Goal: Task Accomplishment & Management: Manage account settings

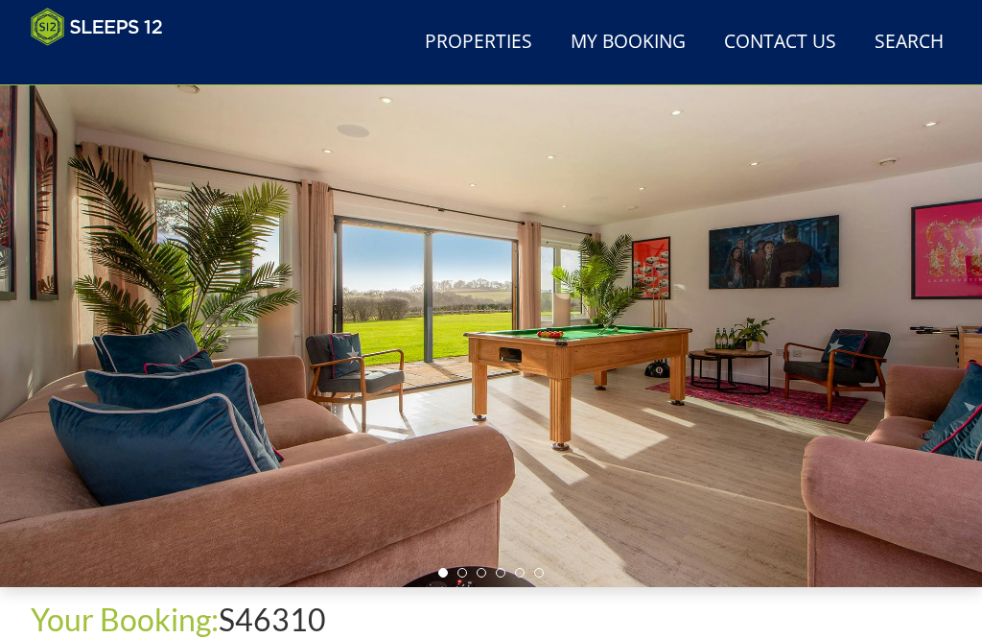
scroll to position [113, 0]
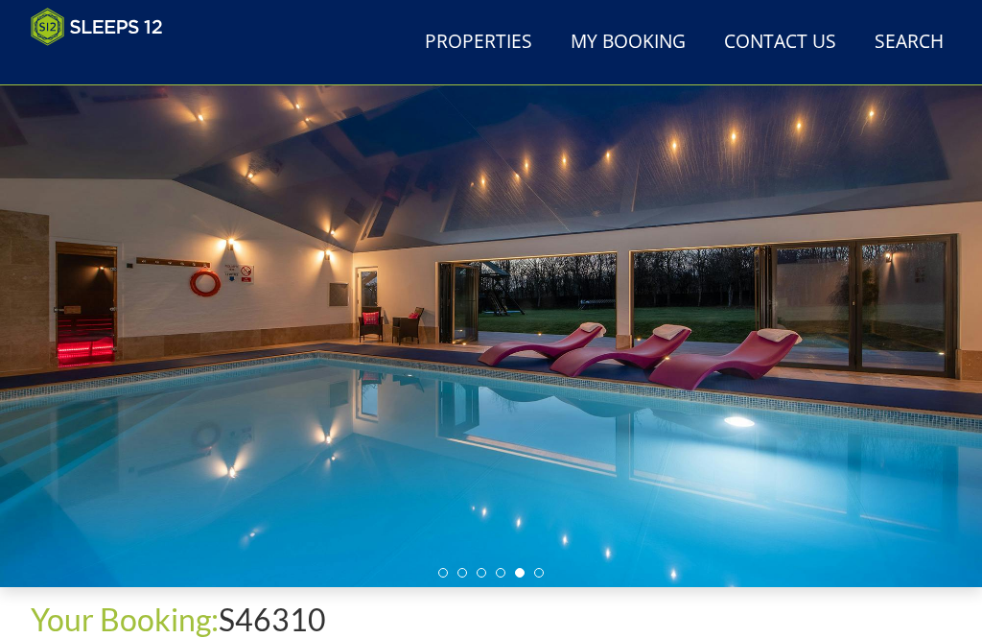
click at [550, 573] on div at bounding box center [491, 312] width 982 height 550
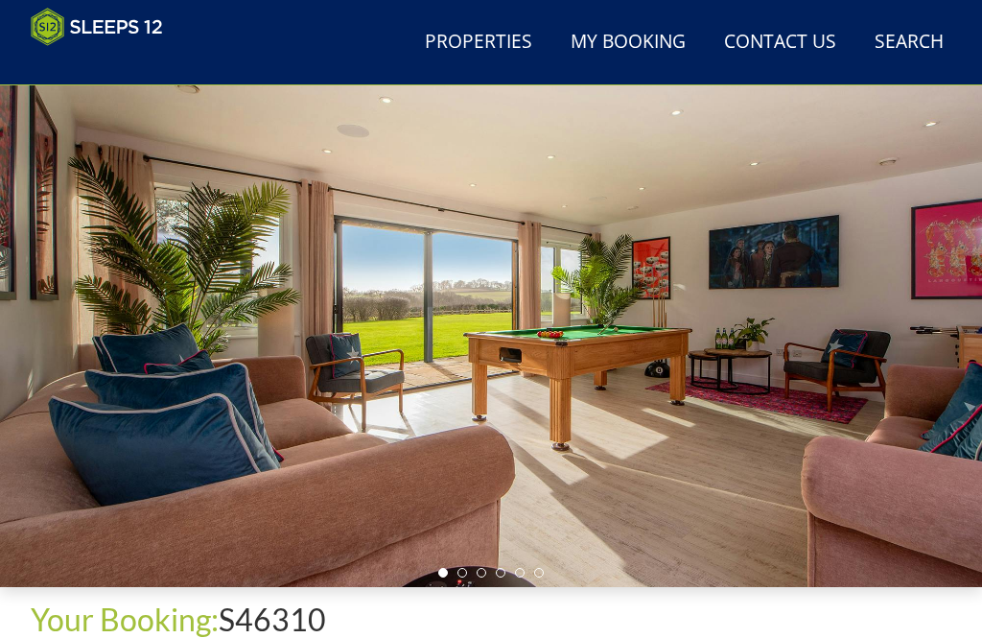
click at [548, 573] on div at bounding box center [491, 312] width 982 height 550
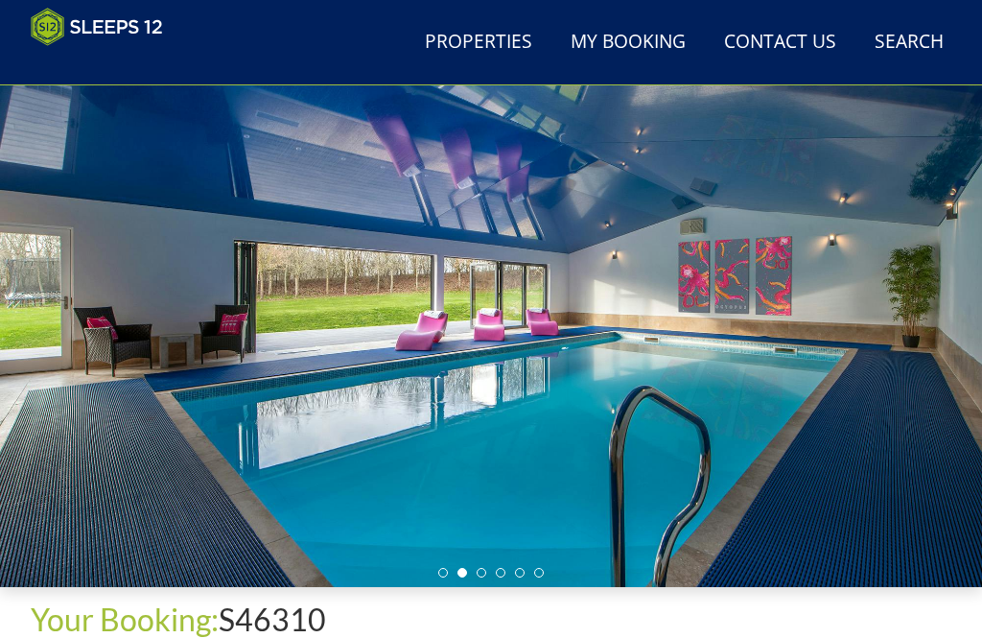
click at [538, 578] on li at bounding box center [539, 573] width 10 height 10
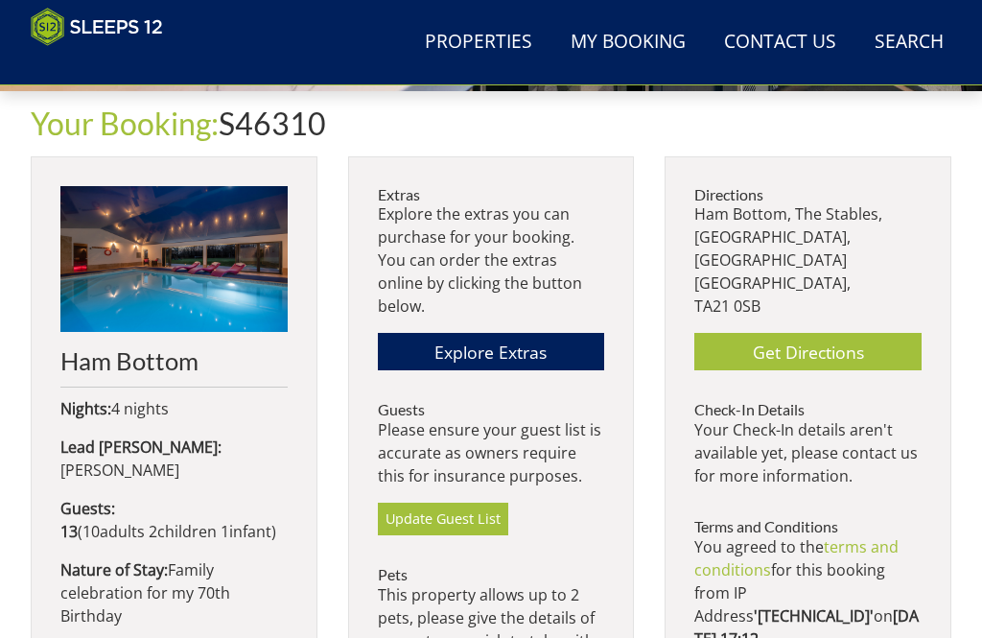
scroll to position [604, 0]
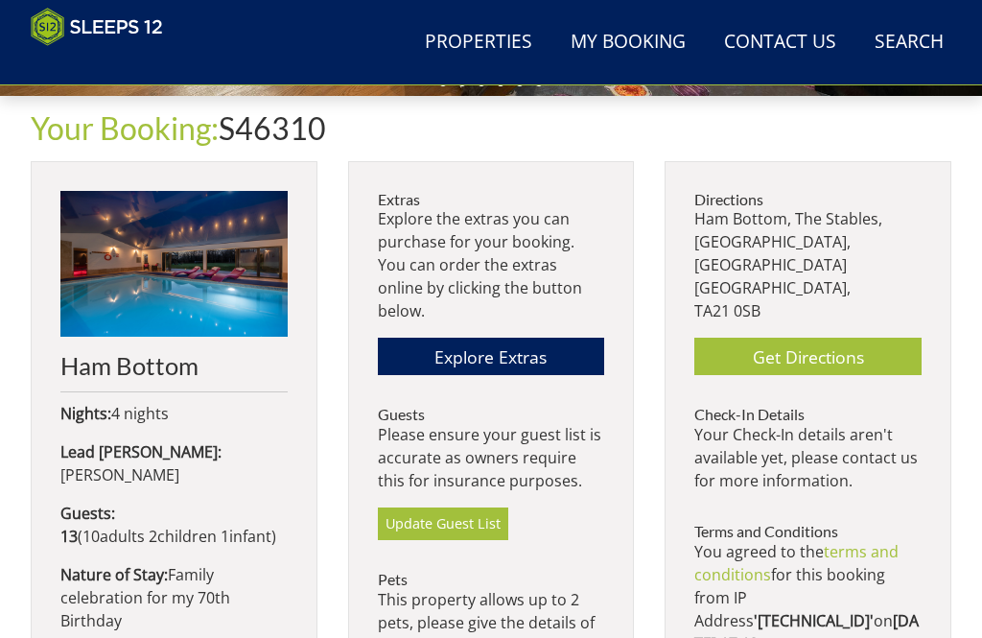
click at [502, 338] on link "Explore Extras" at bounding box center [491, 356] width 227 height 37
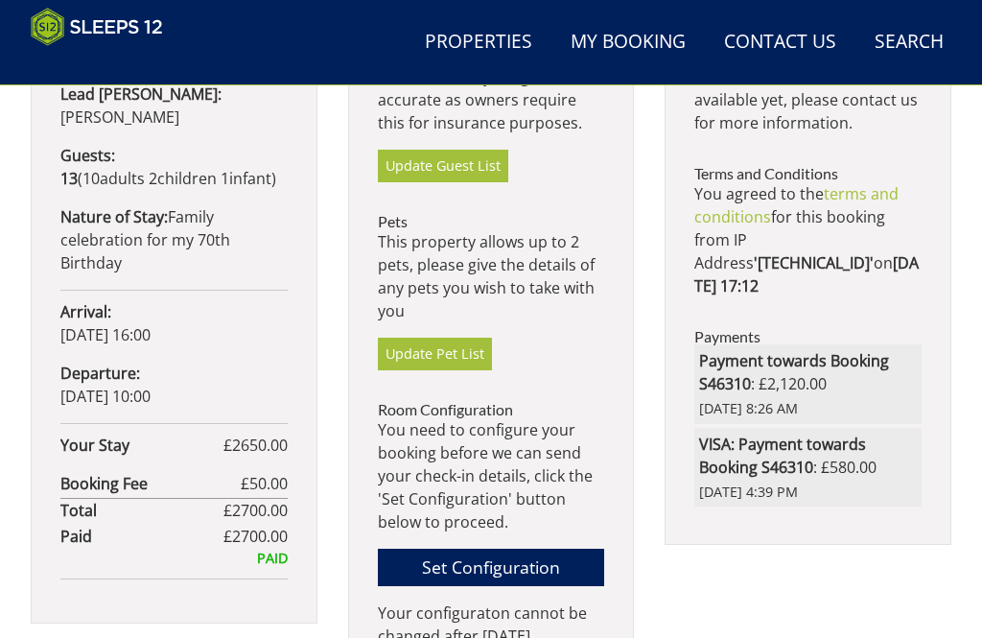
scroll to position [962, 0]
click at [487, 549] on link "Set Configuration" at bounding box center [491, 567] width 227 height 37
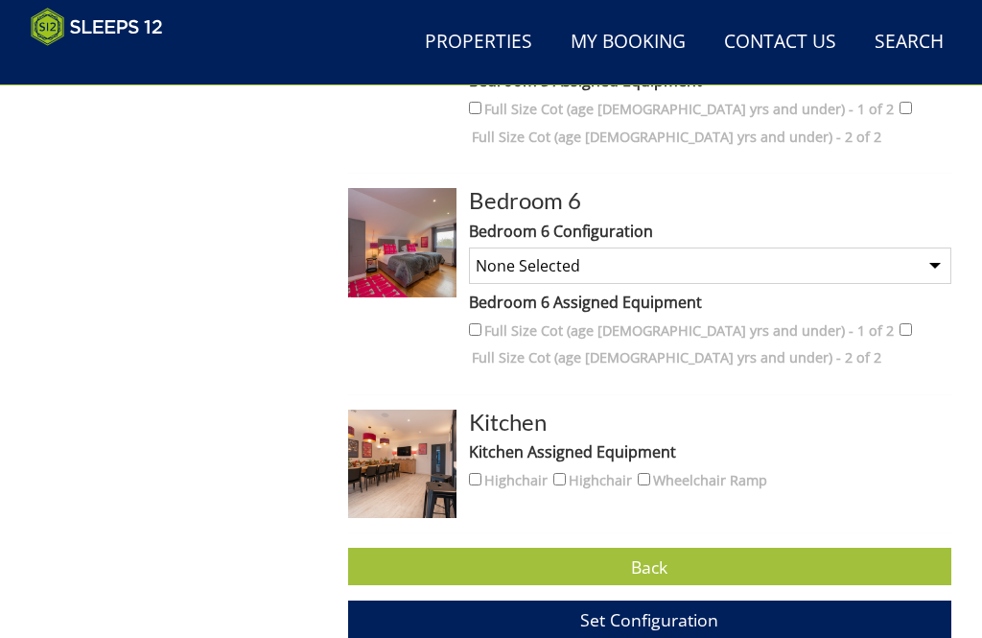
scroll to position [1813, 0]
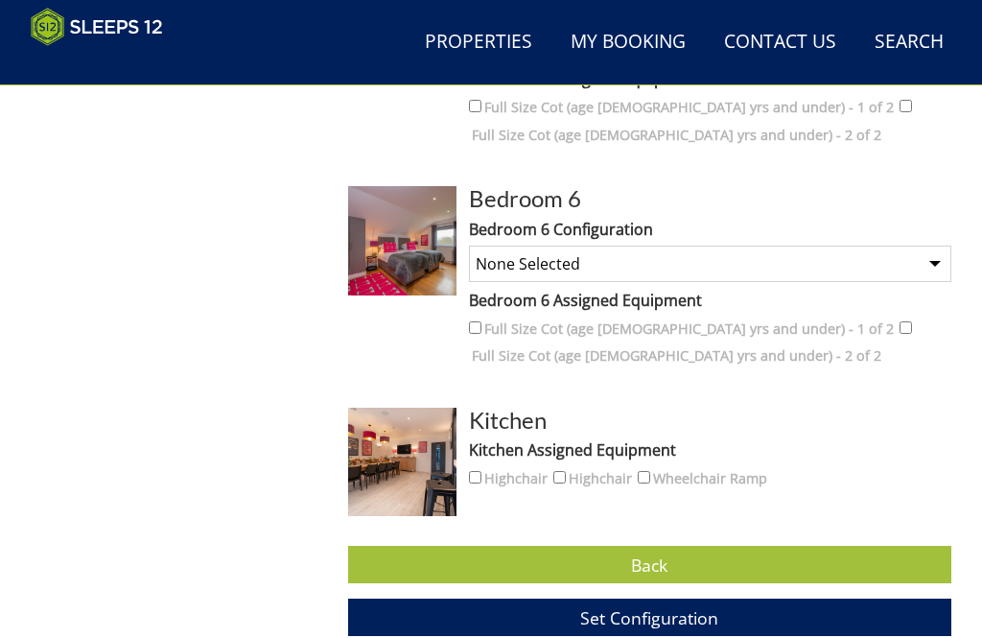
click at [482, 471] on input "Highchair" at bounding box center [475, 477] width 12 height 12
checkbox input "true"
click at [566, 471] on input "Highchair" at bounding box center [560, 477] width 12 height 12
checkbox input "true"
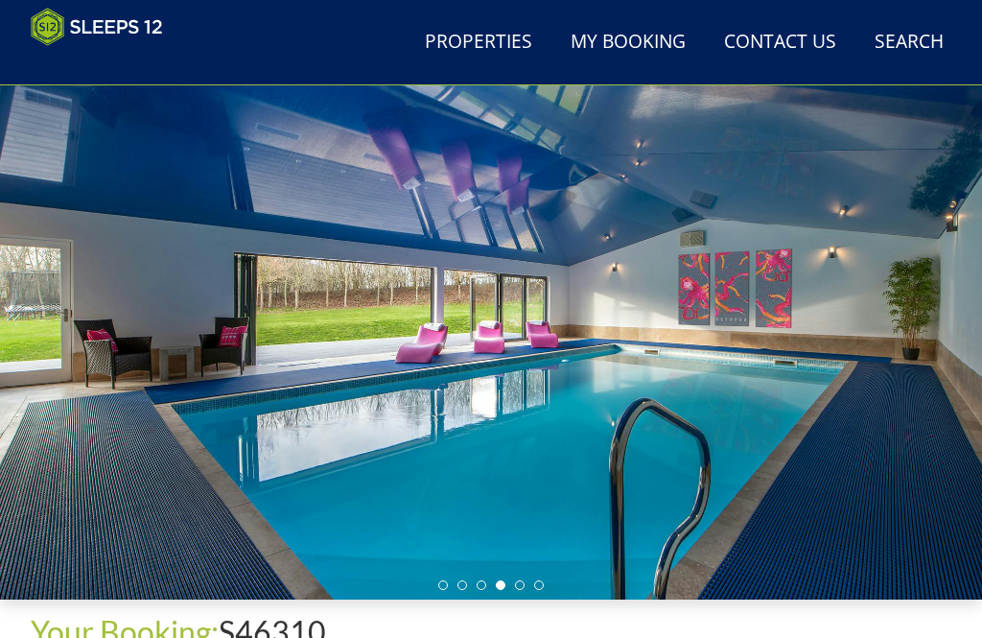
scroll to position [0, 0]
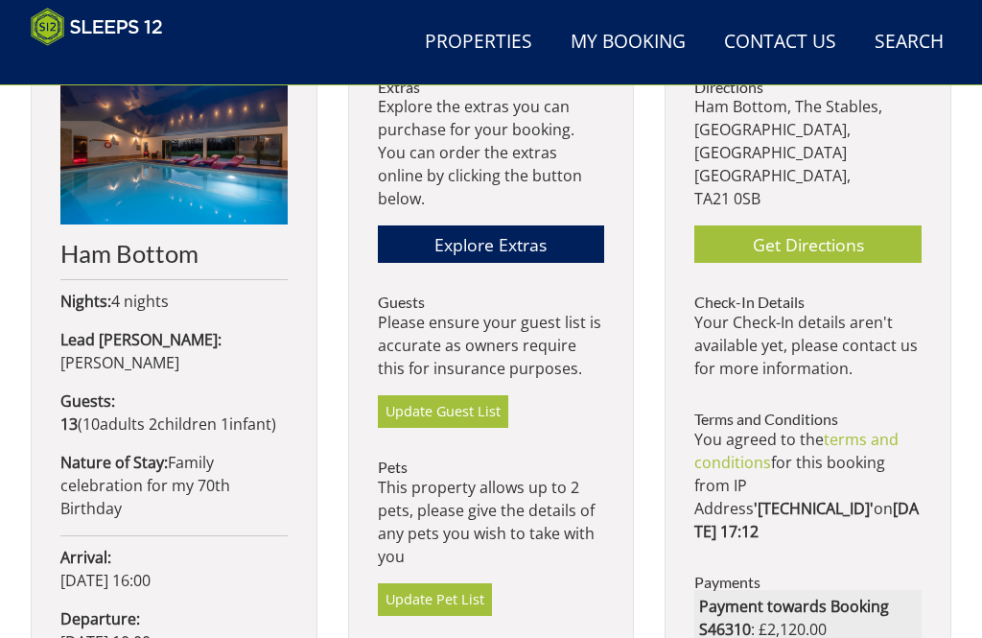
scroll to position [717, 0]
click at [434, 395] on link "Update Guest List" at bounding box center [443, 411] width 130 height 33
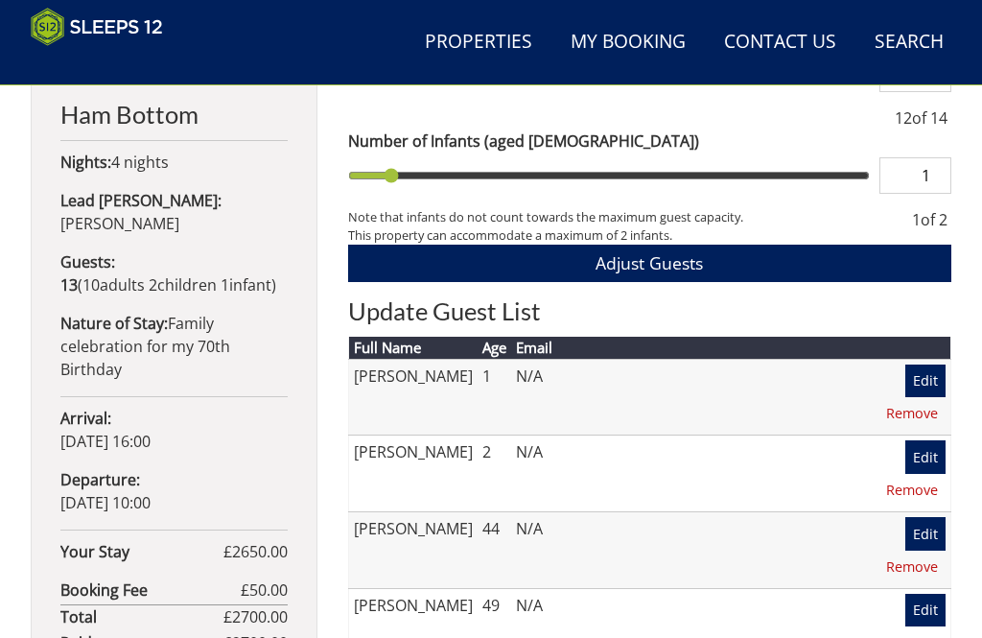
scroll to position [859, 0]
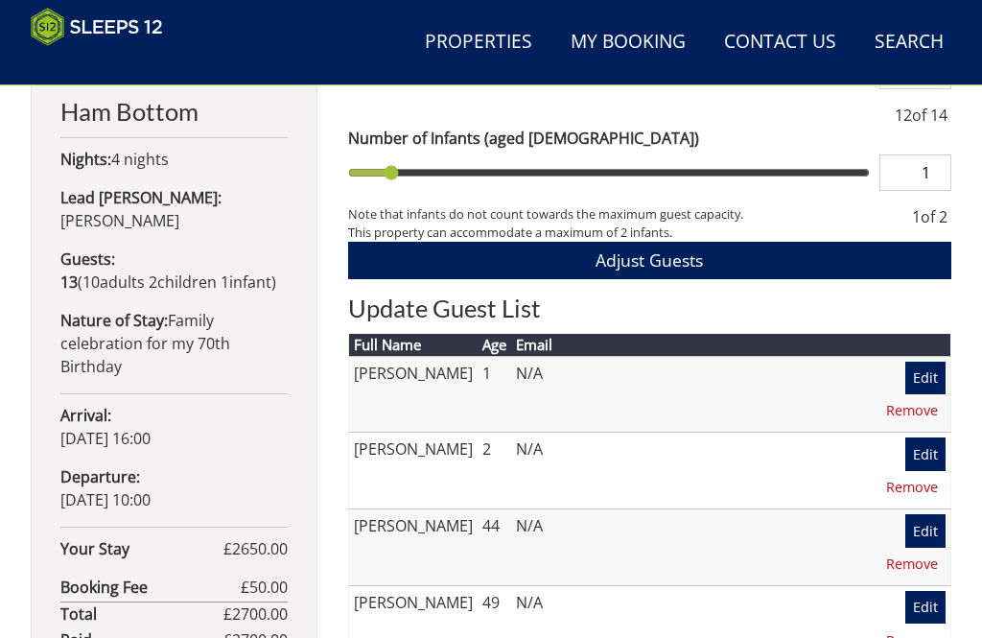
click at [906, 437] on link "Edit" at bounding box center [926, 453] width 40 height 33
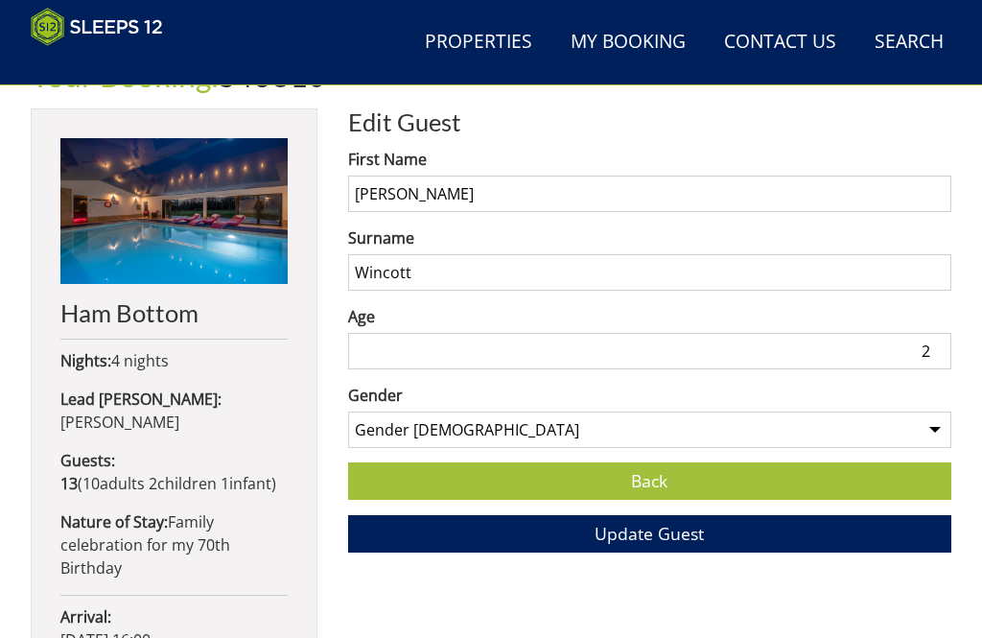
scroll to position [655, 0]
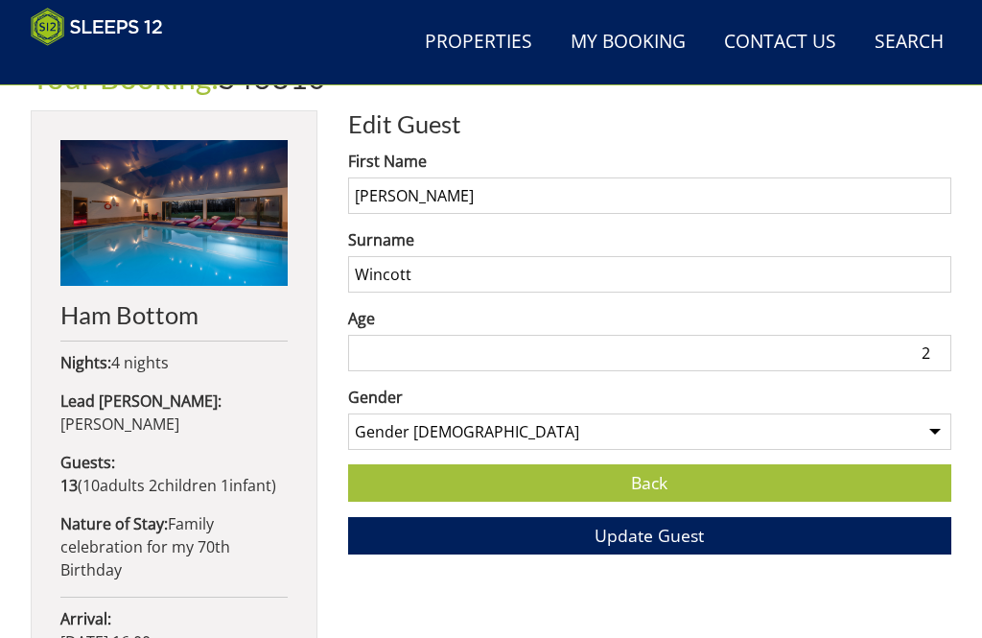
click at [934, 346] on input "2" at bounding box center [649, 353] width 603 height 36
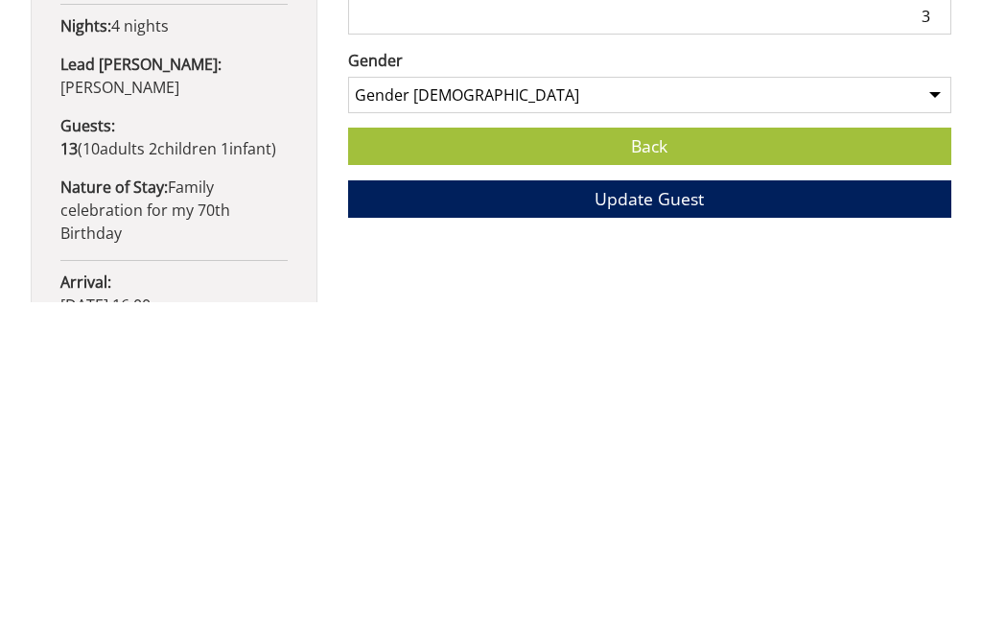
type input "3"
click at [660, 524] on span "Update Guest" at bounding box center [649, 535] width 109 height 23
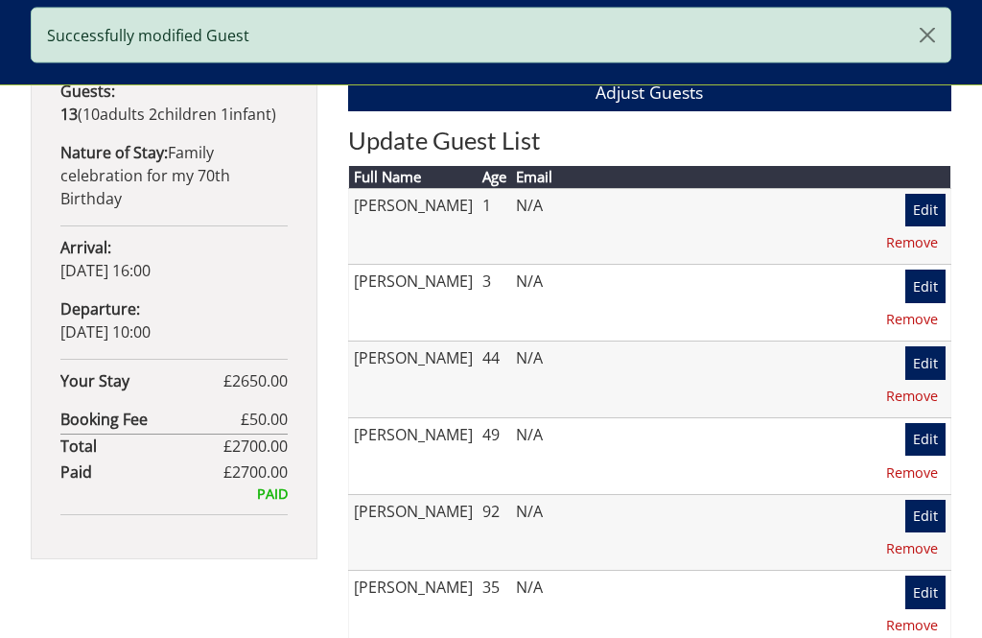
scroll to position [1026, 0]
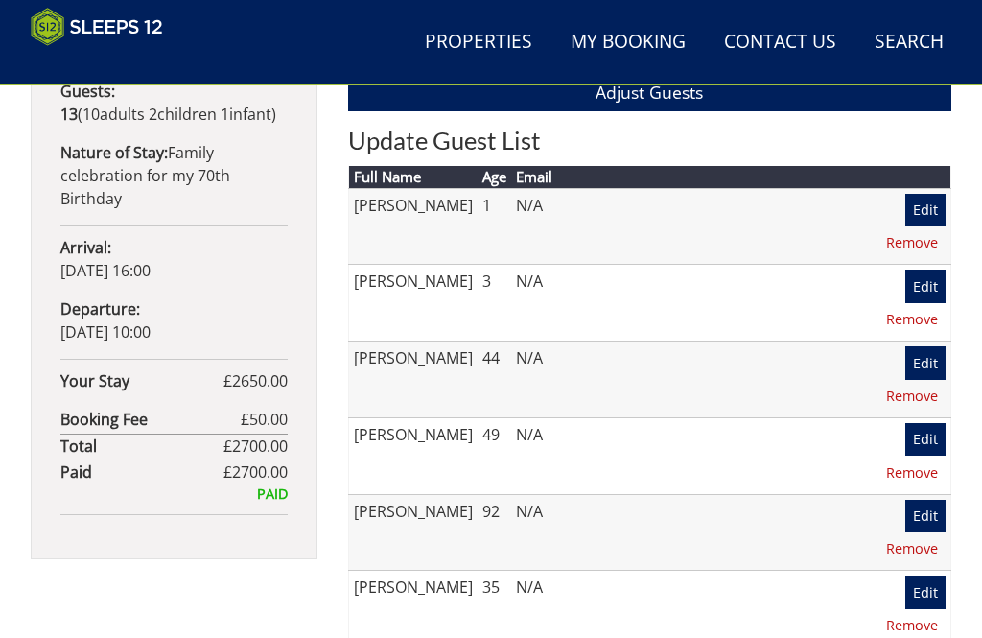
click at [906, 204] on link "Edit" at bounding box center [926, 210] width 40 height 33
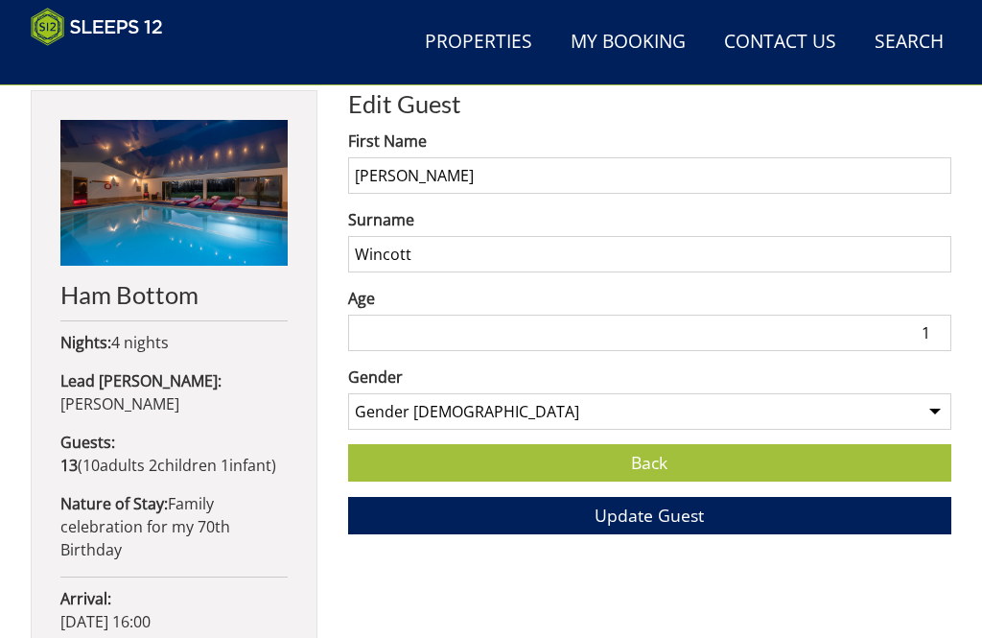
scroll to position [675, 0]
click at [944, 328] on input "1" at bounding box center [649, 333] width 603 height 36
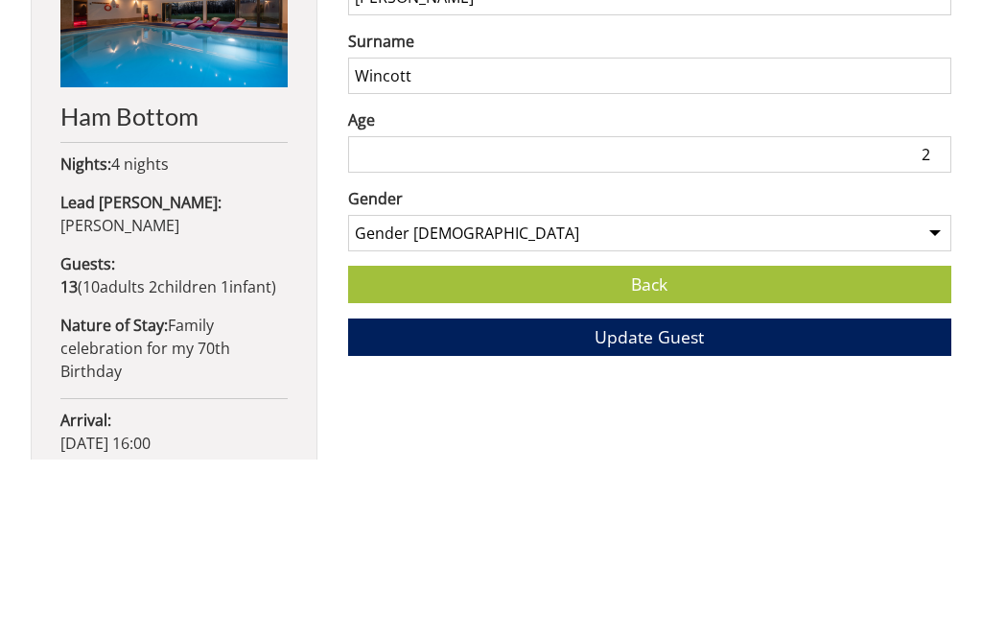
type input "2"
click at [649, 498] on button "Update Guest" at bounding box center [649, 516] width 603 height 37
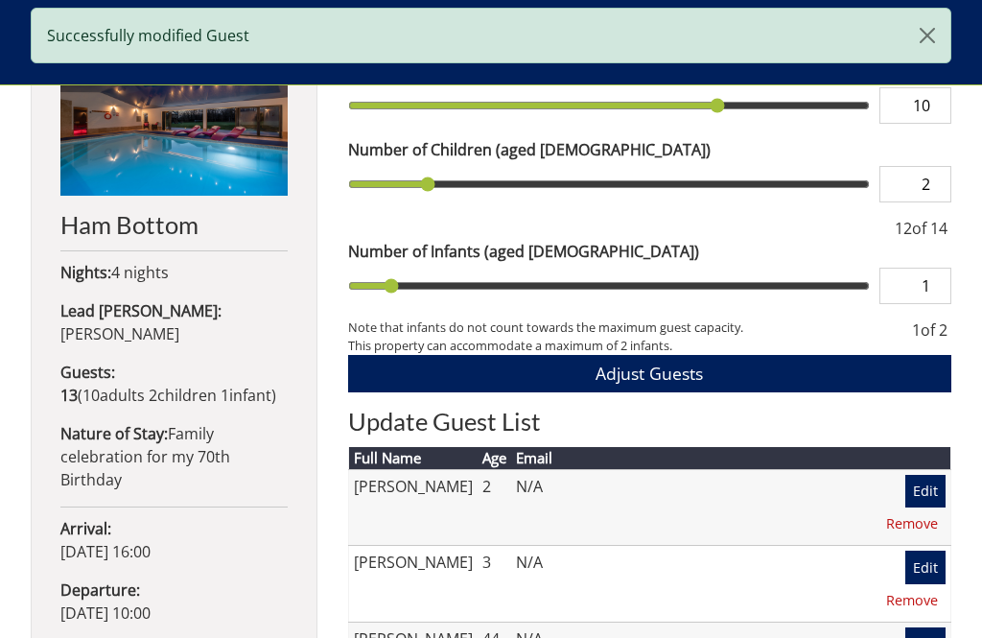
scroll to position [749, 0]
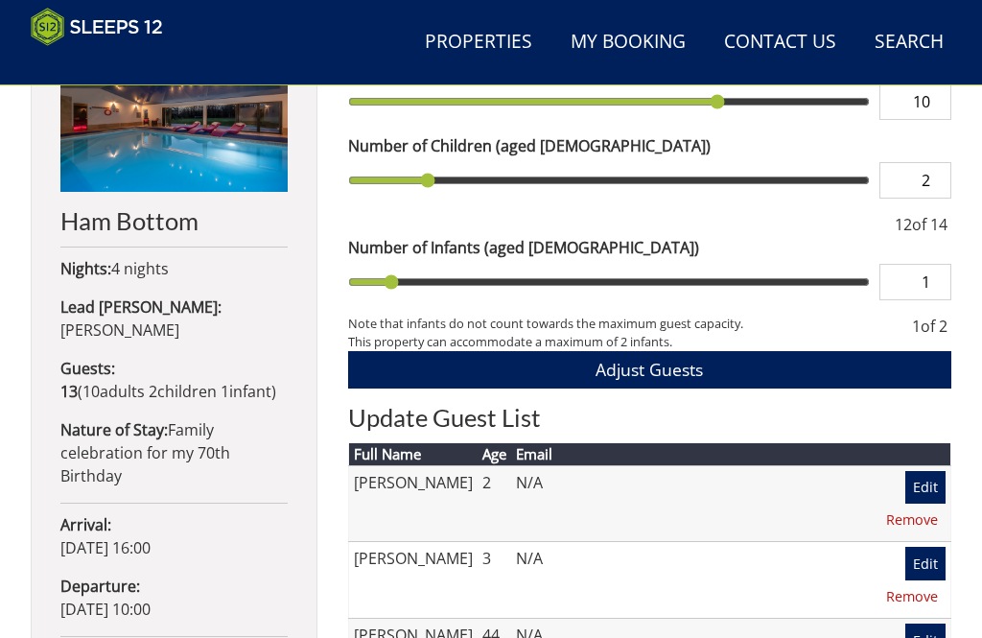
click at [789, 198] on input "range" at bounding box center [609, 180] width 522 height 36
type input "4"
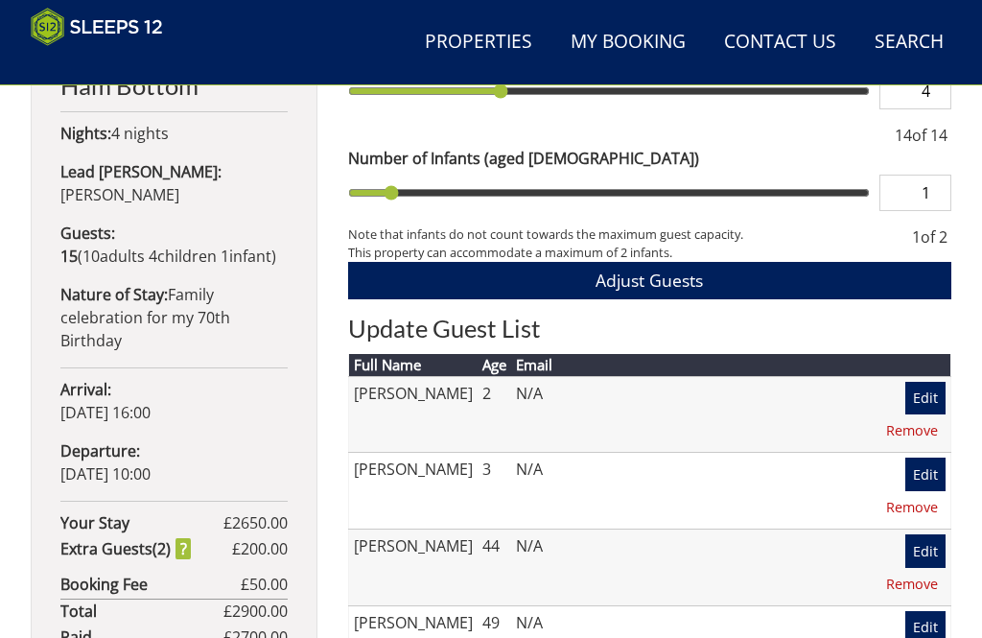
scroll to position [894, 0]
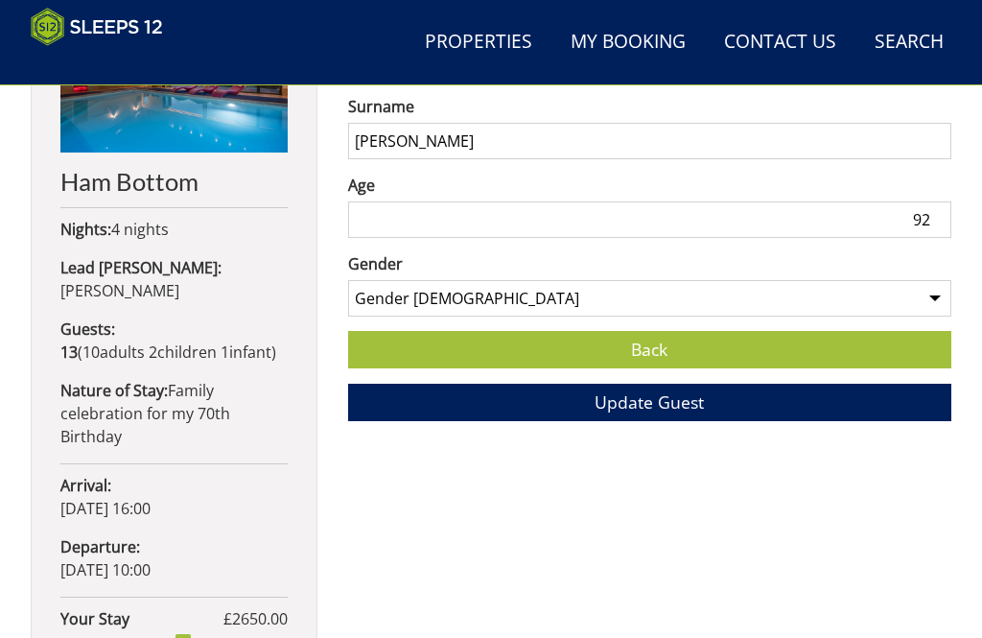
scroll to position [790, 0]
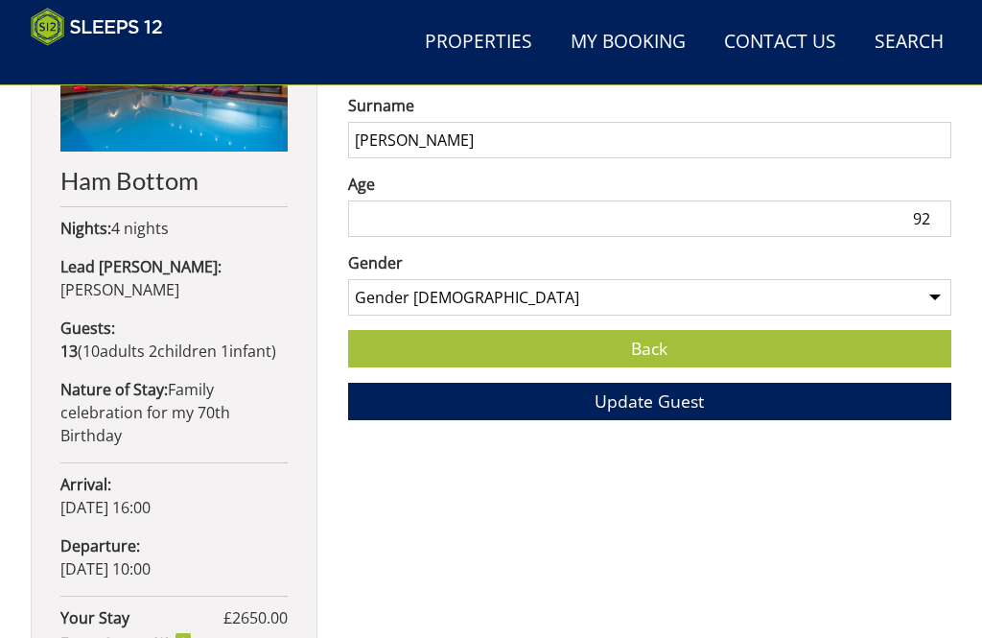
click at [939, 214] on input "92" at bounding box center [649, 219] width 603 height 36
type input "93"
click at [649, 400] on button "Update Guest" at bounding box center [649, 401] width 603 height 37
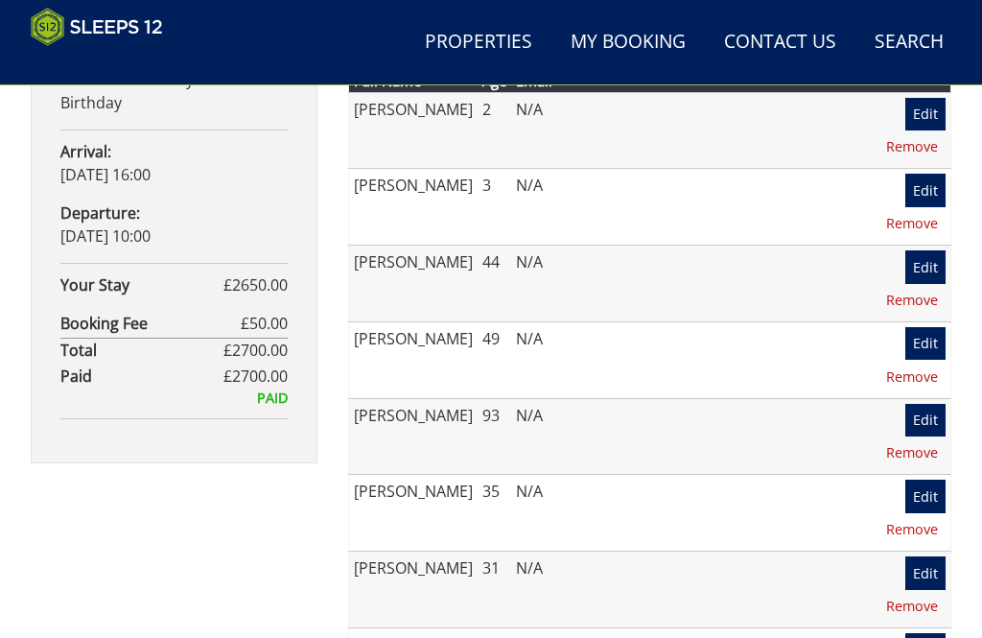
scroll to position [1146, 0]
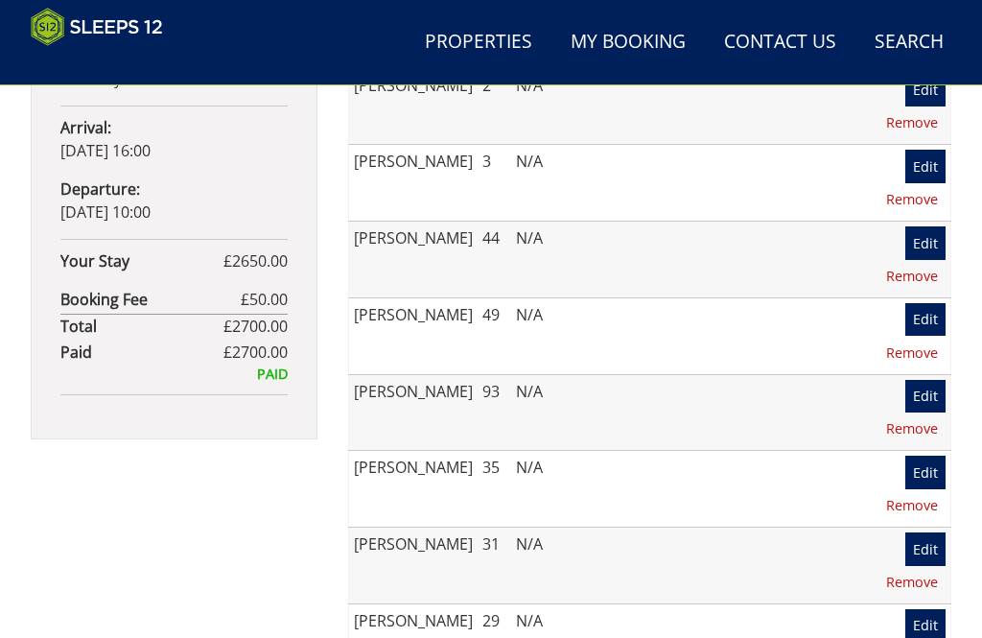
click at [906, 609] on link "Edit" at bounding box center [926, 625] width 40 height 33
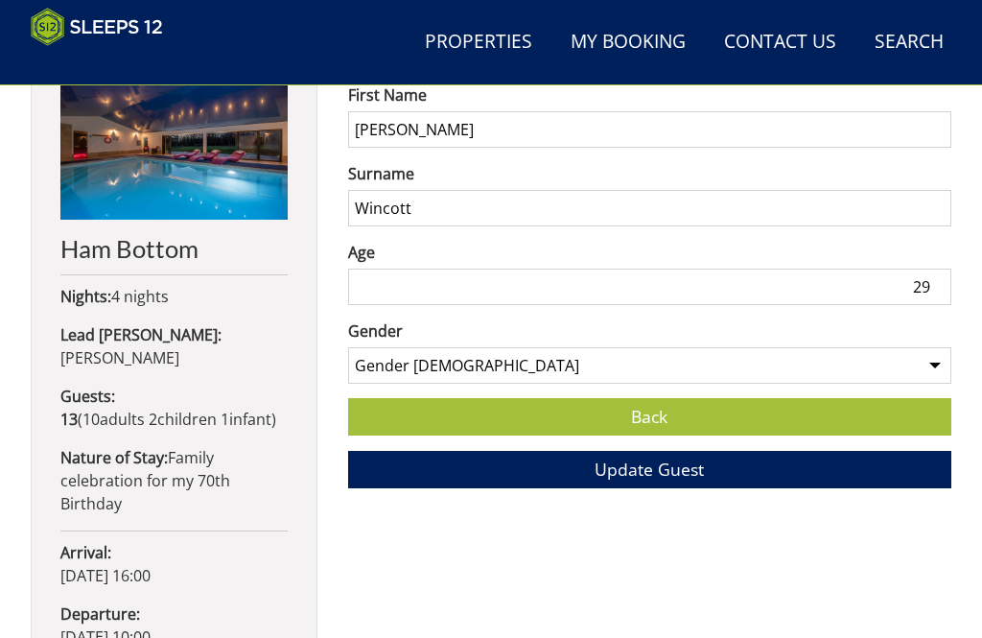
scroll to position [721, 0]
click at [932, 280] on input "29" at bounding box center [649, 287] width 603 height 36
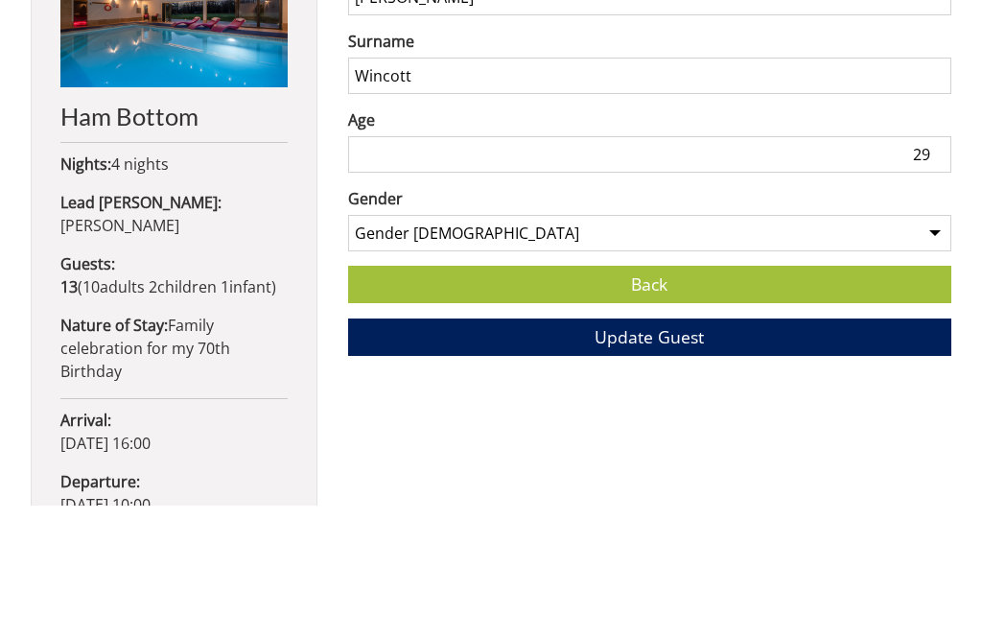
click at [949, 269] on input "29" at bounding box center [649, 287] width 603 height 36
click at [927, 269] on input "29" at bounding box center [649, 287] width 603 height 36
type input "2"
type input "30"
click at [649, 451] on button "Update Guest" at bounding box center [649, 469] width 603 height 37
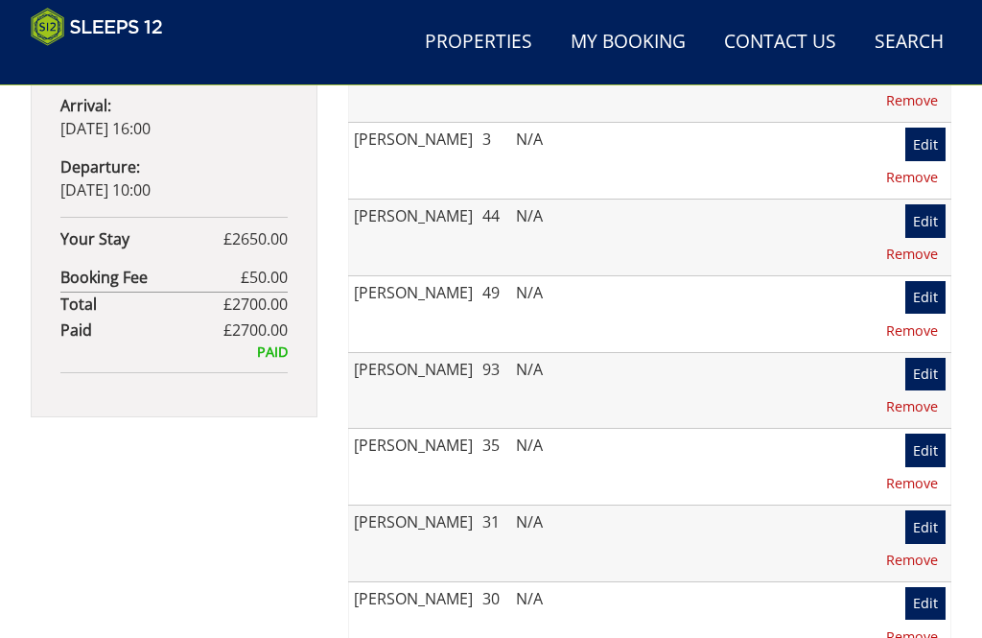
scroll to position [1177, 0]
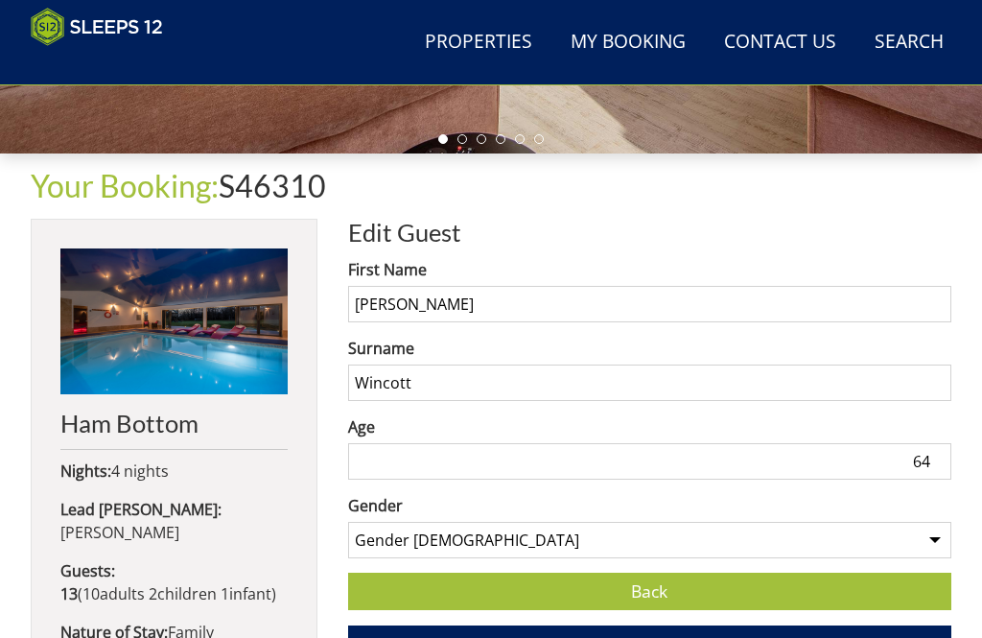
scroll to position [547, 0]
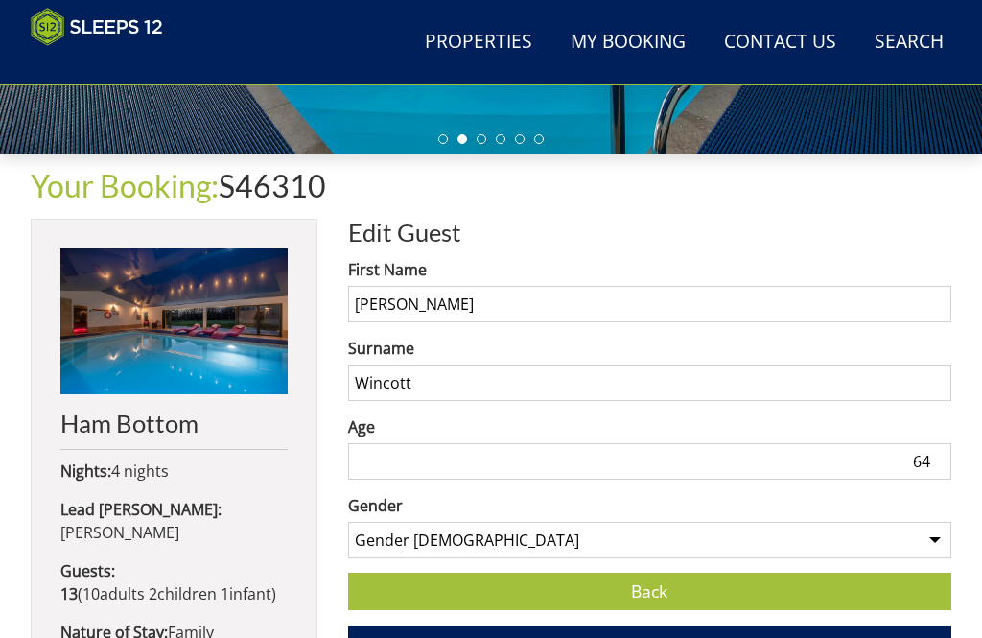
click at [951, 457] on input "64" at bounding box center [649, 461] width 603 height 36
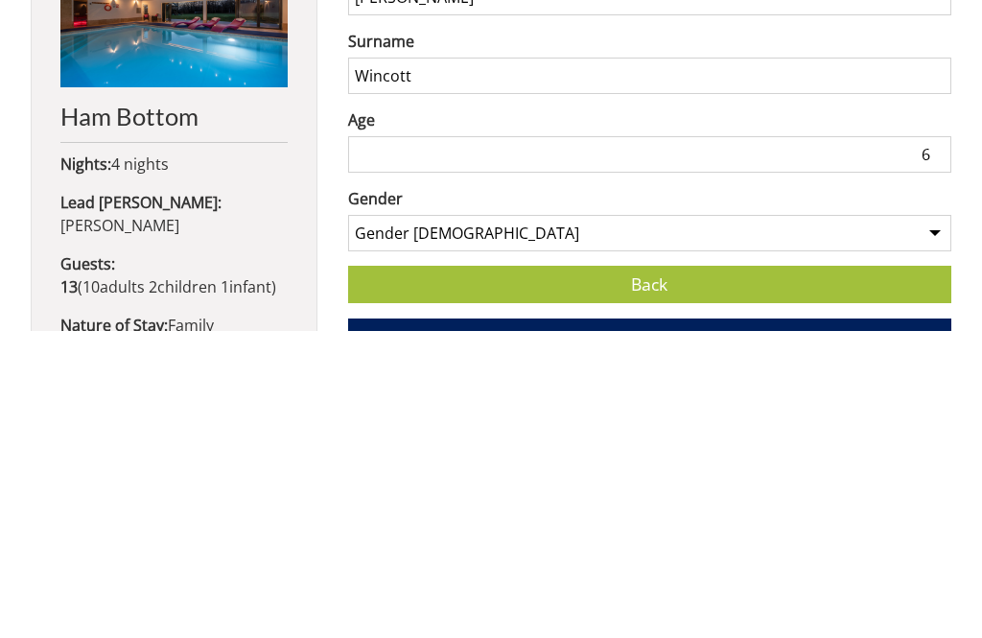
type input "65"
click at [659, 574] on link "Back" at bounding box center [649, 592] width 603 height 37
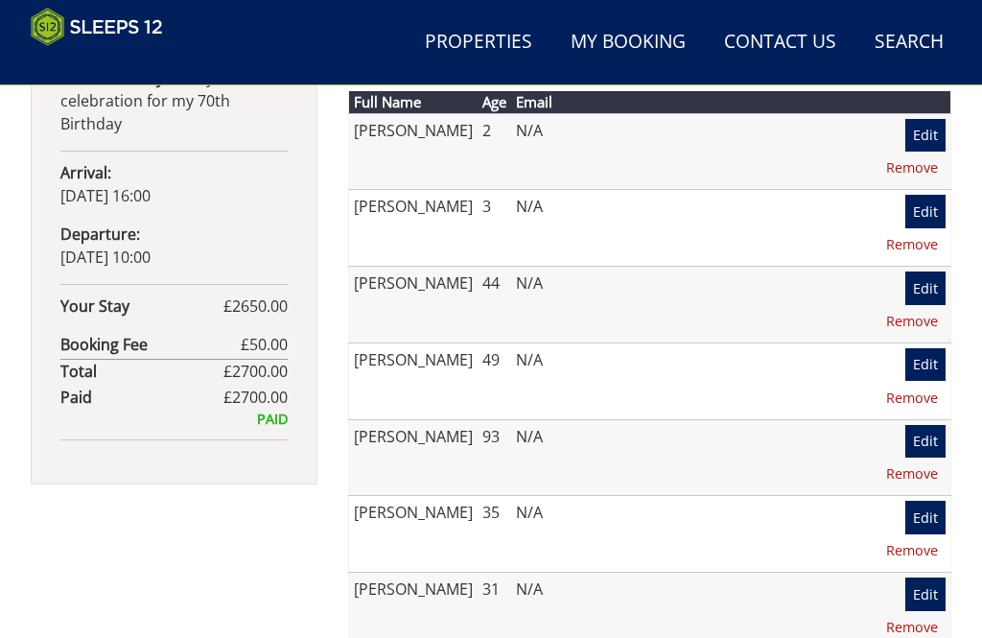
scroll to position [1101, 0]
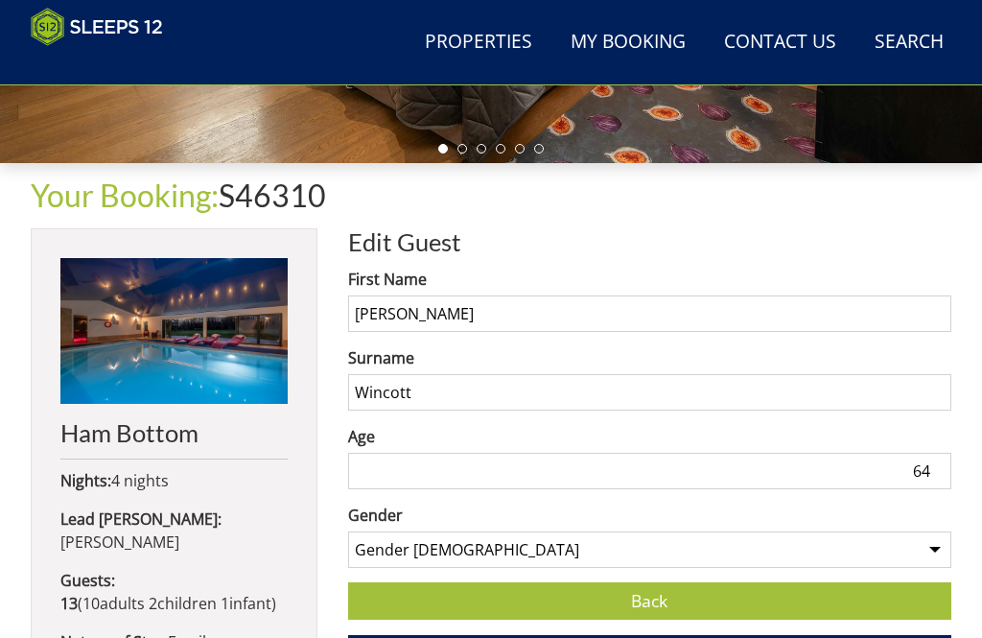
scroll to position [539, 0]
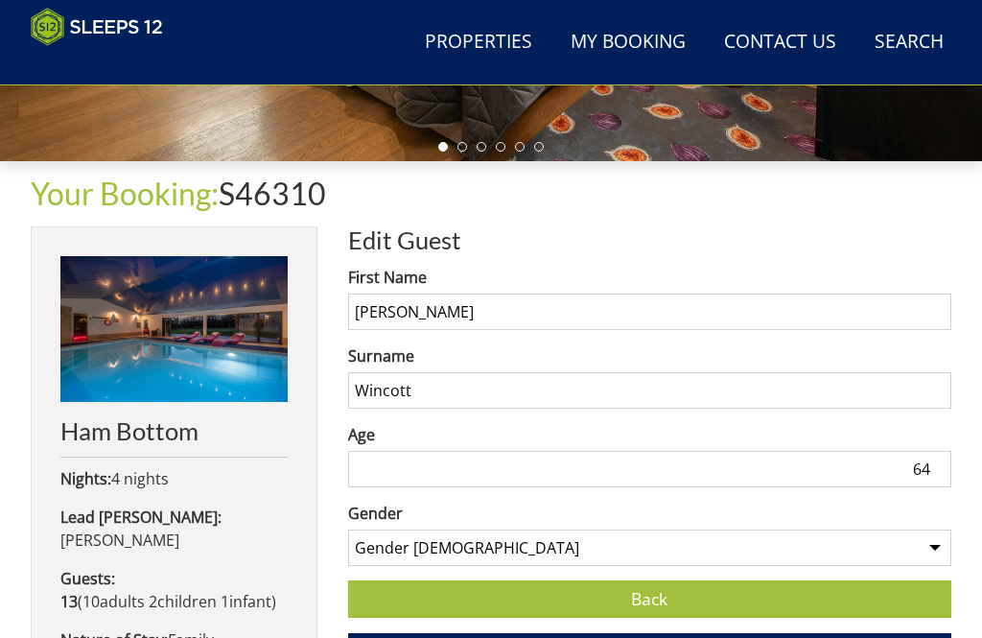
click at [943, 465] on input "64" at bounding box center [649, 469] width 603 height 36
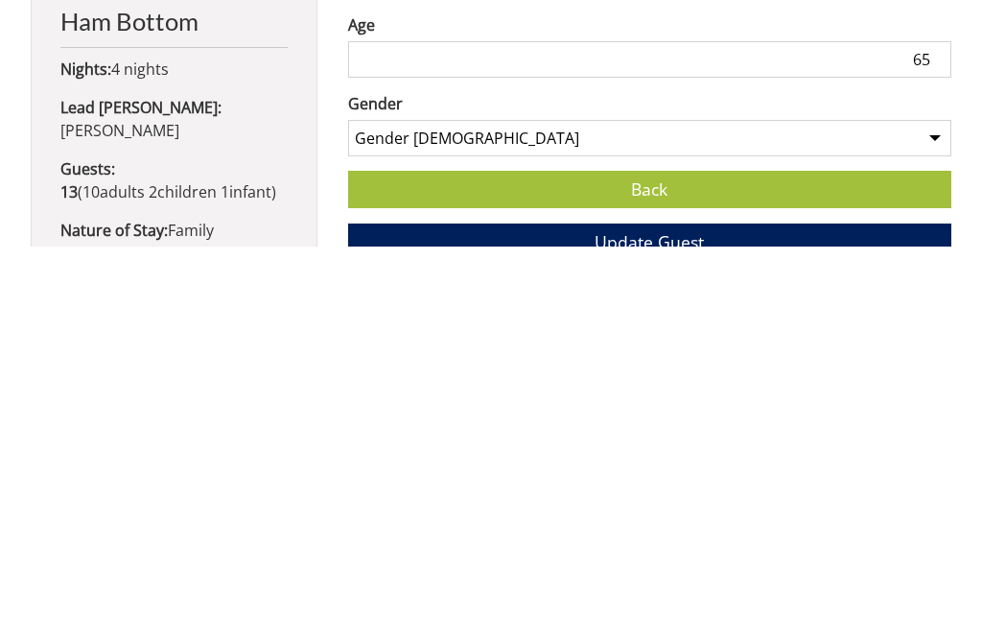
type input "65"
click at [649, 622] on span "Update Guest" at bounding box center [649, 633] width 109 height 23
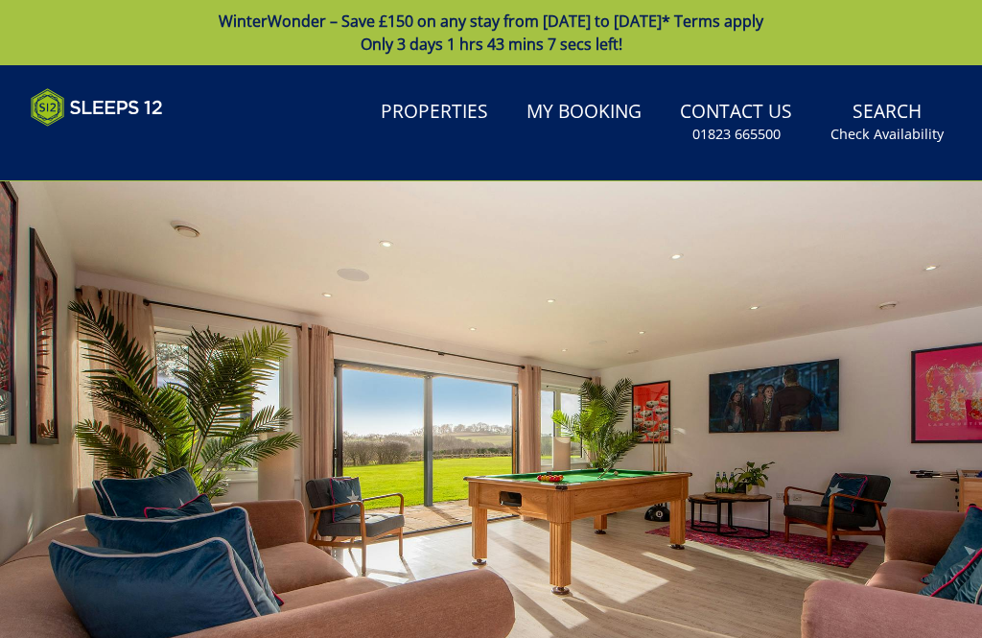
click at [431, 108] on link "Properties" at bounding box center [434, 112] width 123 height 43
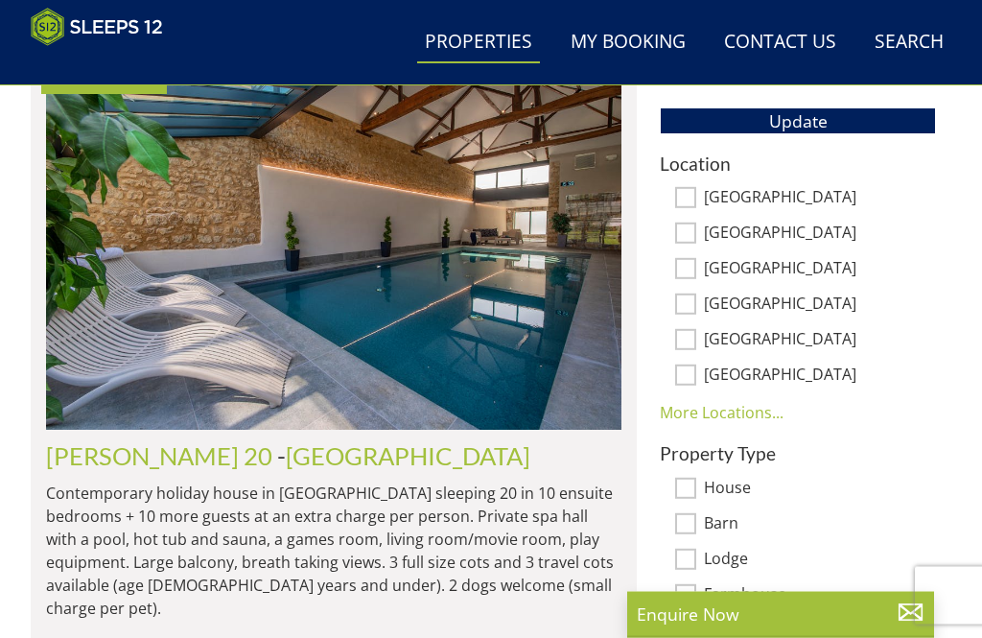
scroll to position [1090, 0]
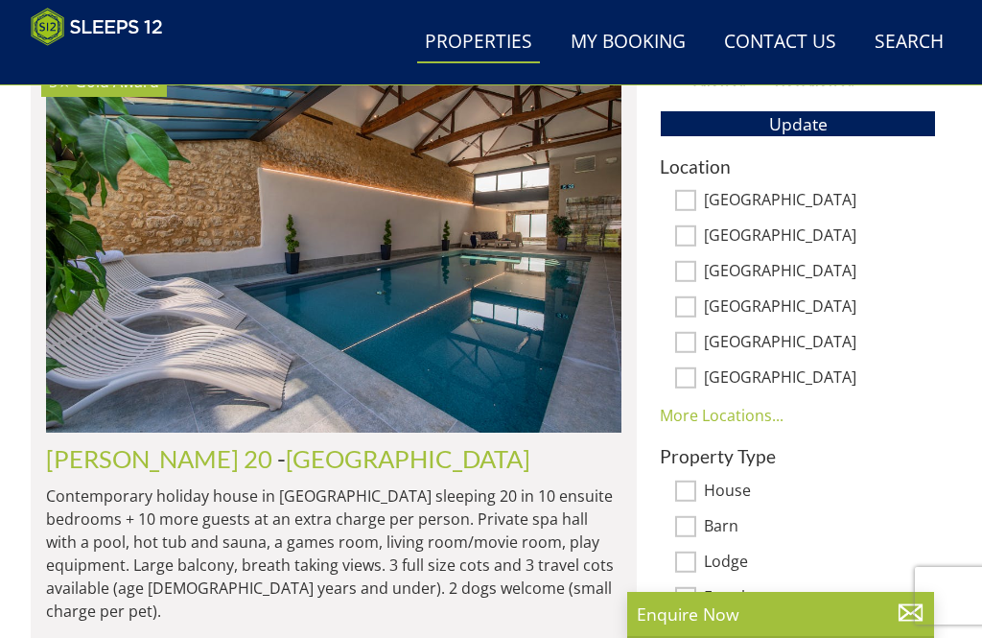
click at [691, 199] on input "[GEOGRAPHIC_DATA]" at bounding box center [685, 200] width 21 height 21
checkbox input "true"
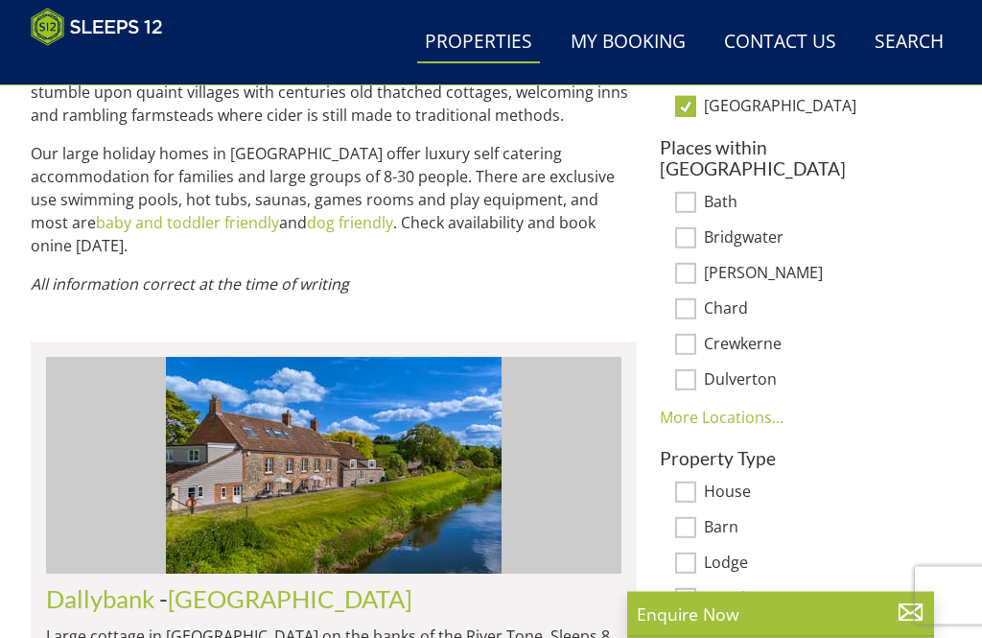
scroll to position [1205, 0]
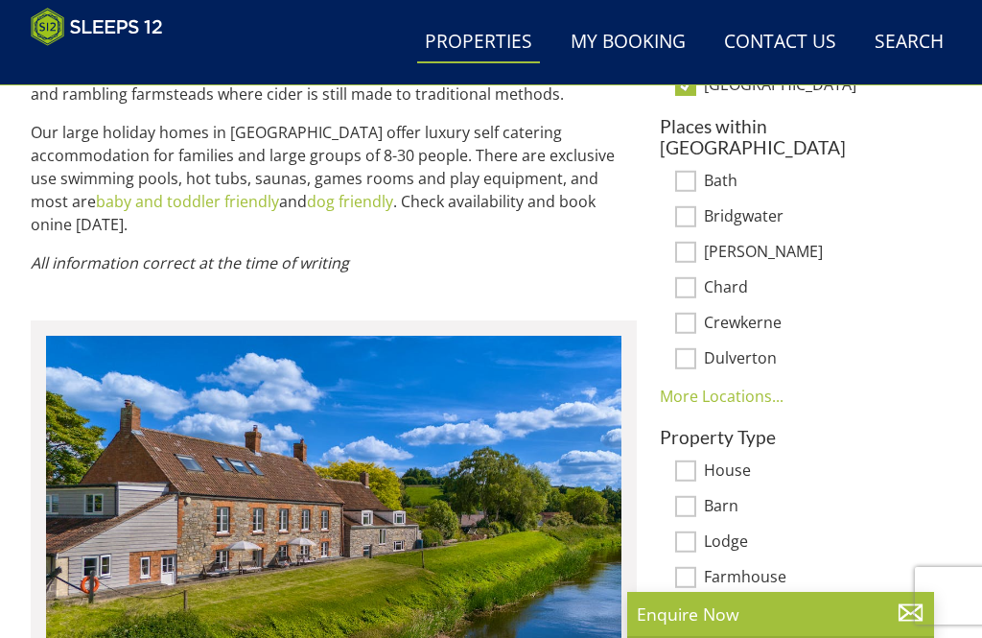
click at [691, 460] on input "House" at bounding box center [685, 470] width 21 height 21
checkbox input "true"
click at [739, 386] on link "More Locations..." at bounding box center [722, 396] width 124 height 21
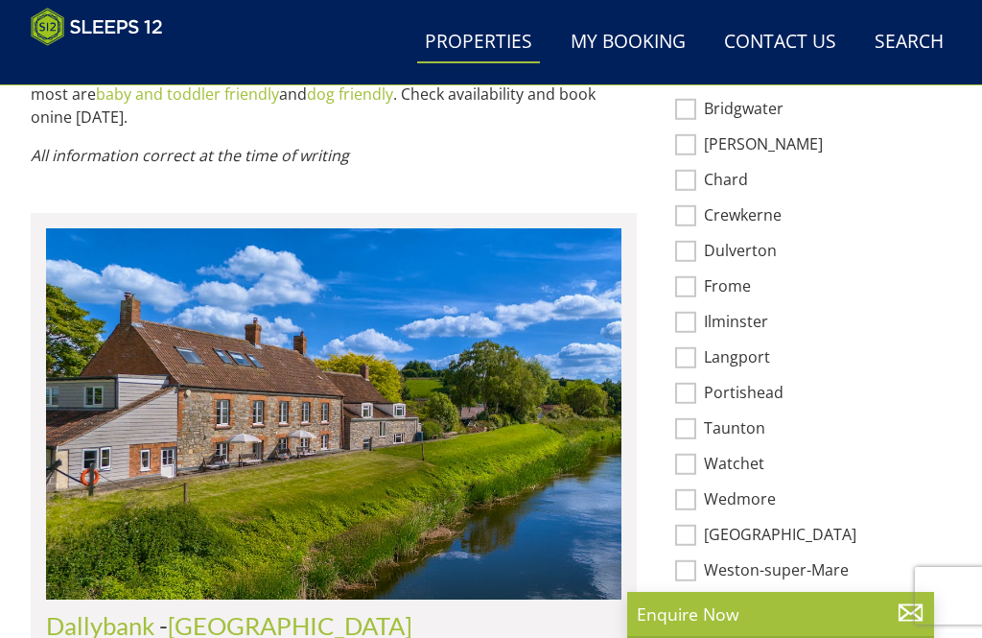
scroll to position [1317, 0]
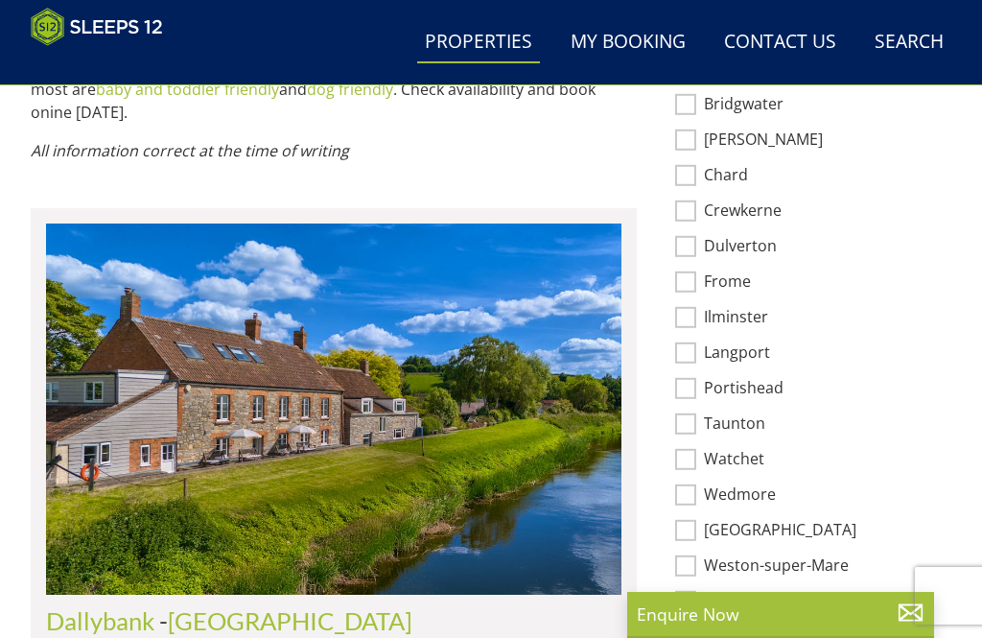
click at [693, 520] on input "[GEOGRAPHIC_DATA]" at bounding box center [685, 530] width 21 height 21
checkbox input "true"
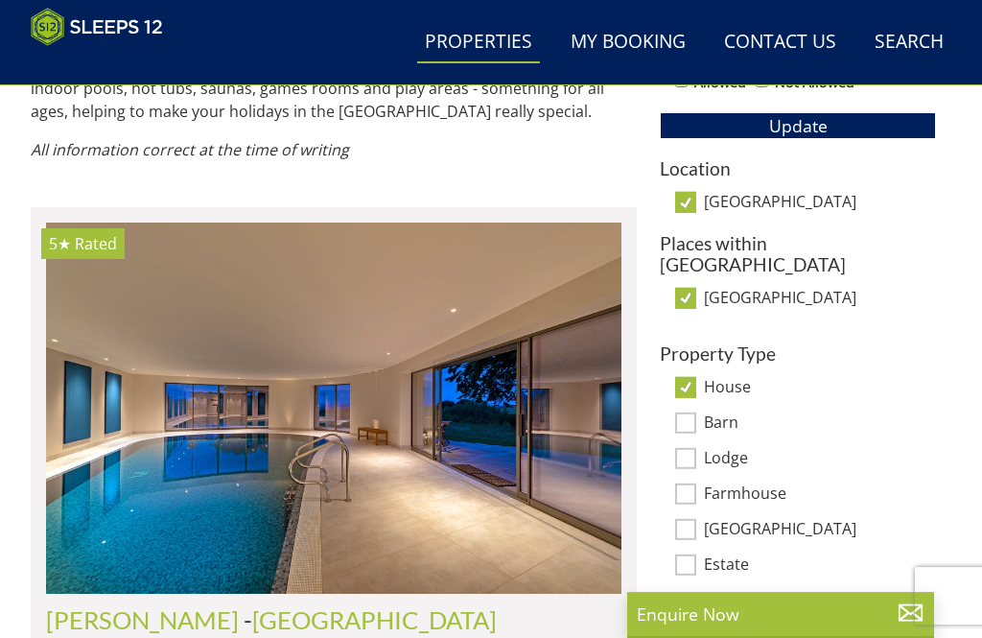
scroll to position [1073, 0]
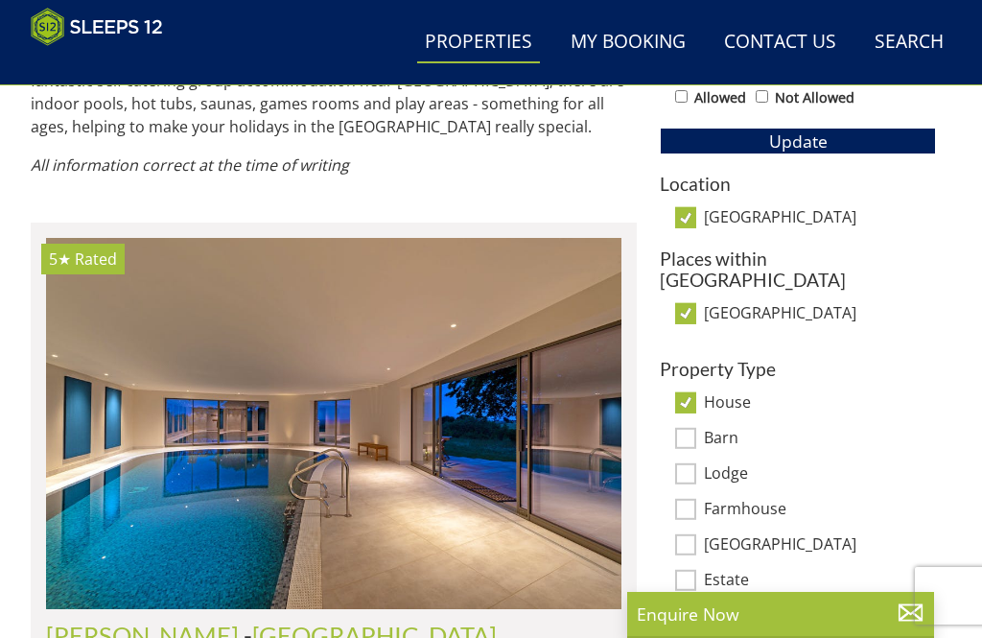
click at [684, 392] on input "House" at bounding box center [685, 402] width 21 height 21
checkbox input "false"
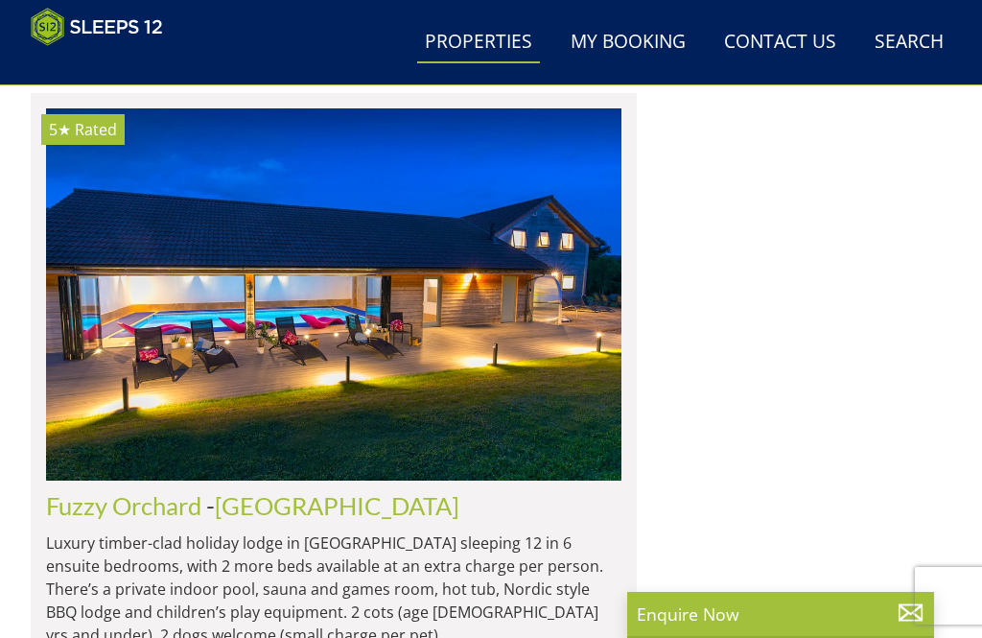
scroll to position [1958, 0]
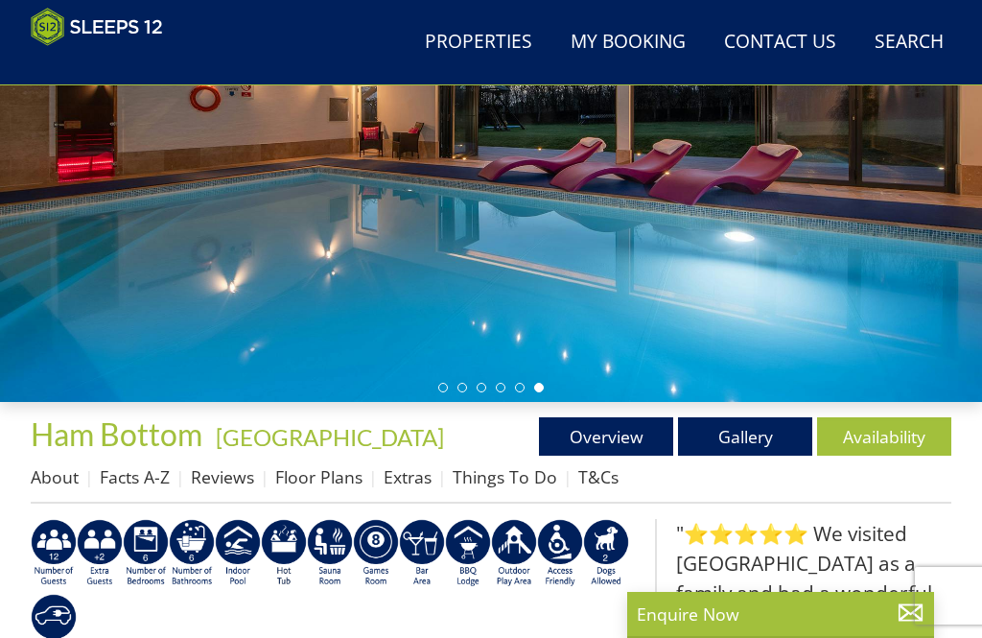
scroll to position [296, 0]
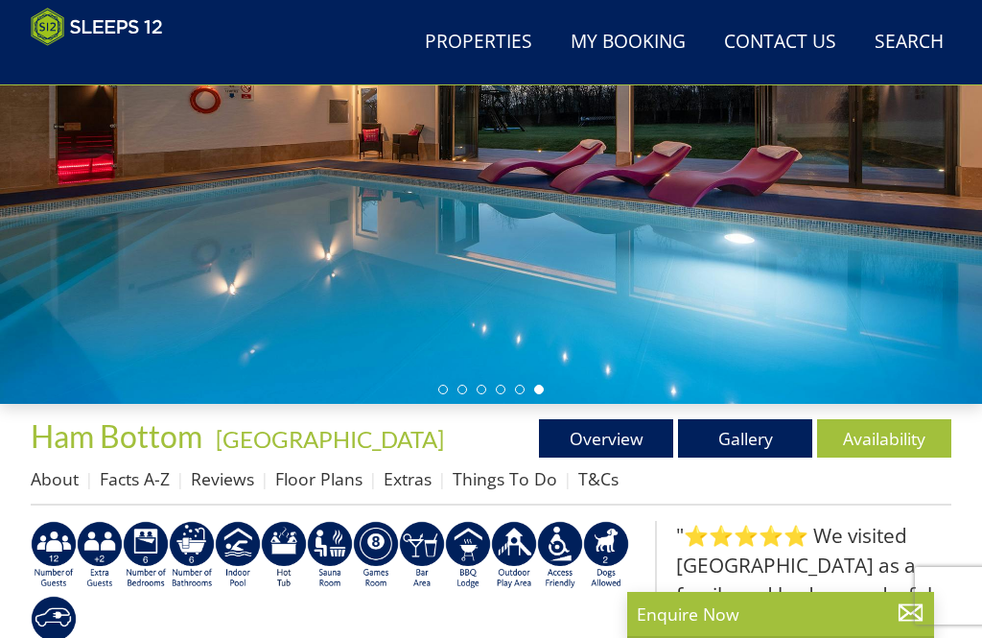
click at [595, 434] on link "Overview" at bounding box center [606, 438] width 134 height 38
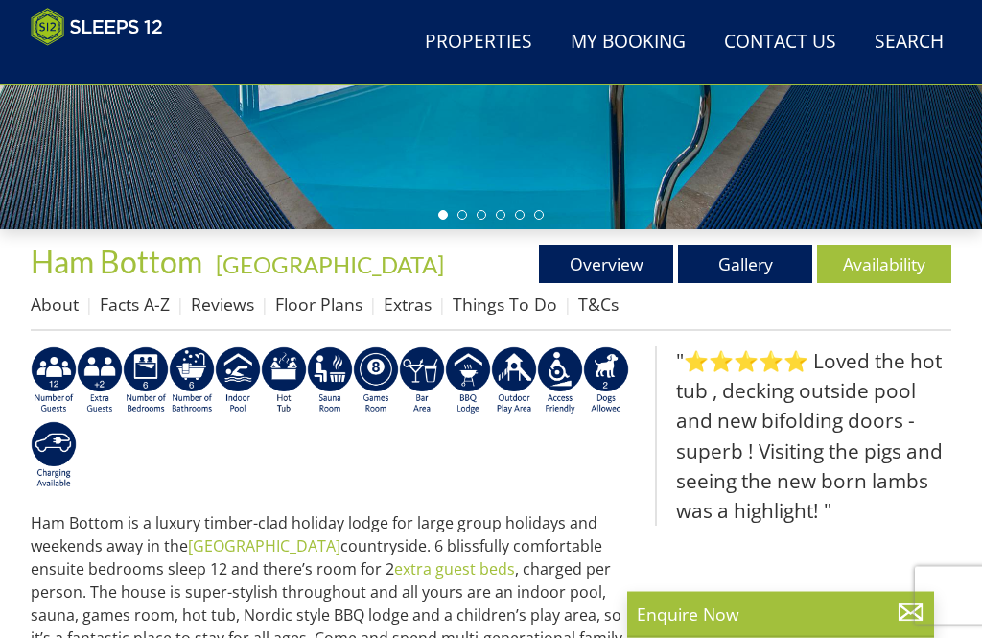
scroll to position [472, 0]
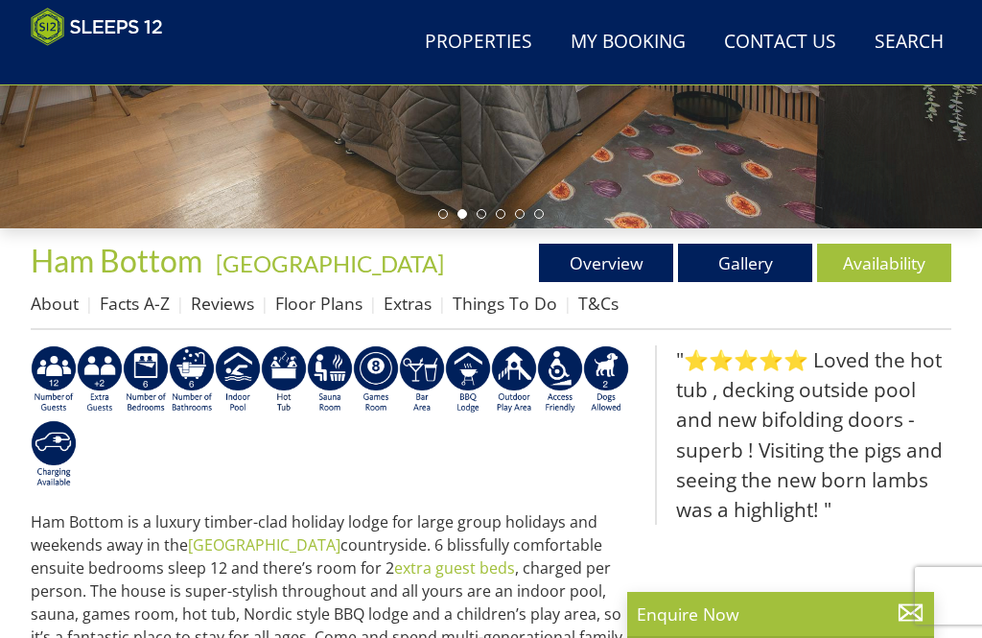
click at [311, 299] on link "Floor Plans" at bounding box center [318, 303] width 87 height 23
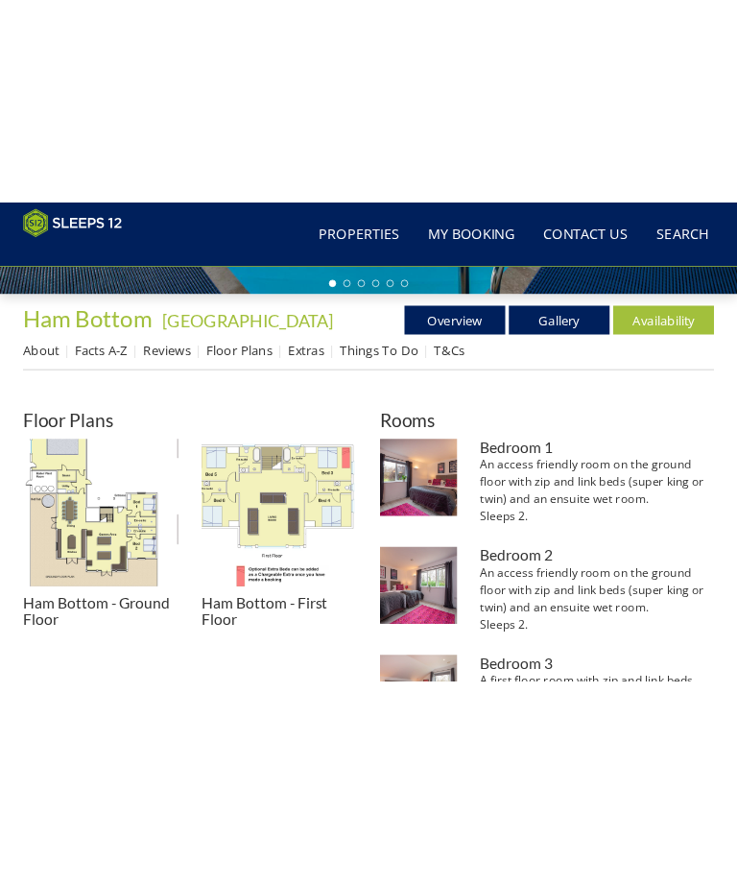
scroll to position [622, 0]
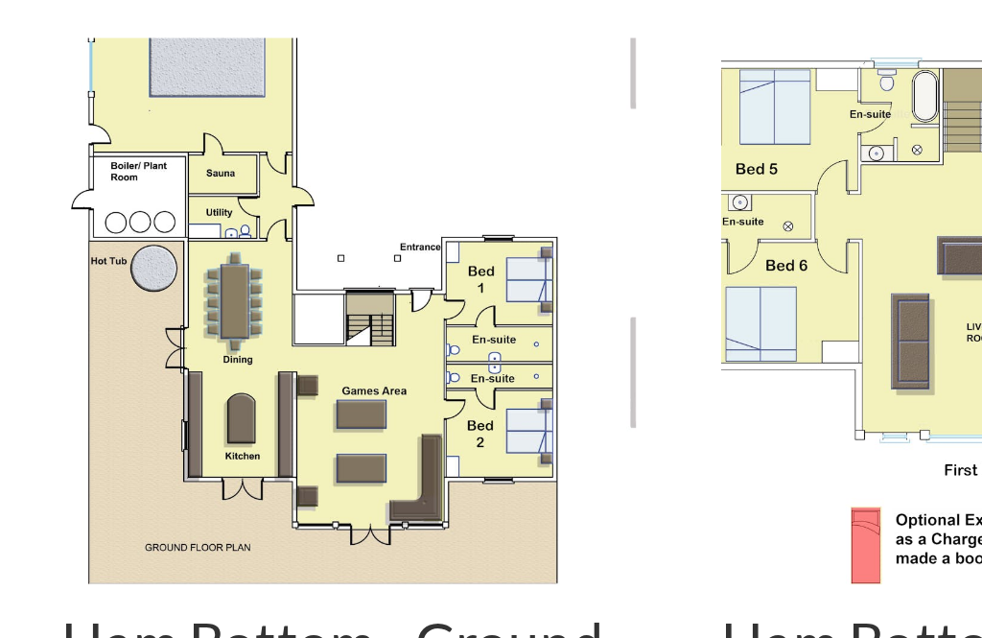
click at [219, 271] on img at bounding box center [134, 374] width 207 height 207
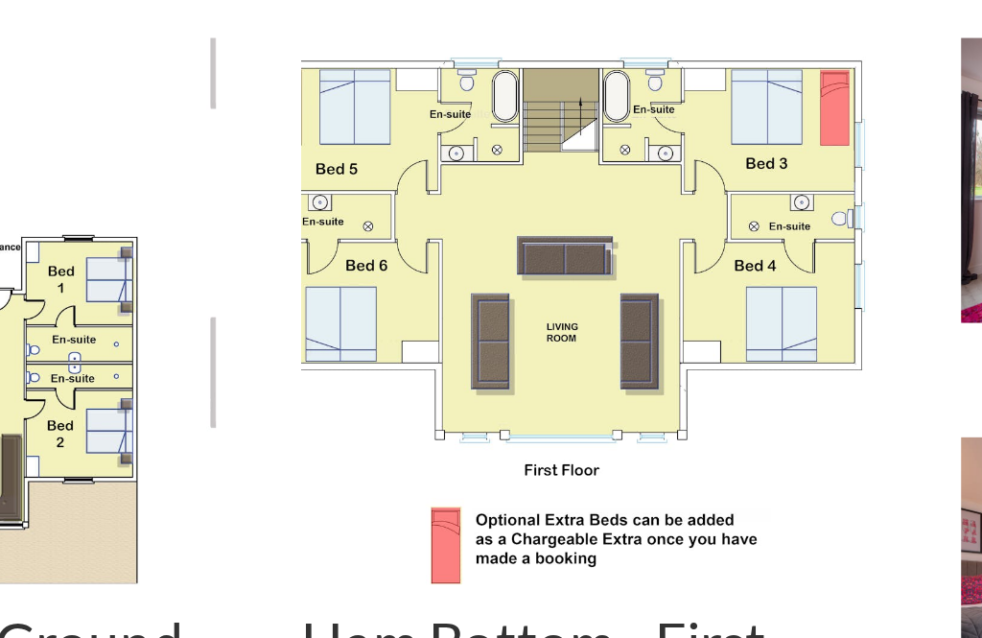
click at [300, 271] on img at bounding box center [372, 374] width 207 height 207
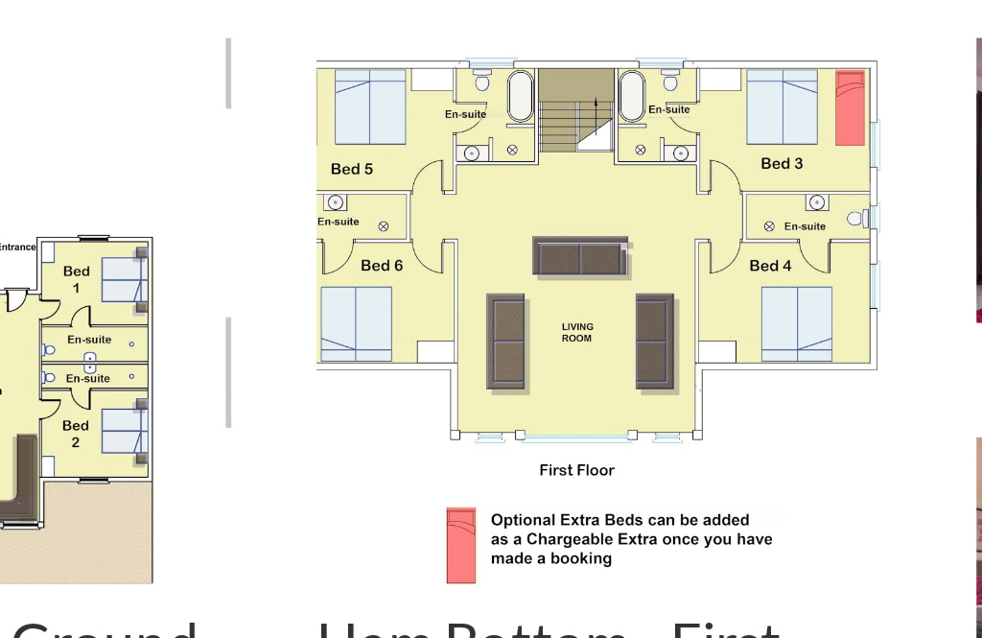
click at [307, 271] on img at bounding box center [372, 374] width 207 height 207
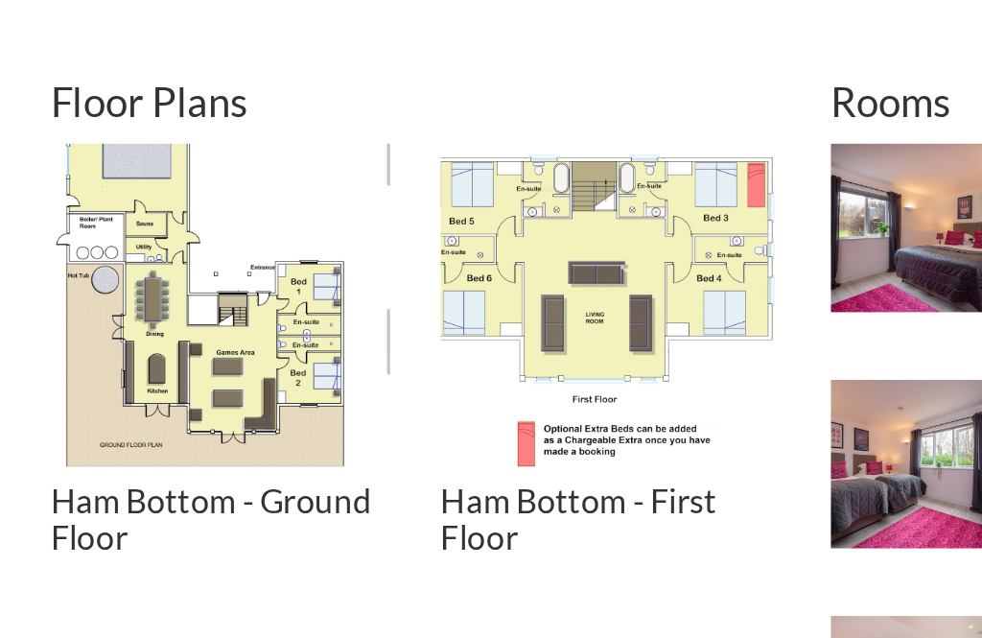
click at [435, 271] on img at bounding box center [372, 374] width 207 height 207
click at [349, 271] on img at bounding box center [372, 374] width 207 height 207
click at [377, 271] on img at bounding box center [372, 374] width 207 height 207
click at [102, 271] on img at bounding box center [134, 374] width 207 height 207
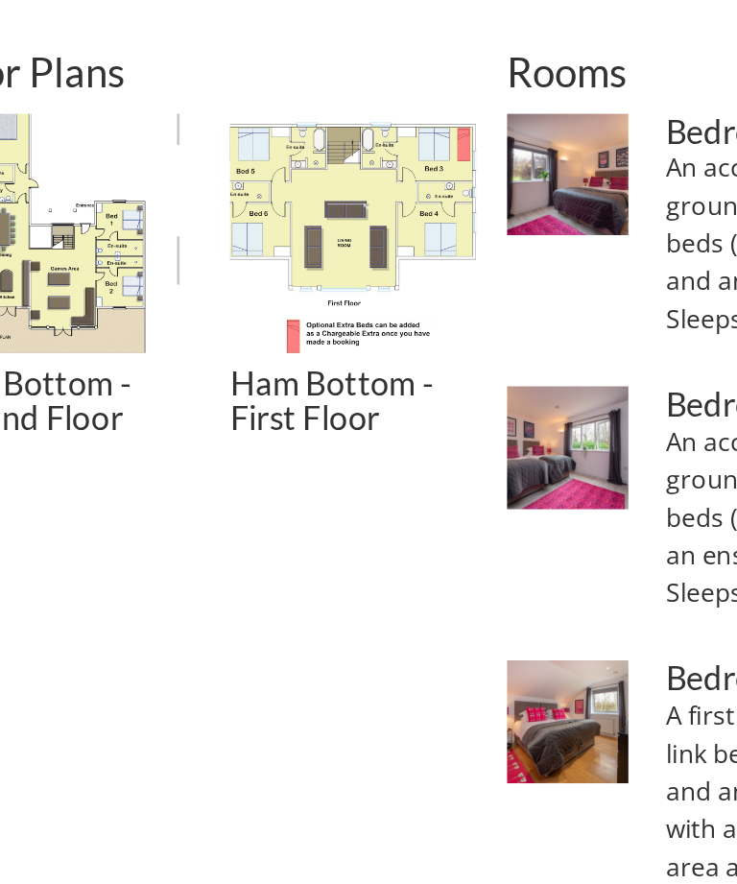
click at [60, 178] on img at bounding box center [107, 254] width 153 height 153
click at [54, 178] on img at bounding box center [107, 254] width 153 height 153
click at [60, 178] on img at bounding box center [107, 254] width 153 height 153
click at [65, 178] on img at bounding box center [107, 254] width 153 height 153
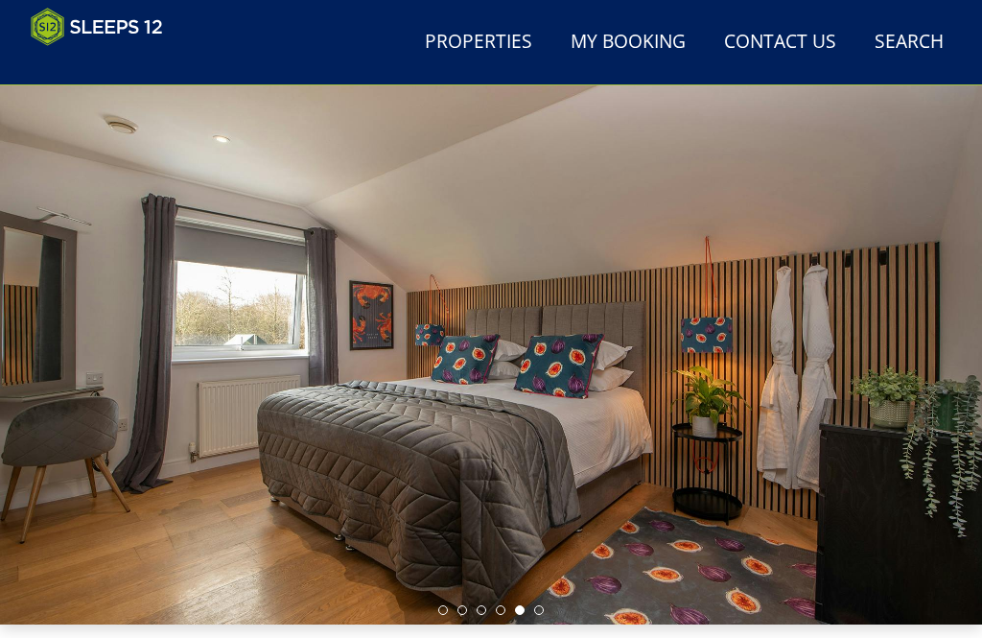
scroll to position [62, 0]
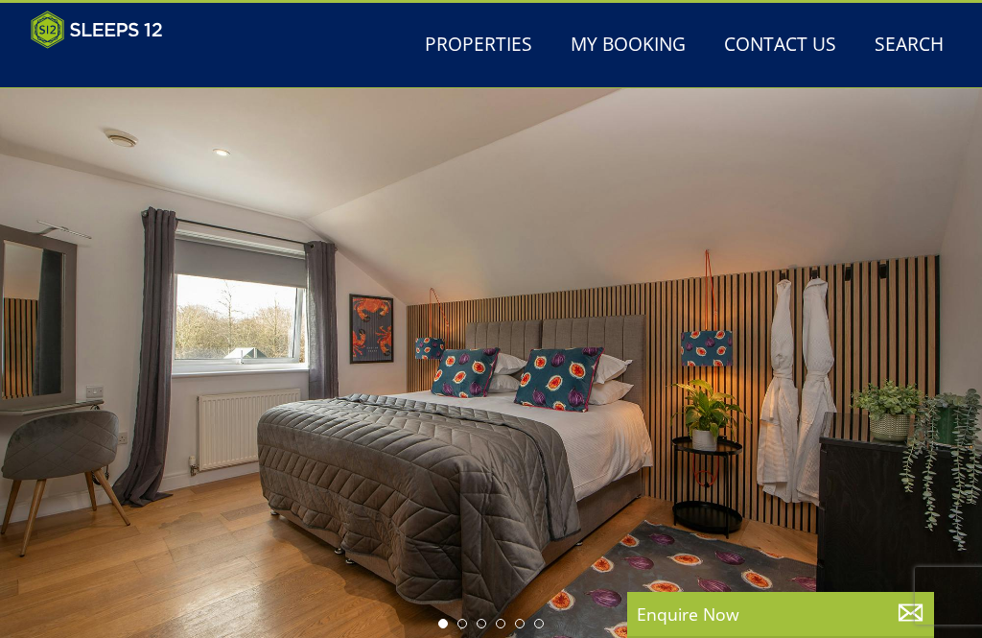
scroll to position [531, 0]
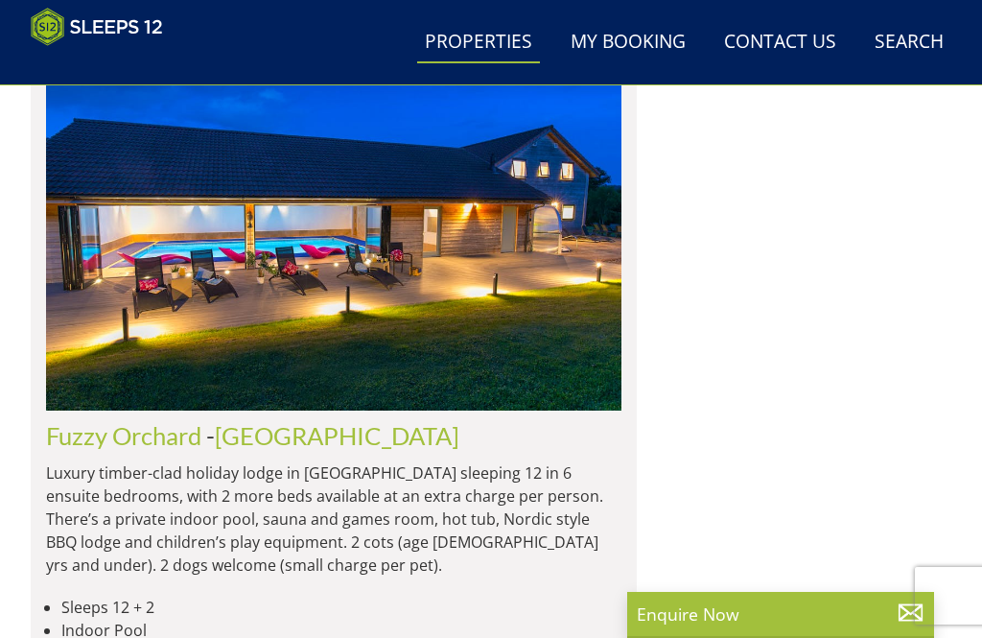
scroll to position [0, 5180]
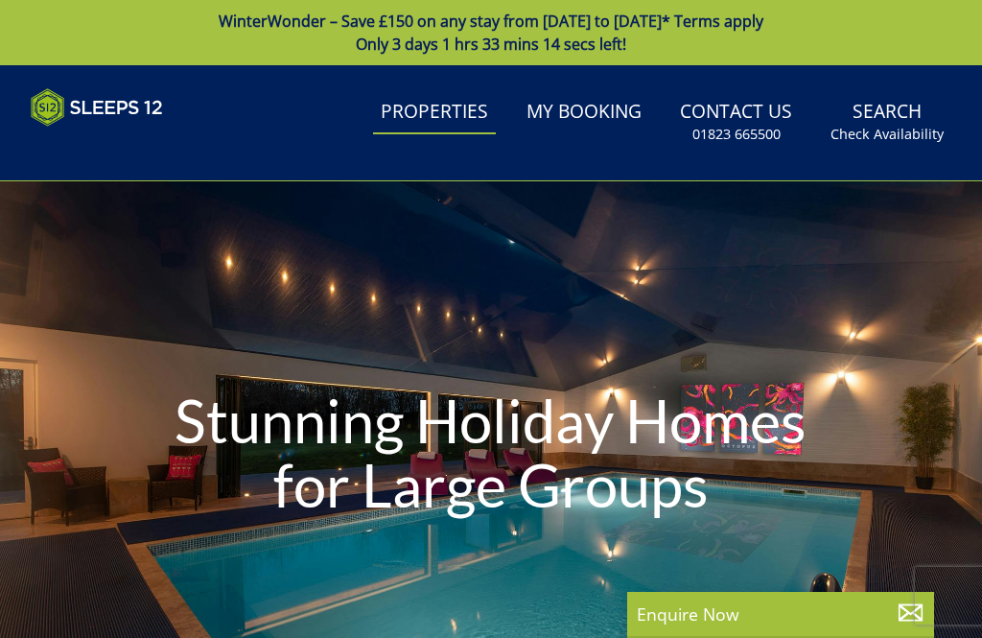
click at [801, 434] on h1 "Stunning Holiday Homes for Large Groups" at bounding box center [492, 453] width 688 height 206
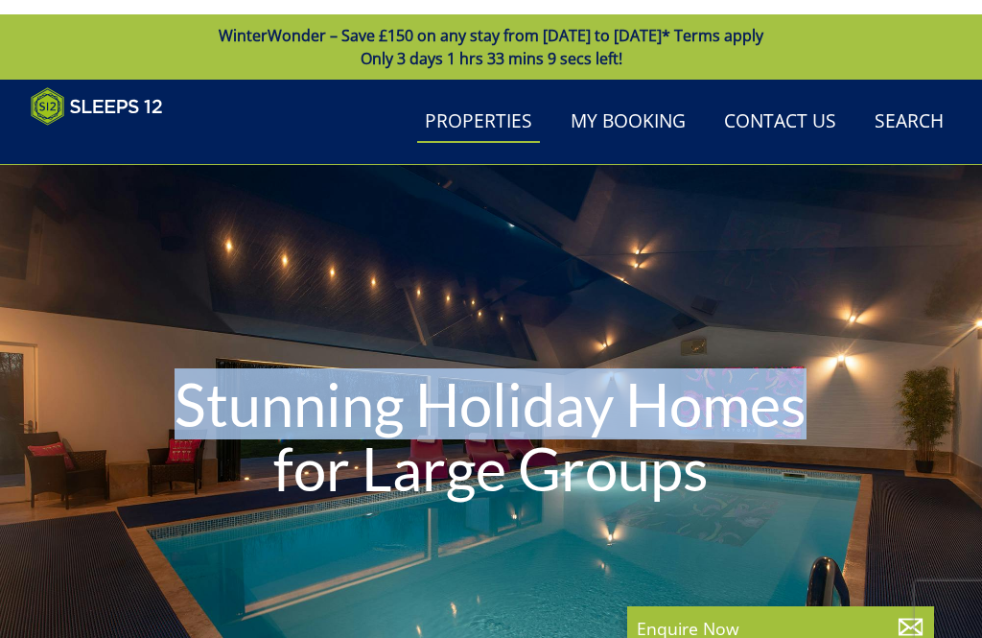
scroll to position [726, 0]
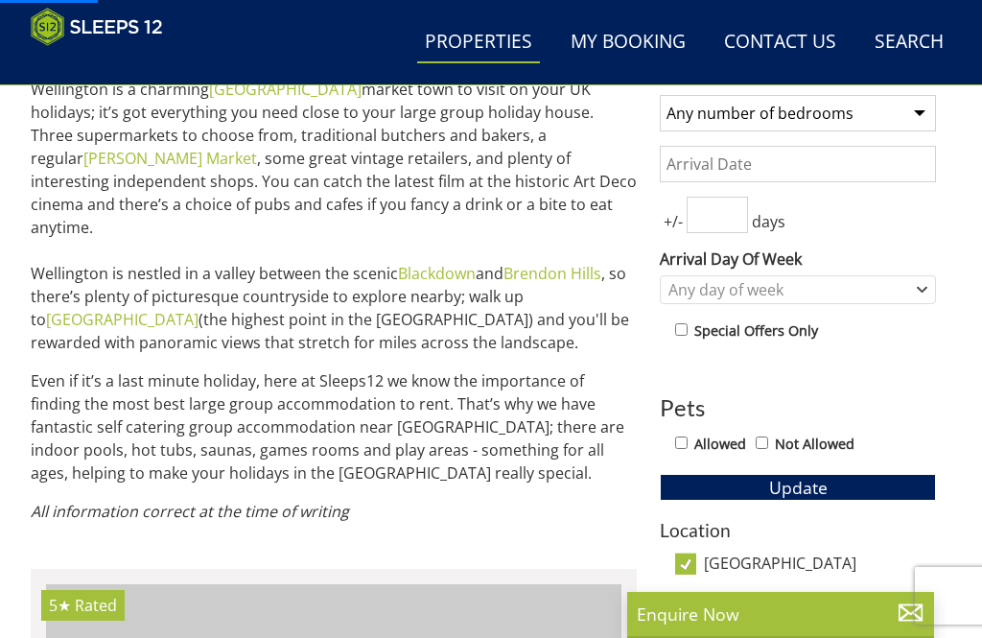
scroll to position [1011, 0]
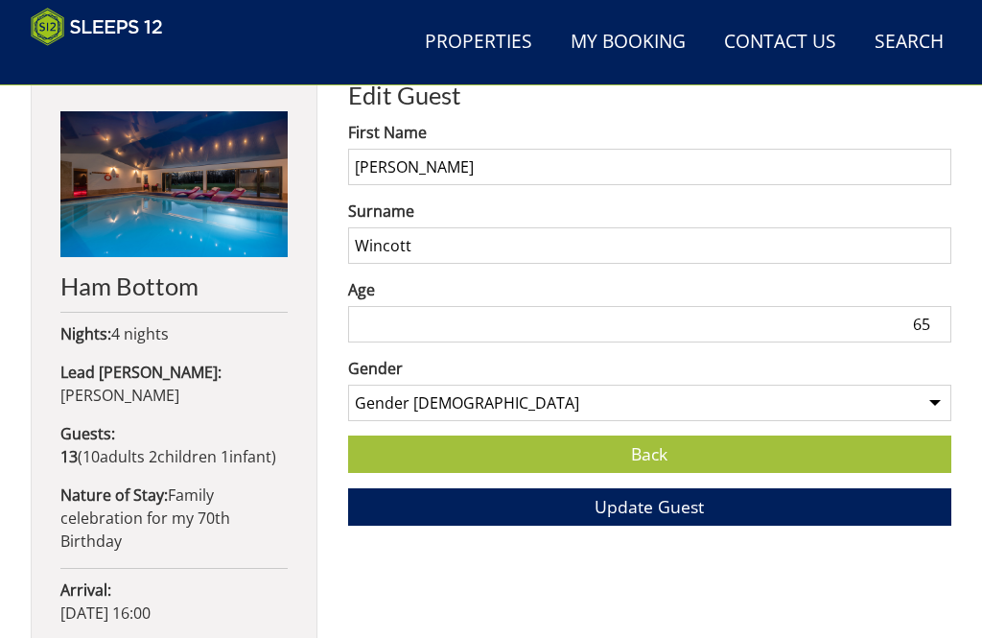
scroll to position [682, 0]
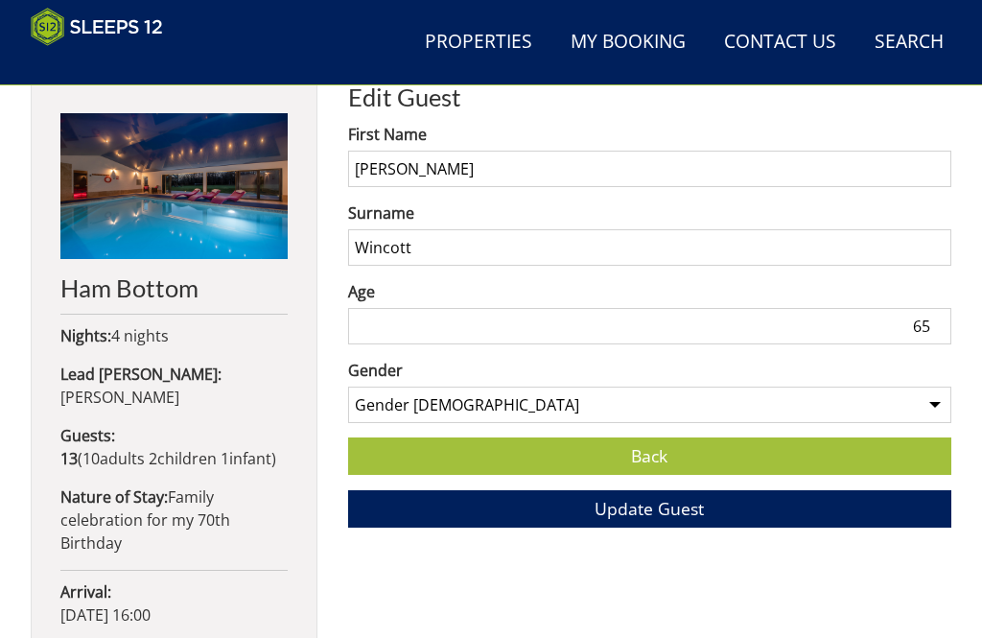
click at [660, 506] on span "Update Guest" at bounding box center [649, 508] width 109 height 23
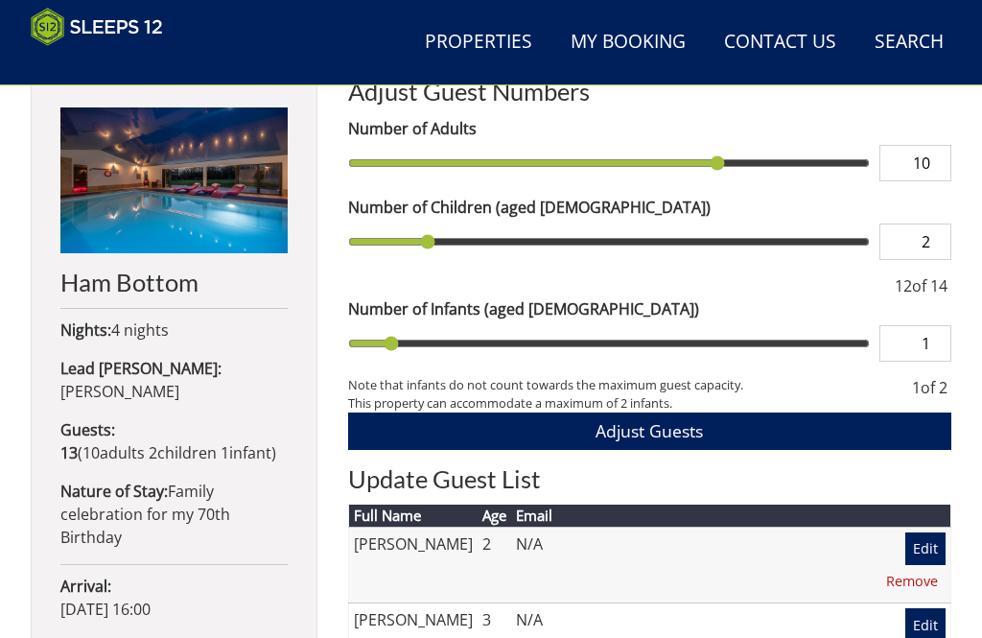
scroll to position [672, 0]
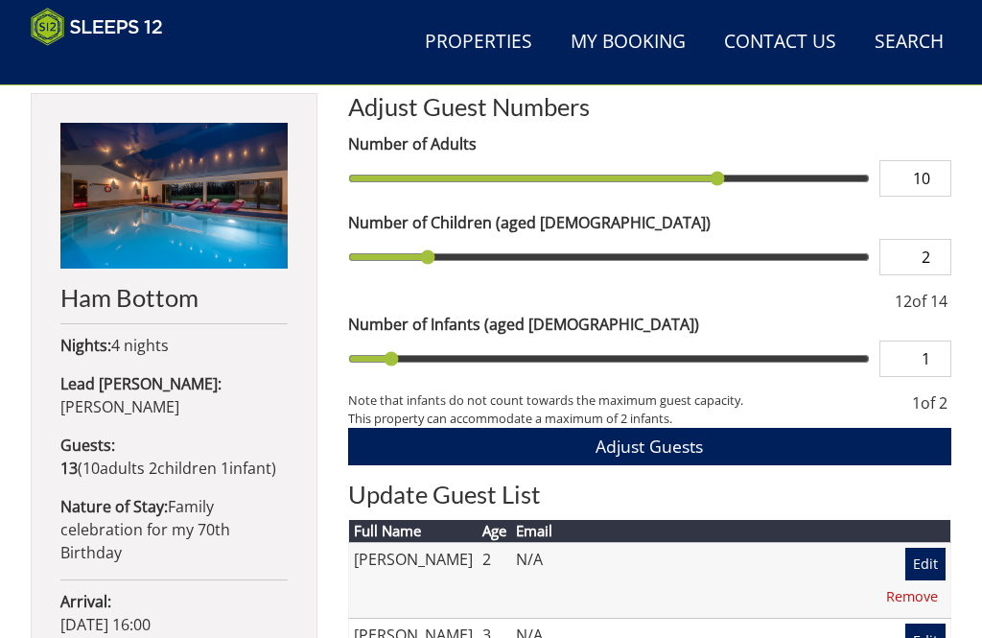
click at [629, 38] on link "My Booking" at bounding box center [628, 42] width 130 height 43
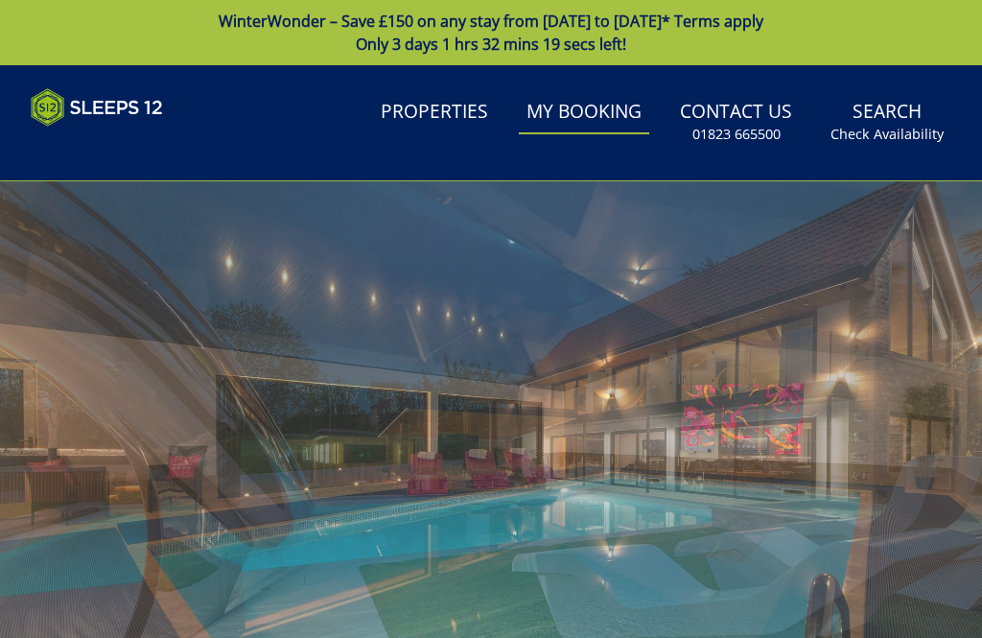
scroll to position [672, 0]
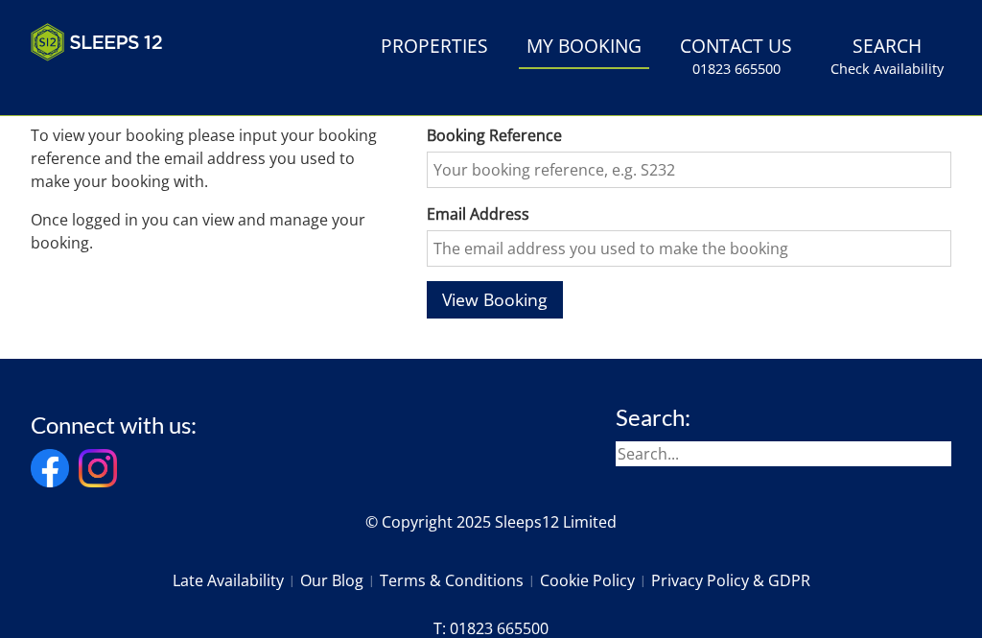
scroll to position [61, 0]
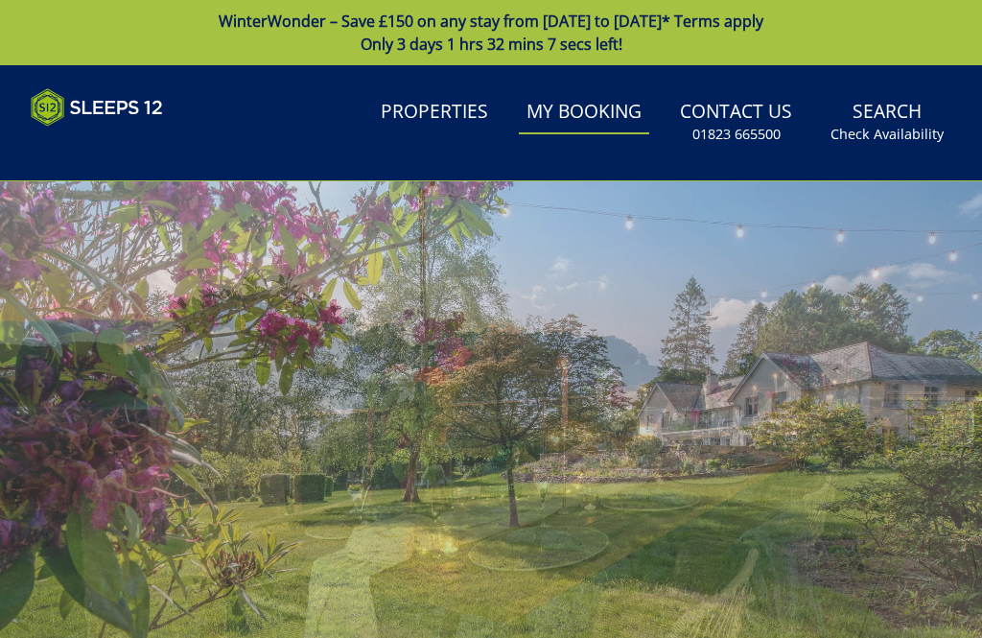
scroll to position [61, 0]
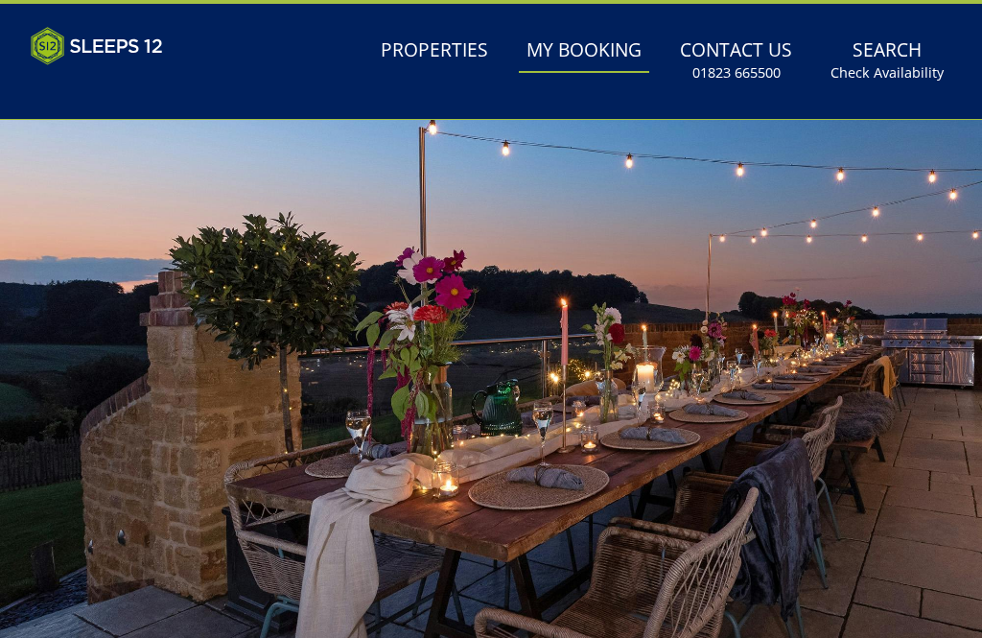
scroll to position [672, 0]
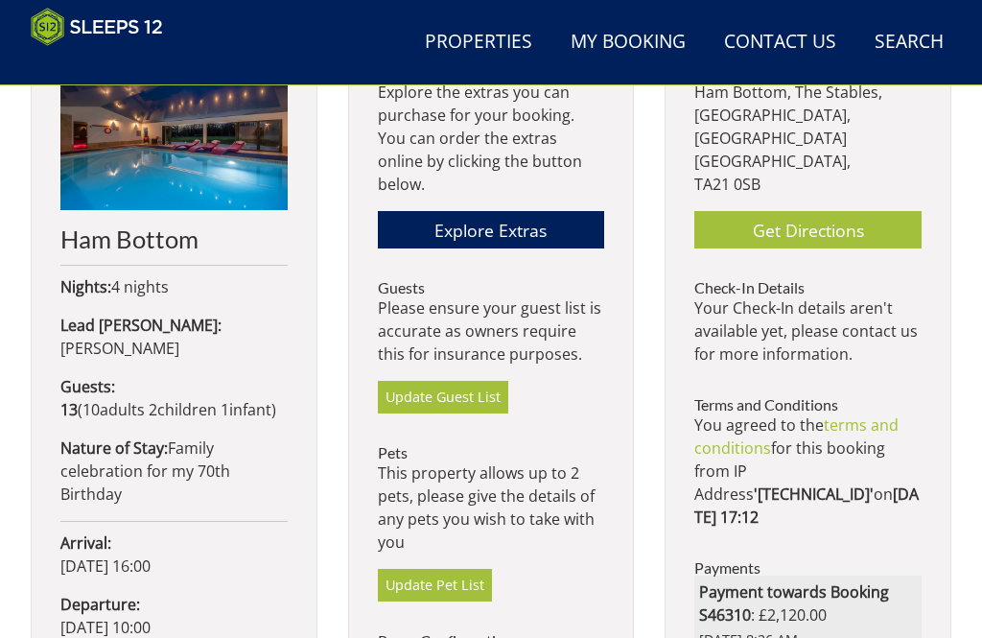
click at [511, 213] on link "Explore Extras" at bounding box center [491, 229] width 227 height 37
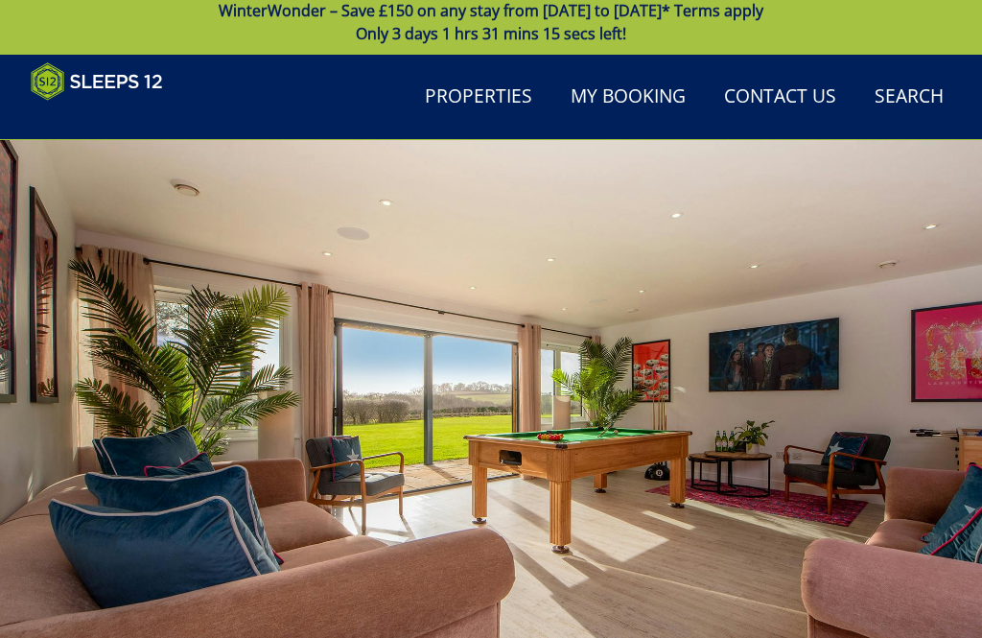
scroll to position [5, 0]
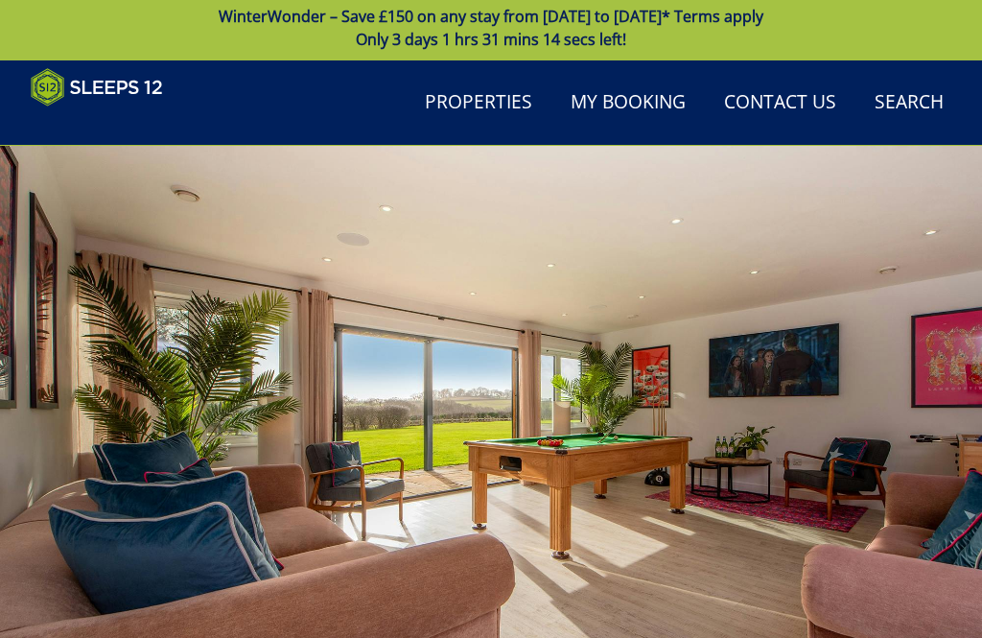
click at [616, 97] on link "My Booking" at bounding box center [628, 103] width 130 height 43
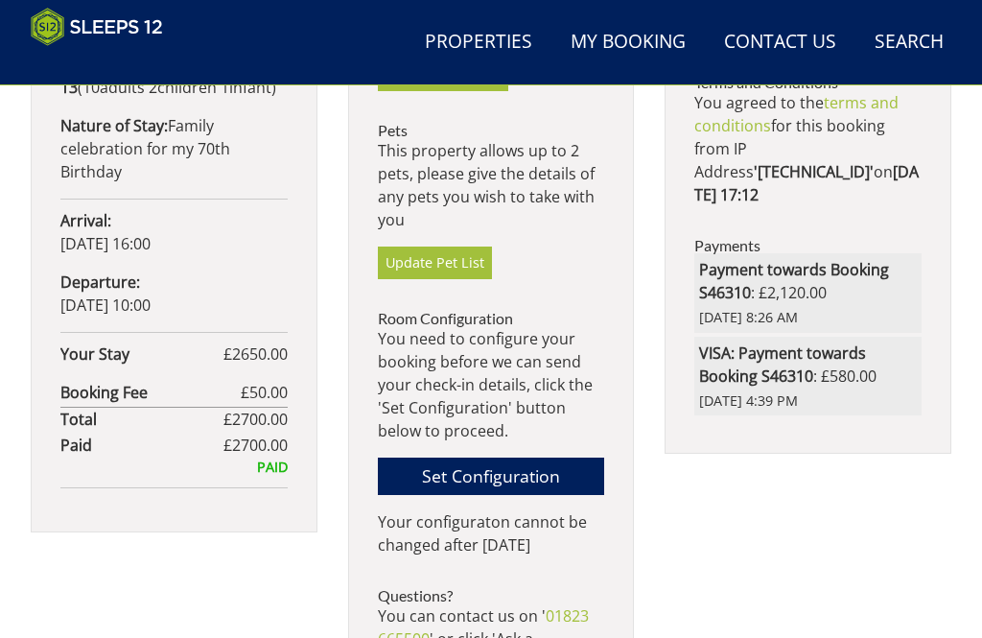
scroll to position [1057, 0]
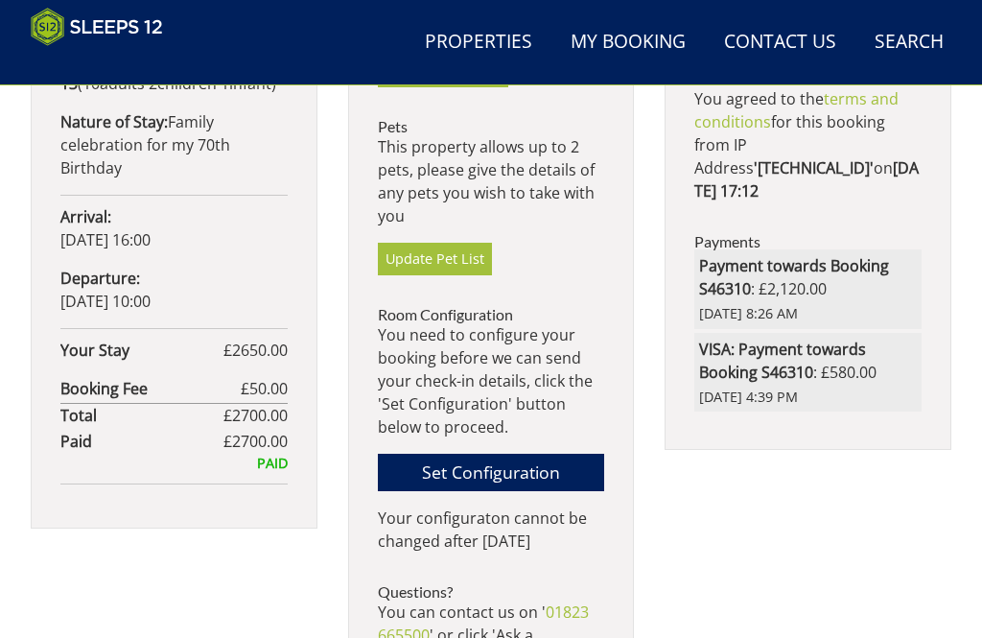
click at [501, 454] on link "Set Configuration" at bounding box center [491, 472] width 227 height 37
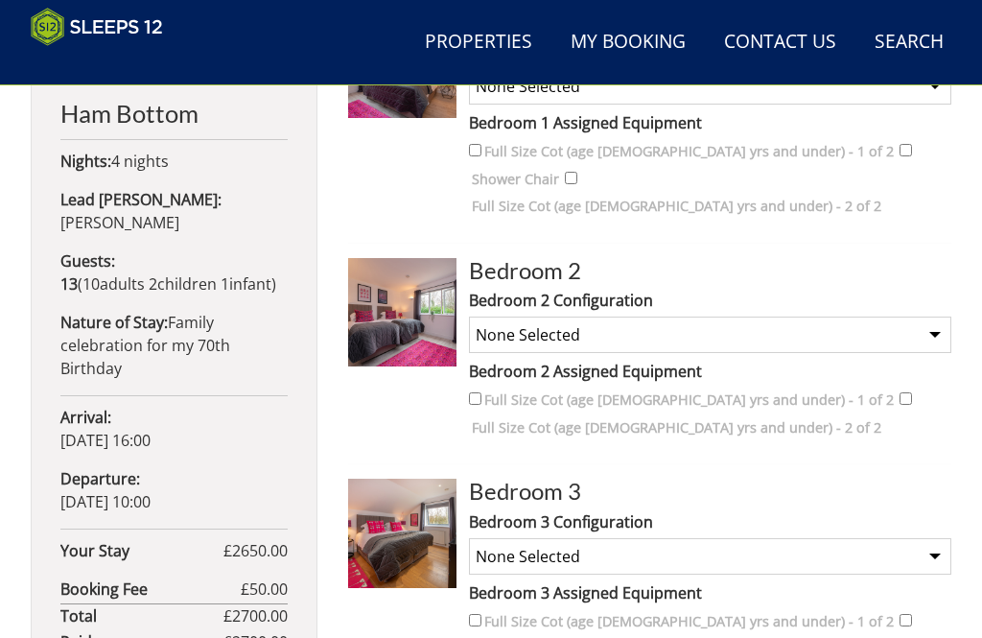
scroll to position [858, 0]
click at [930, 537] on select "None Selected Super King Bed Twin Bed Super King and 1 Extra Single (Payment ma…" at bounding box center [710, 555] width 483 height 36
select select "284"
click at [482, 613] on input "Full Size Cot (age [DEMOGRAPHIC_DATA] yrs and under) - 1 of 2" at bounding box center [475, 619] width 12 height 12
checkbox input "true"
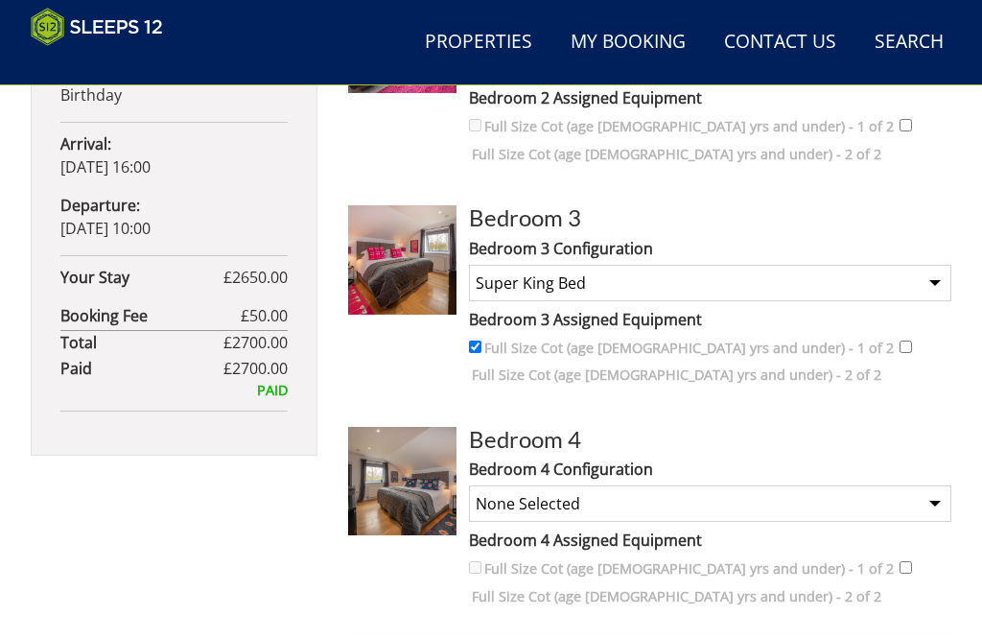
scroll to position [1130, 0]
click at [939, 485] on select "None Selected Super King Bed Twin Bed" at bounding box center [710, 503] width 483 height 36
select select "287"
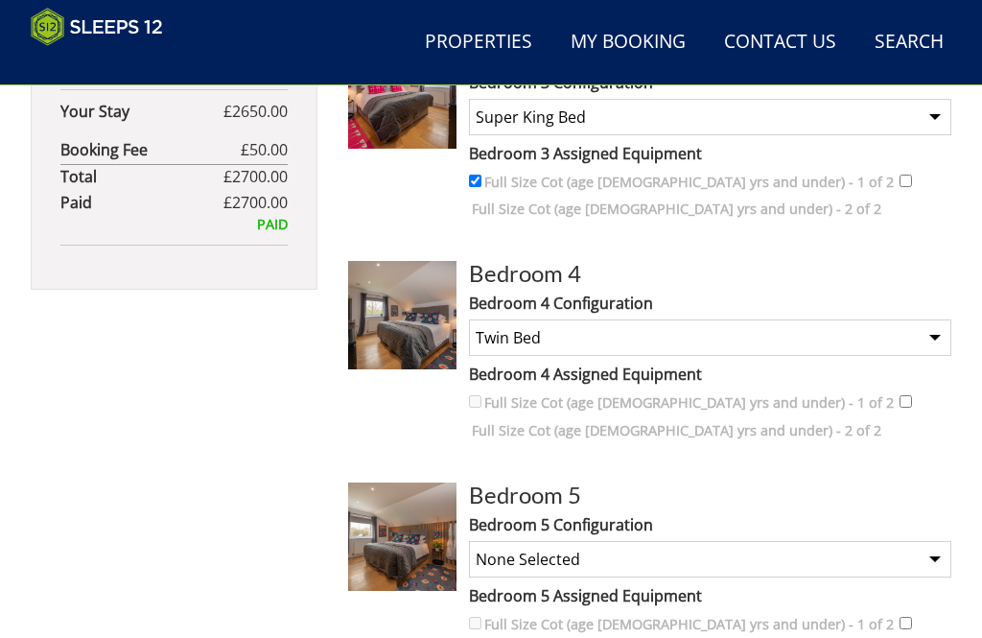
scroll to position [1296, 0]
click at [932, 541] on select "None Selected Super King Bed Twin Bed Super King and 1 Extra Single (Payment ma…" at bounding box center [710, 559] width 483 height 36
select select "288"
click at [484, 612] on div "Full Size Cot (age [DEMOGRAPHIC_DATA] yrs and under) - 1 of 2 Full Size Cot (ag…" at bounding box center [710, 639] width 483 height 55
click at [900, 617] on input "Full Size Cot (age [DEMOGRAPHIC_DATA] yrs and under) - 2 of 2" at bounding box center [906, 623] width 12 height 12
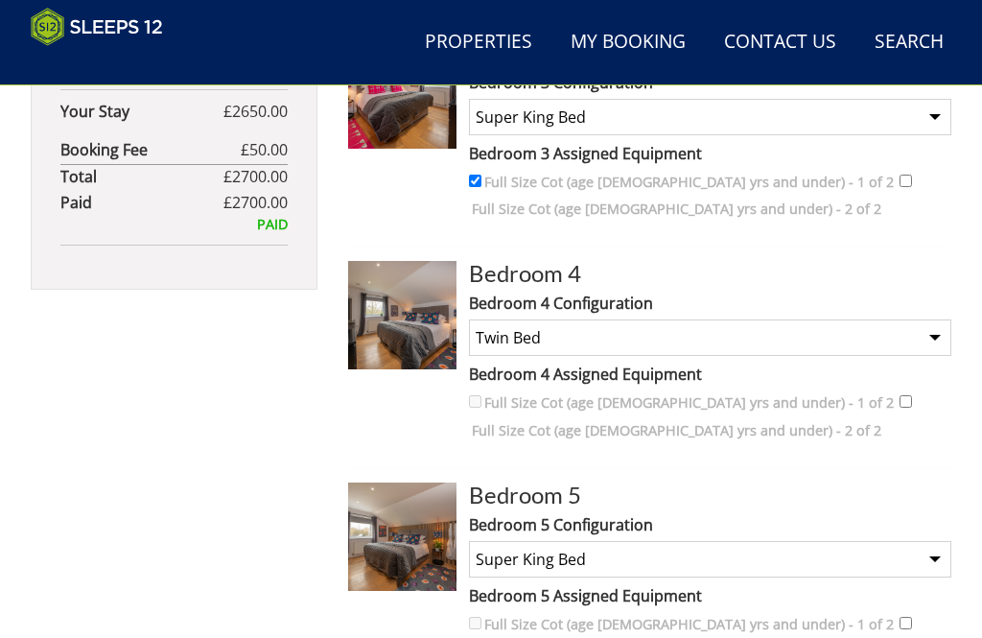
checkbox input "true"
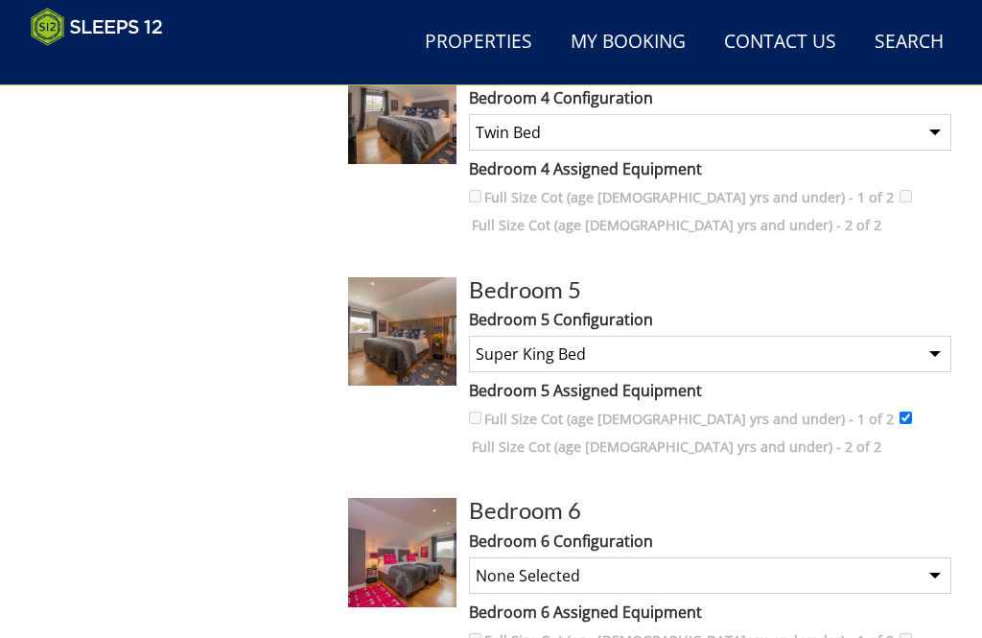
scroll to position [1501, 0]
click at [941, 557] on select "None Selected Super King Bed Twin Beds" at bounding box center [710, 575] width 483 height 36
select select "486"
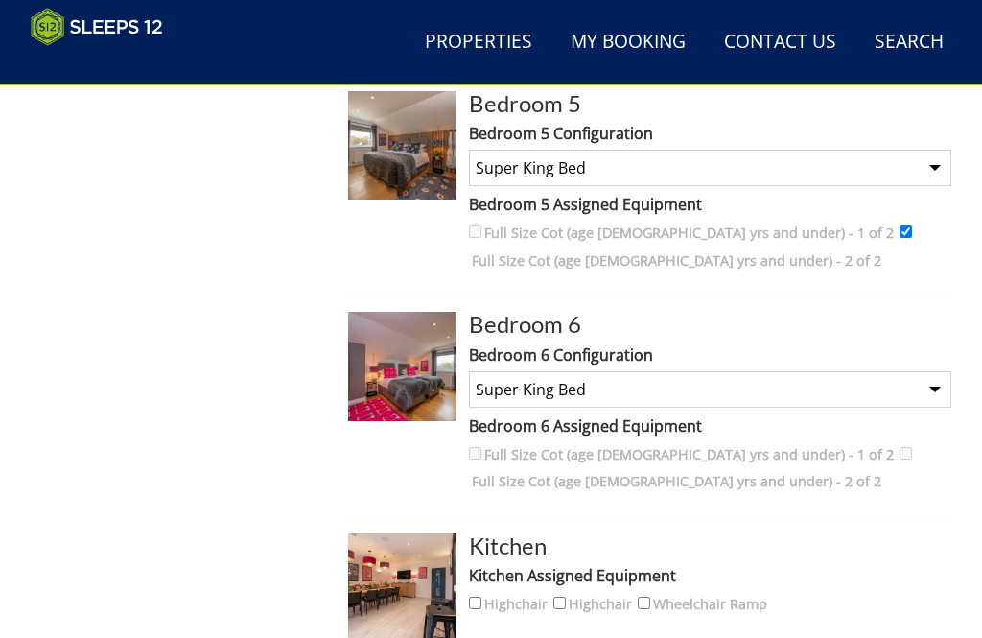
scroll to position [1687, 0]
click at [482, 597] on input "Highchair" at bounding box center [475, 603] width 12 height 12
checkbox input "true"
click at [566, 597] on input "Highchair" at bounding box center [560, 603] width 12 height 12
checkbox input "true"
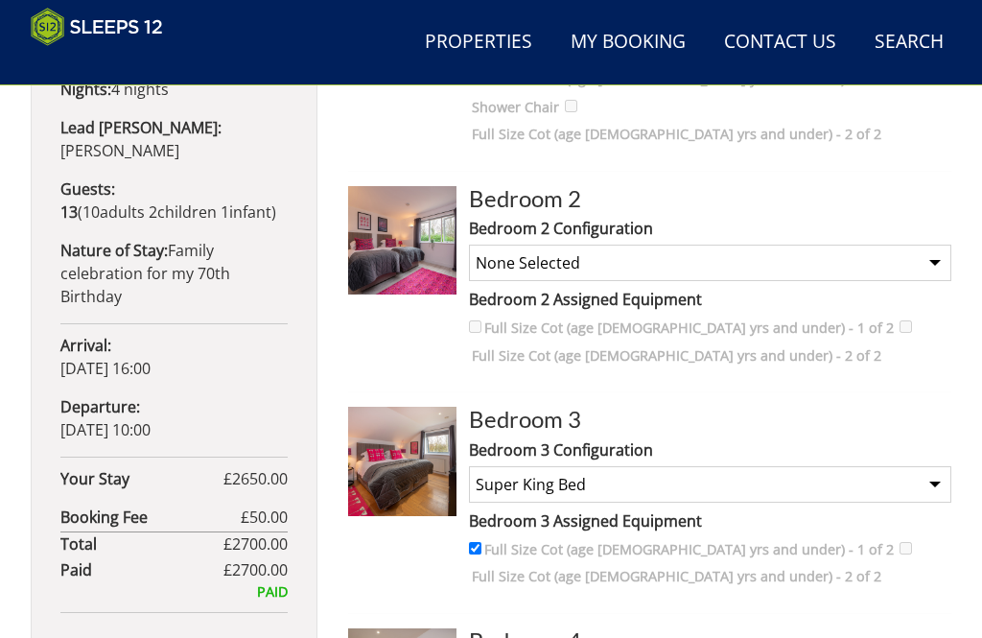
scroll to position [915, 0]
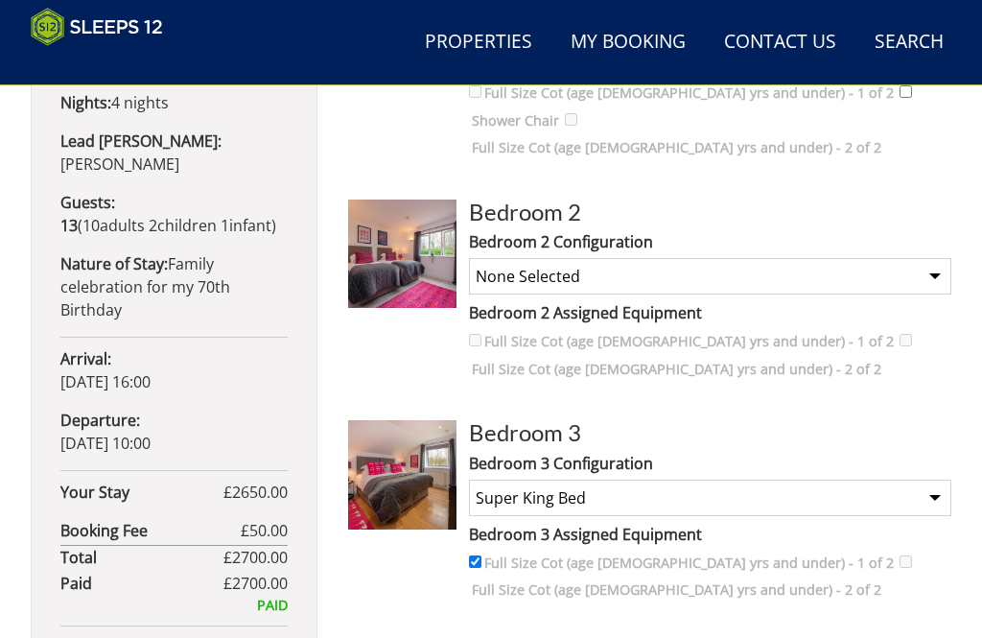
click at [934, 258] on select "None Selected Super King Bed Twin Bed" at bounding box center [710, 276] width 483 height 36
select select "282"
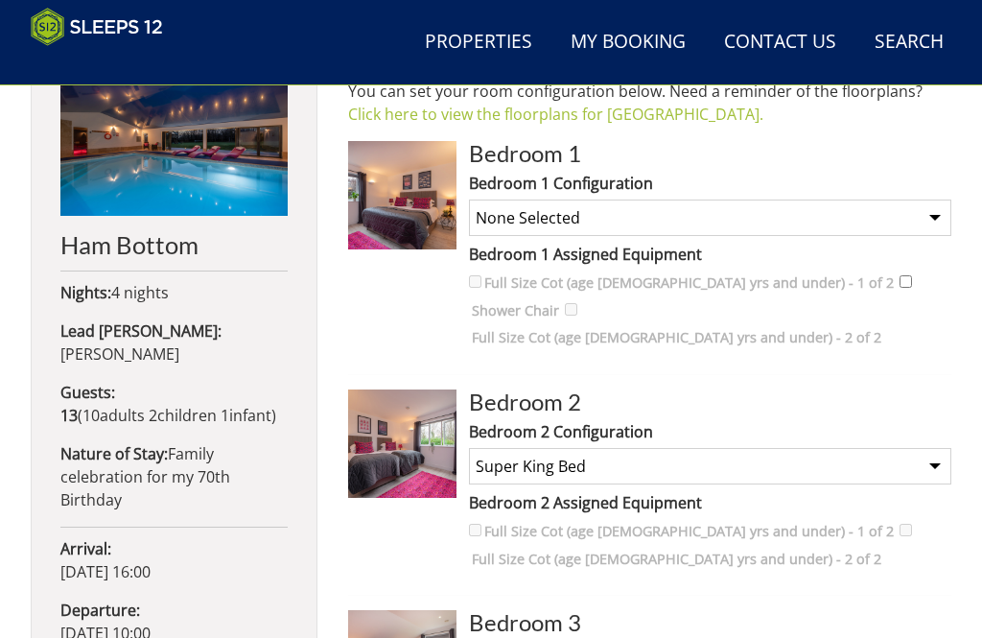
scroll to position [725, 0]
click at [929, 206] on select "None Selected Super King Bed Twin Bed" at bounding box center [710, 218] width 483 height 36
select select "280"
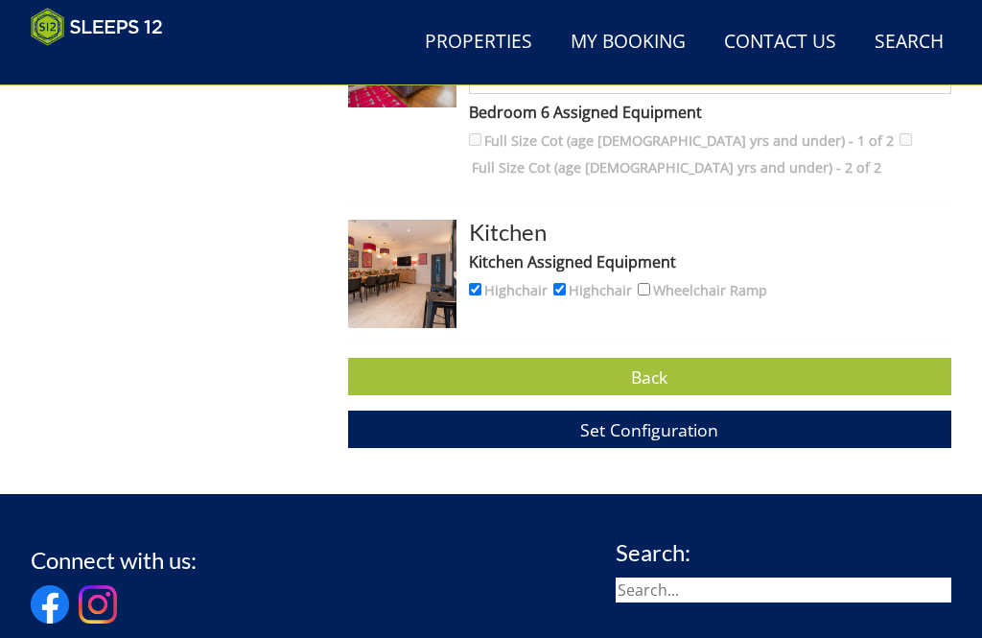
scroll to position [1991, 0]
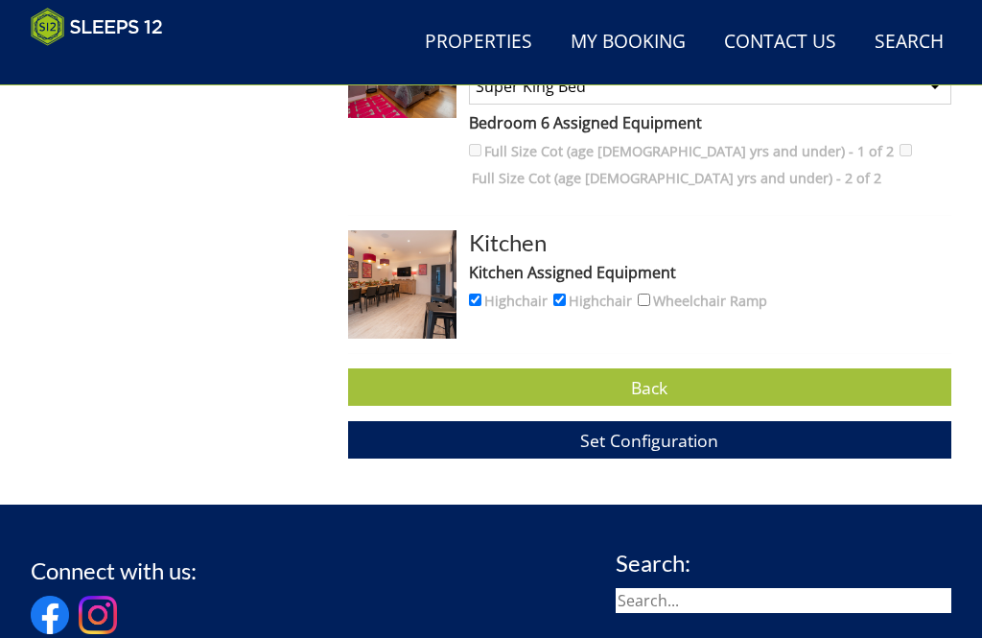
click at [652, 429] on span "Set Configuration" at bounding box center [649, 440] width 138 height 23
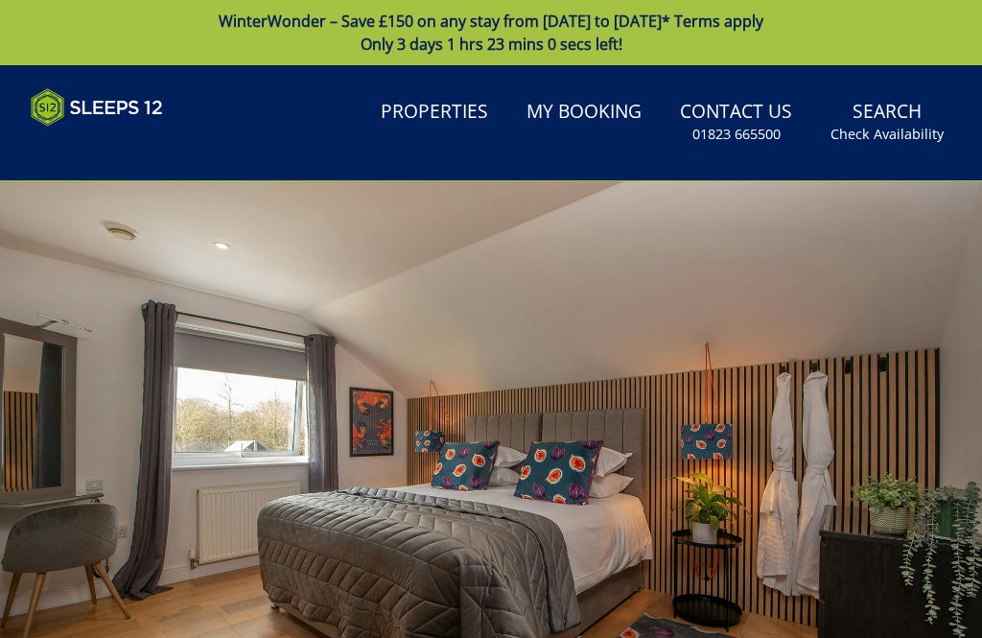
click at [425, 109] on link "Properties" at bounding box center [434, 112] width 123 height 43
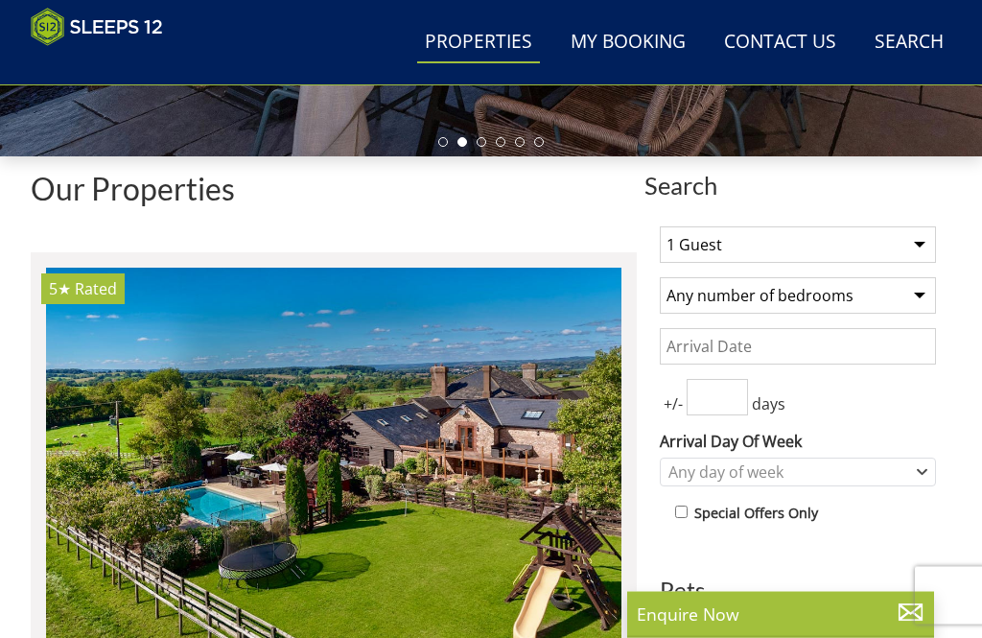
scroll to position [544, 0]
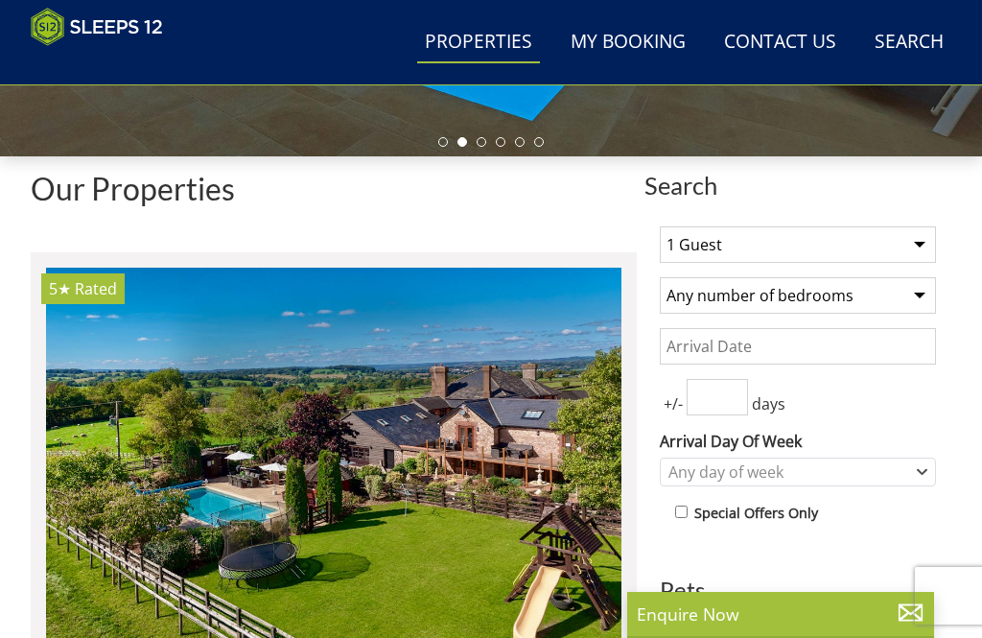
click at [915, 243] on select "1 Guest 2 Guests 3 Guests 4 Guests 5 Guests 6 Guests 7 Guests 8 Guests 9 Guests…" at bounding box center [798, 244] width 276 height 36
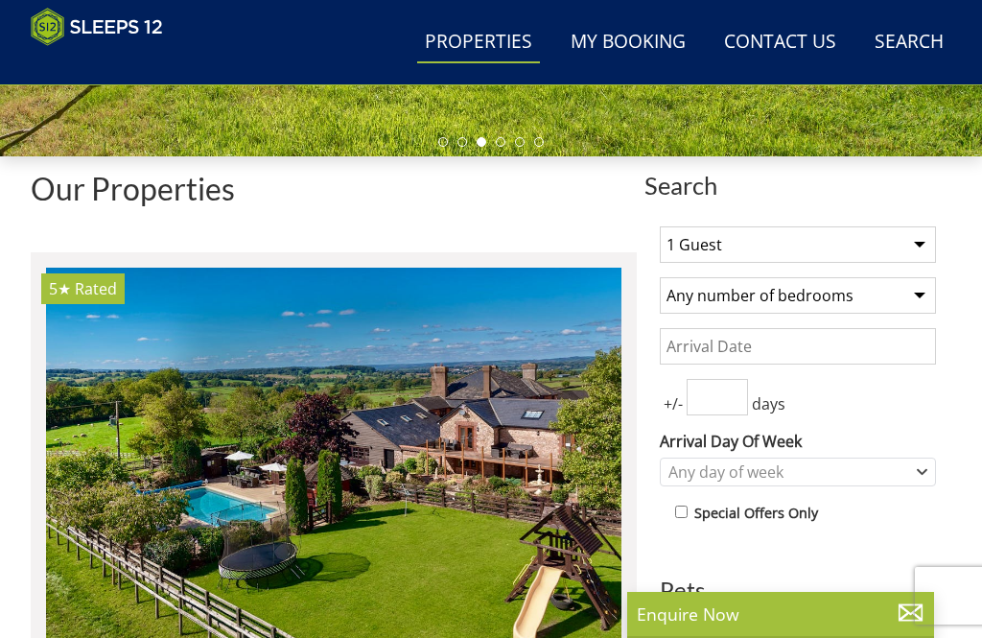
select select "12"
click at [917, 289] on select "Any number of bedrooms 4 Bedrooms 5 Bedrooms 6 Bedrooms 7 Bedrooms 8 Bedrooms 9…" at bounding box center [798, 295] width 276 height 36
select select "6"
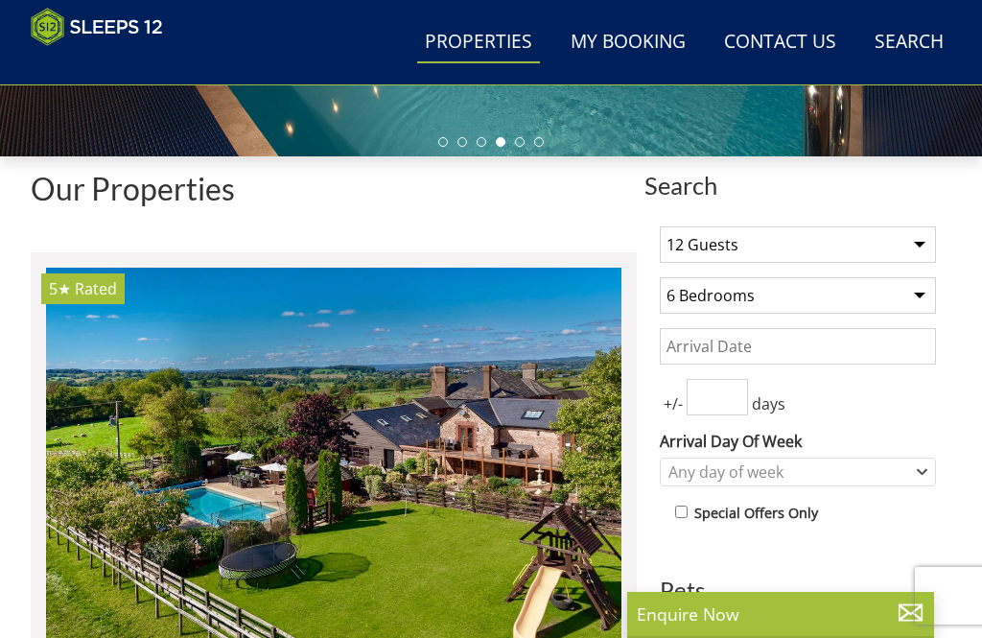
click at [716, 401] on input "number" at bounding box center [717, 397] width 61 height 36
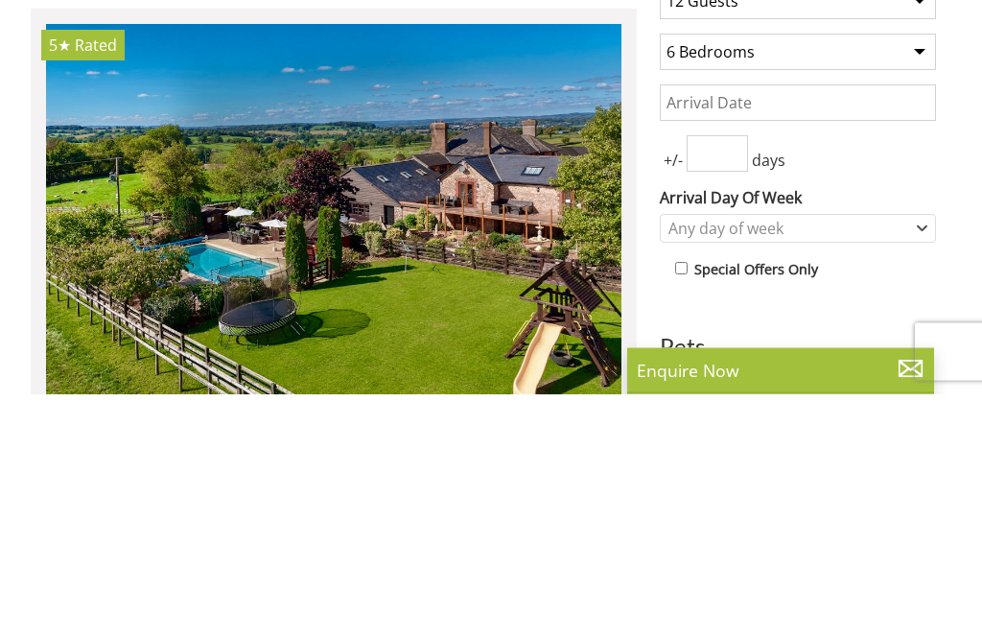
type input "4"
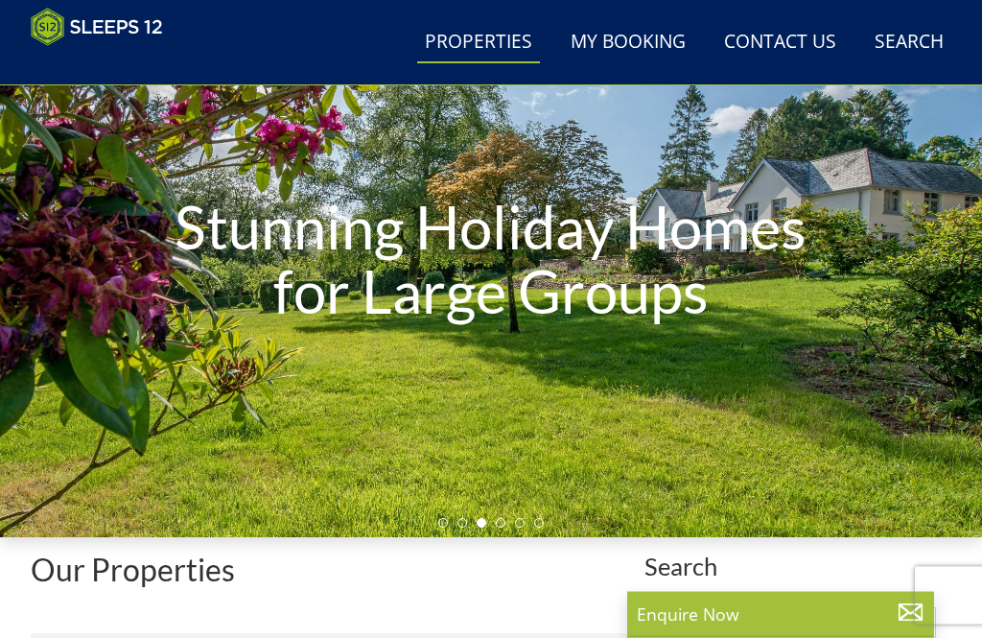
scroll to position [163, 0]
click at [475, 46] on link "Properties" at bounding box center [478, 42] width 123 height 43
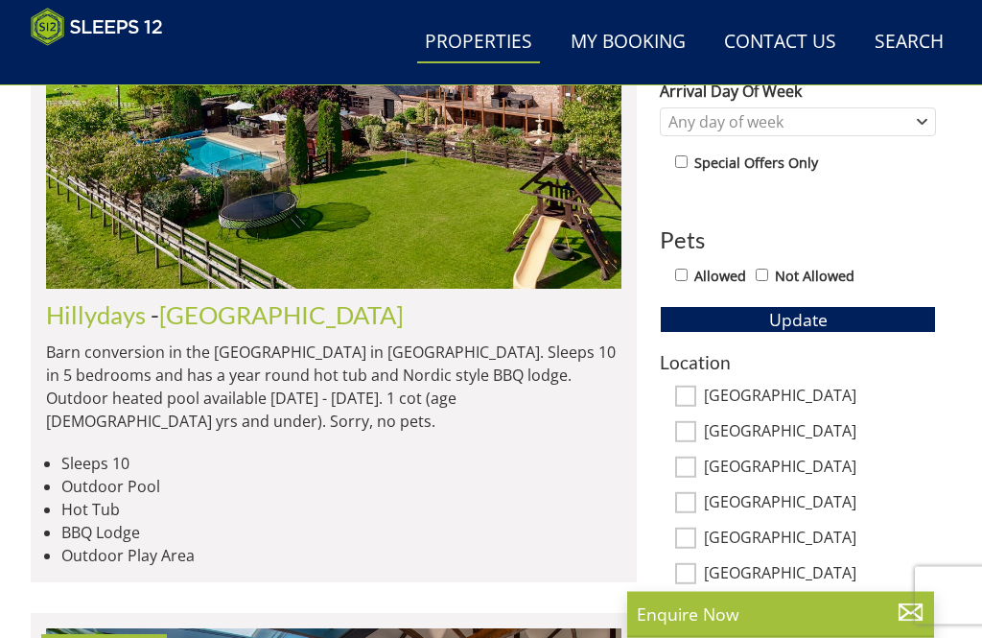
scroll to position [908, 0]
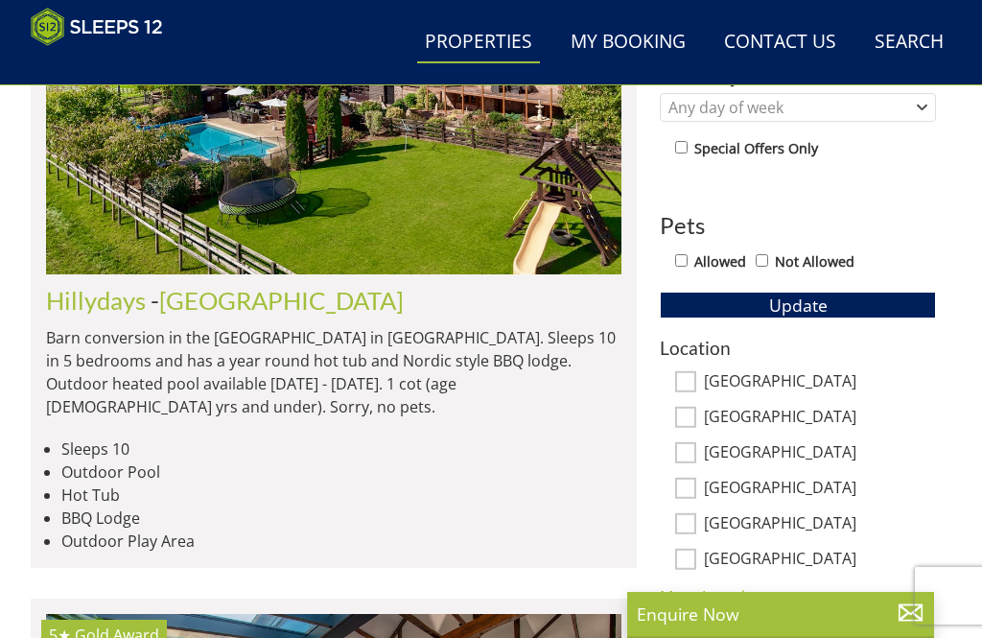
click at [682, 375] on input "[GEOGRAPHIC_DATA]" at bounding box center [685, 381] width 21 height 21
checkbox input "true"
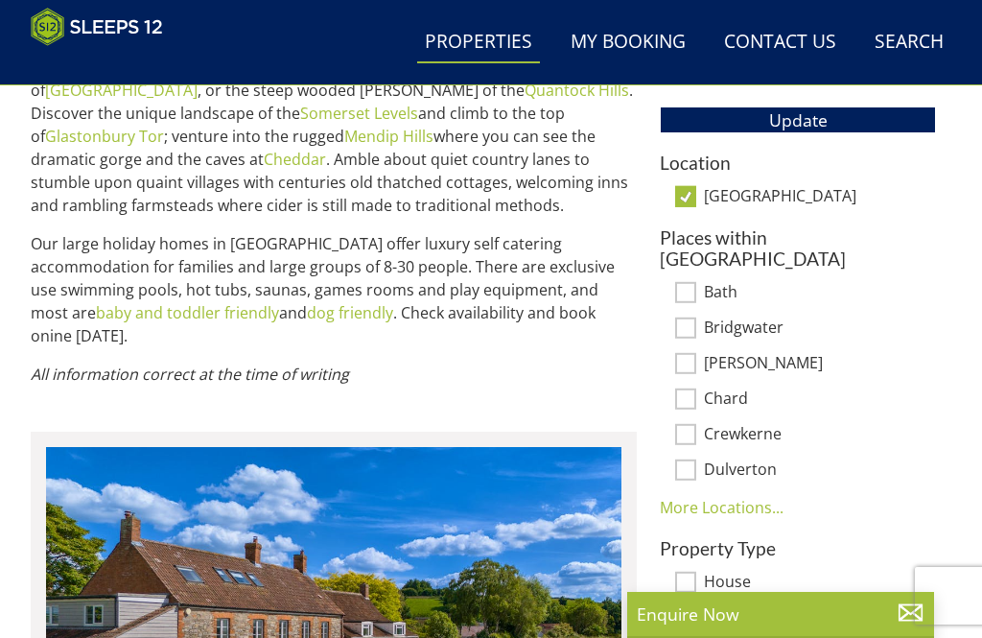
scroll to position [1092, 0]
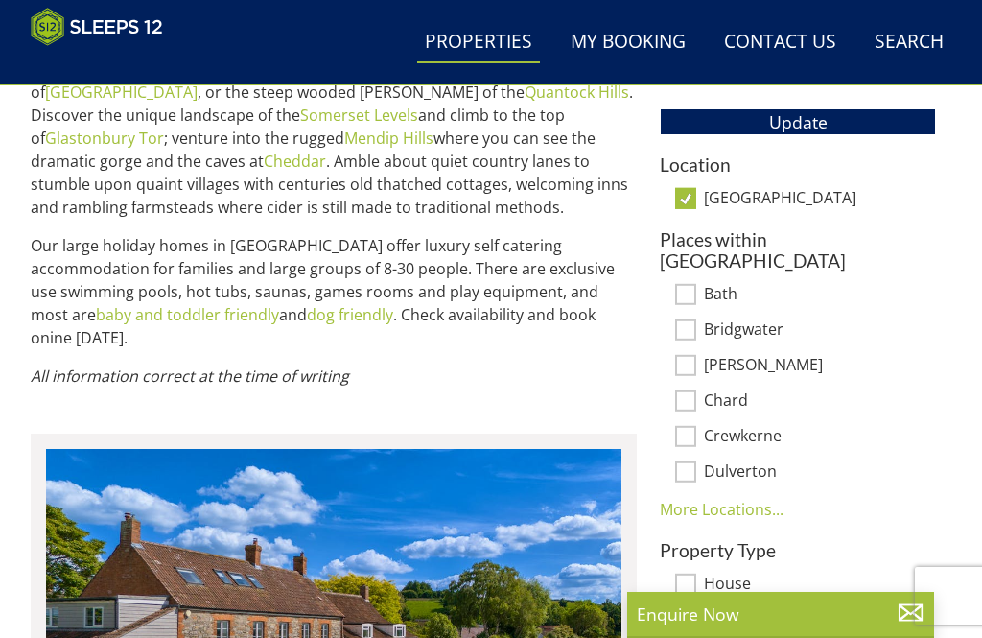
click at [739, 499] on link "More Locations..." at bounding box center [722, 509] width 124 height 21
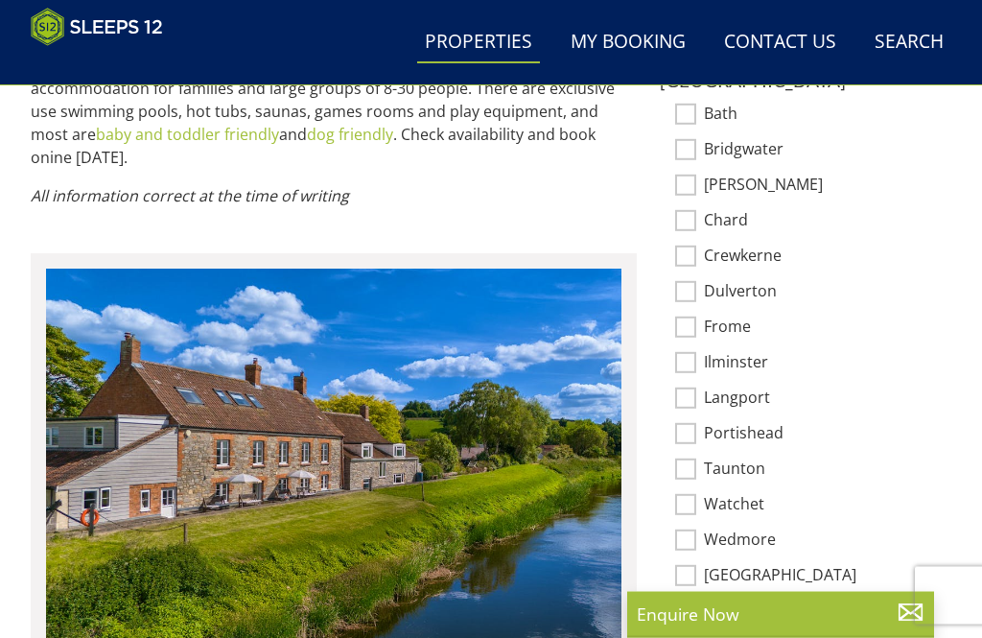
scroll to position [1273, 0]
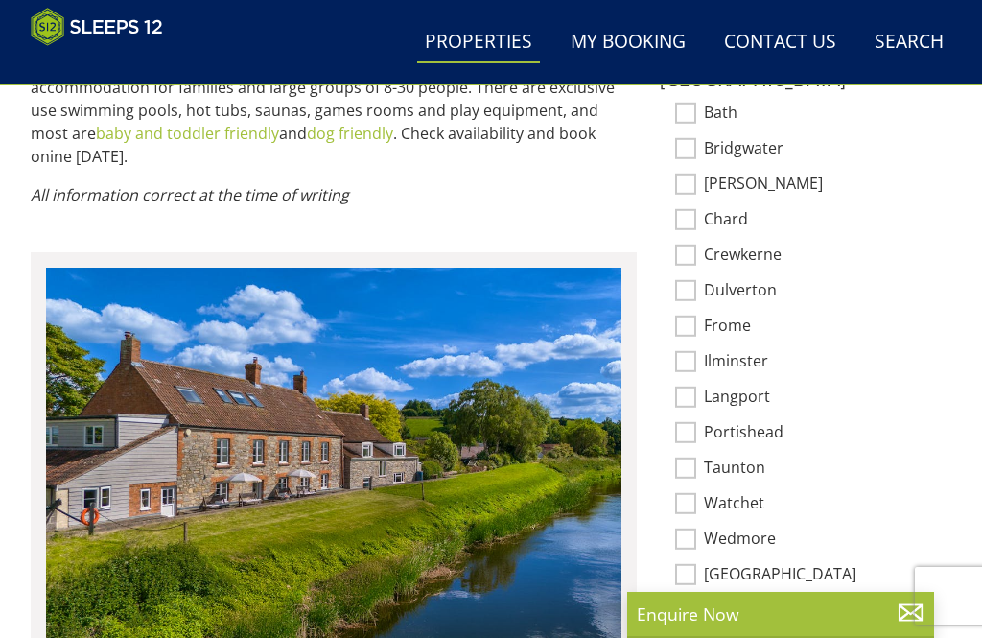
click at [695, 564] on input "[GEOGRAPHIC_DATA]" at bounding box center [685, 574] width 21 height 21
checkbox input "true"
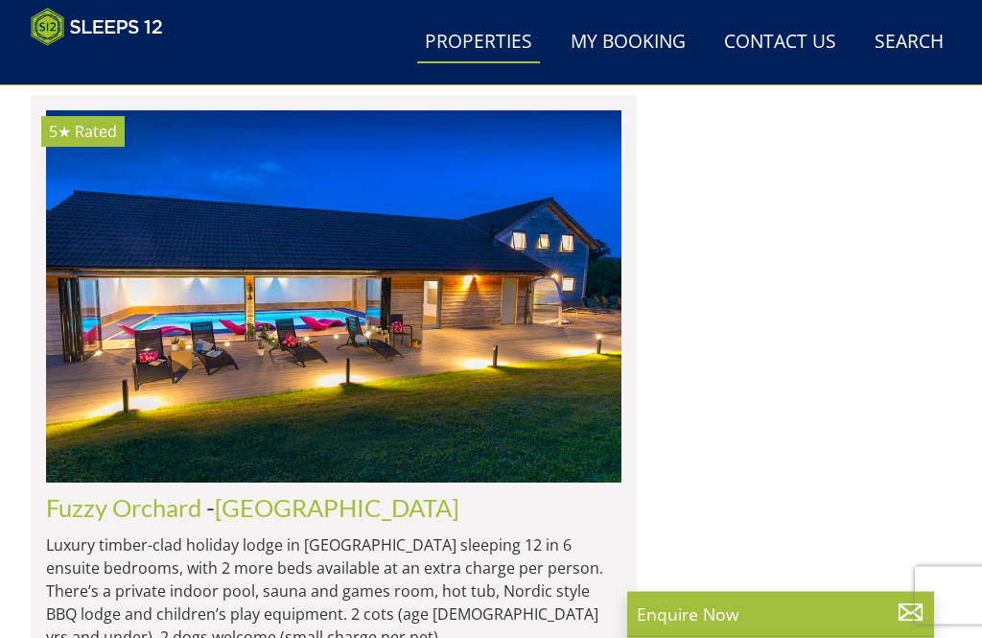
scroll to position [1908, 0]
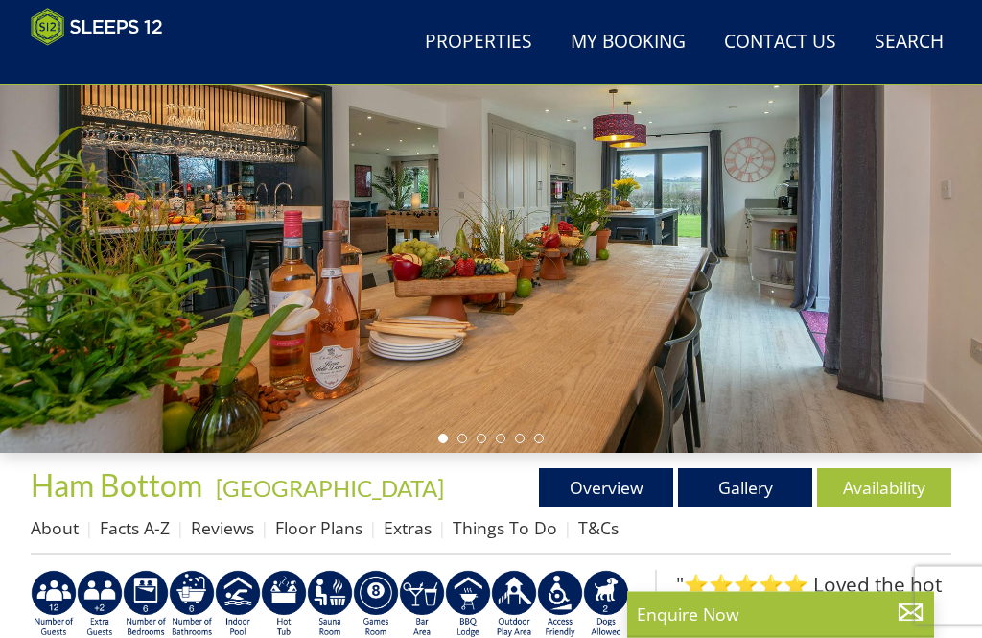
scroll to position [248, 0]
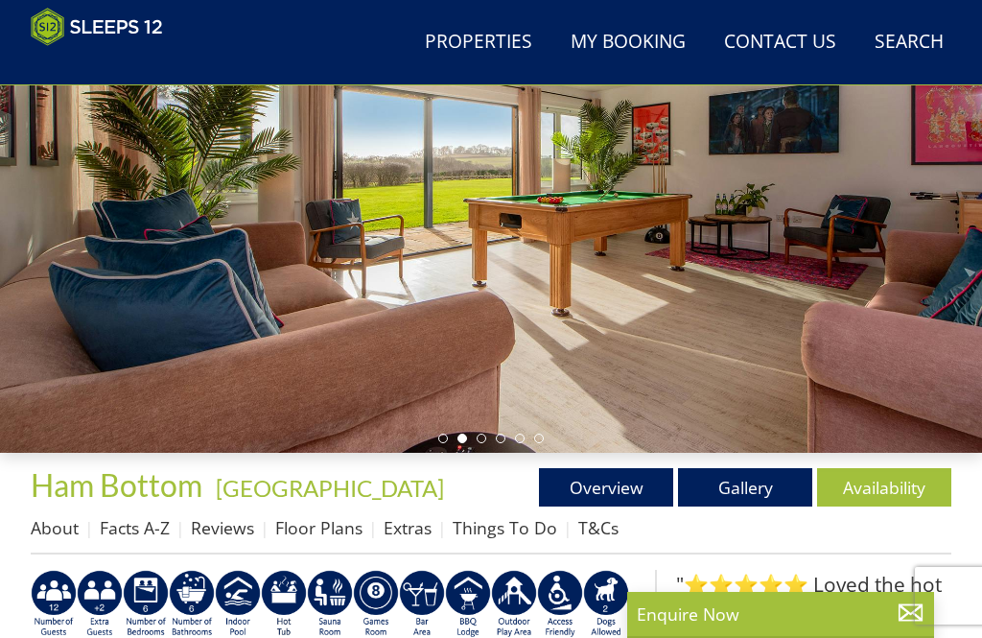
click at [743, 489] on link "Gallery" at bounding box center [745, 487] width 134 height 38
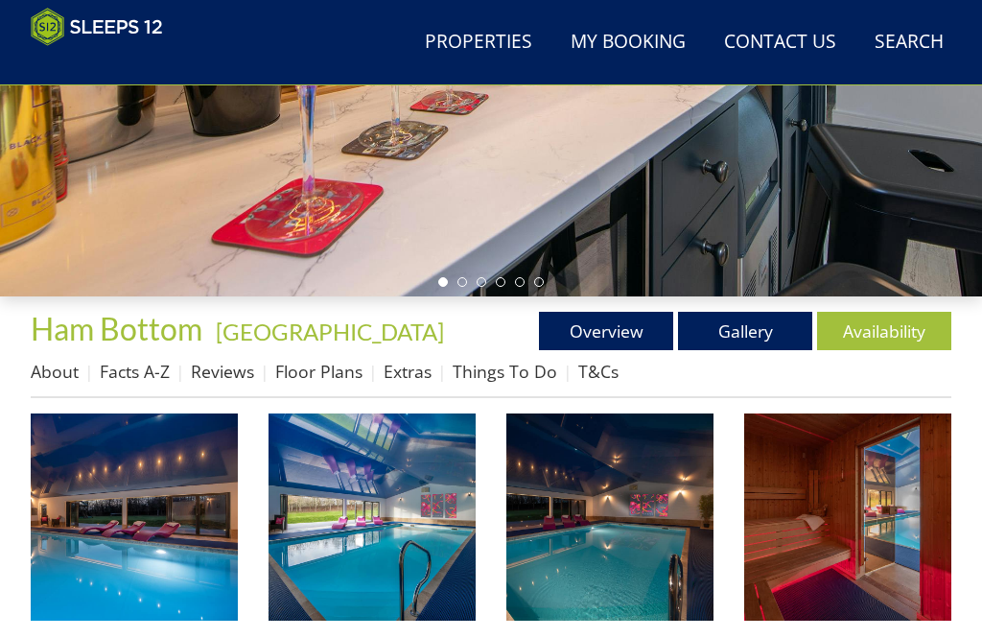
scroll to position [416, 0]
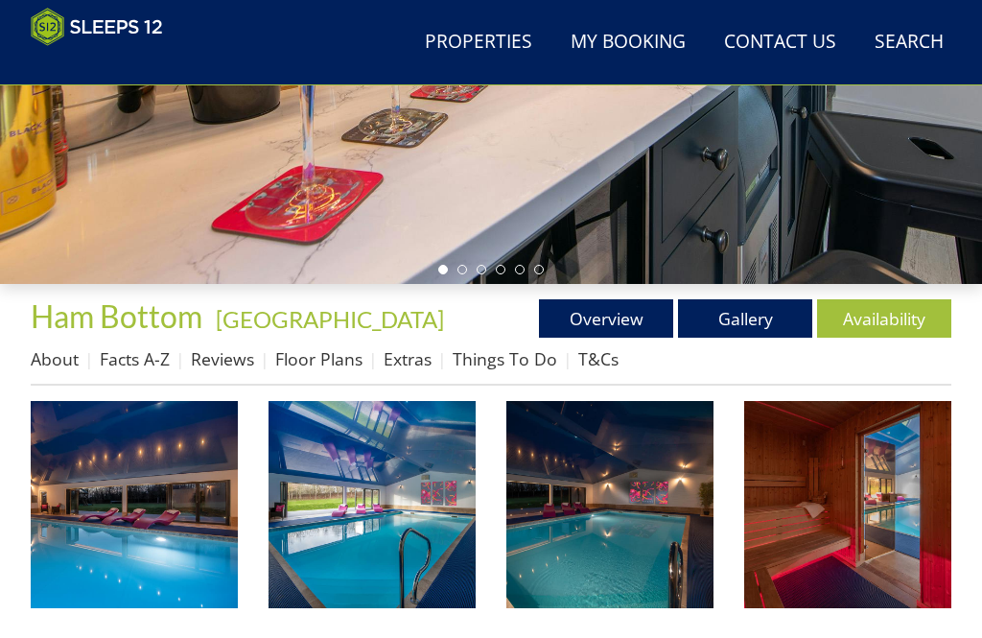
click at [145, 499] on img at bounding box center [134, 504] width 207 height 207
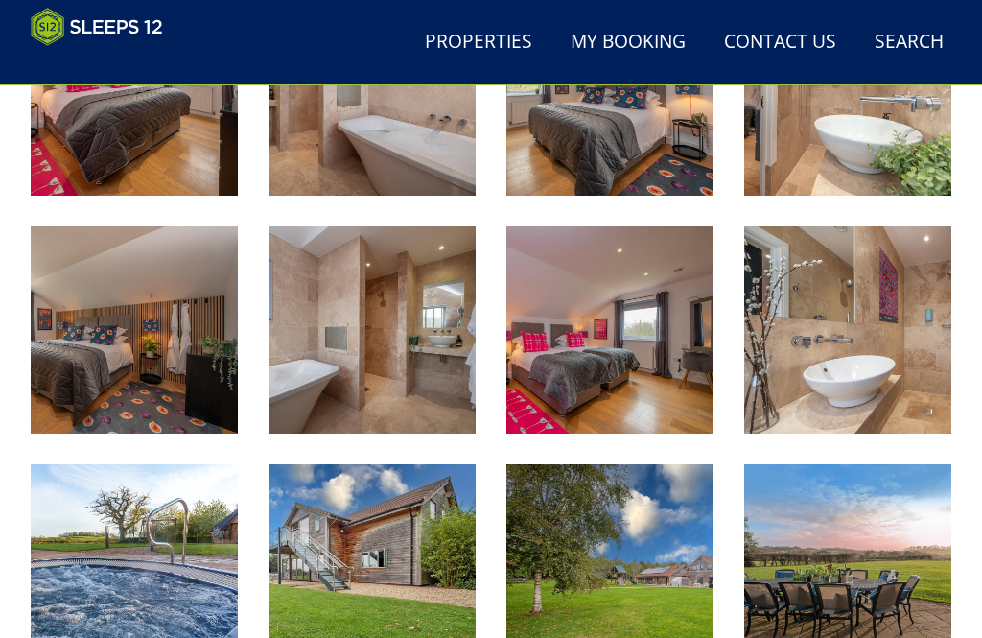
scroll to position [2256, 0]
click at [156, 625] on img at bounding box center [134, 567] width 207 height 207
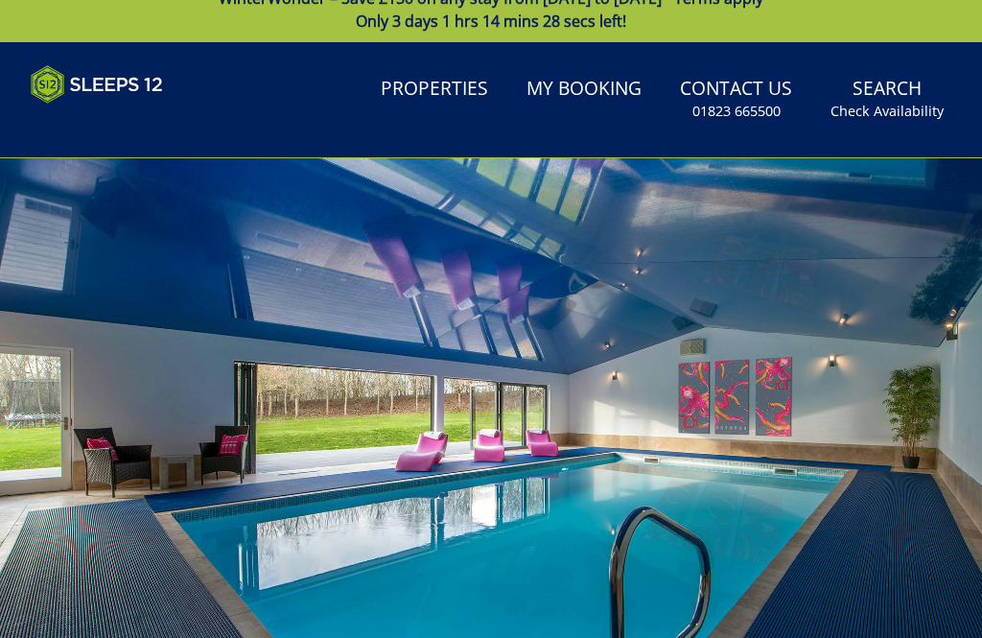
scroll to position [0, 0]
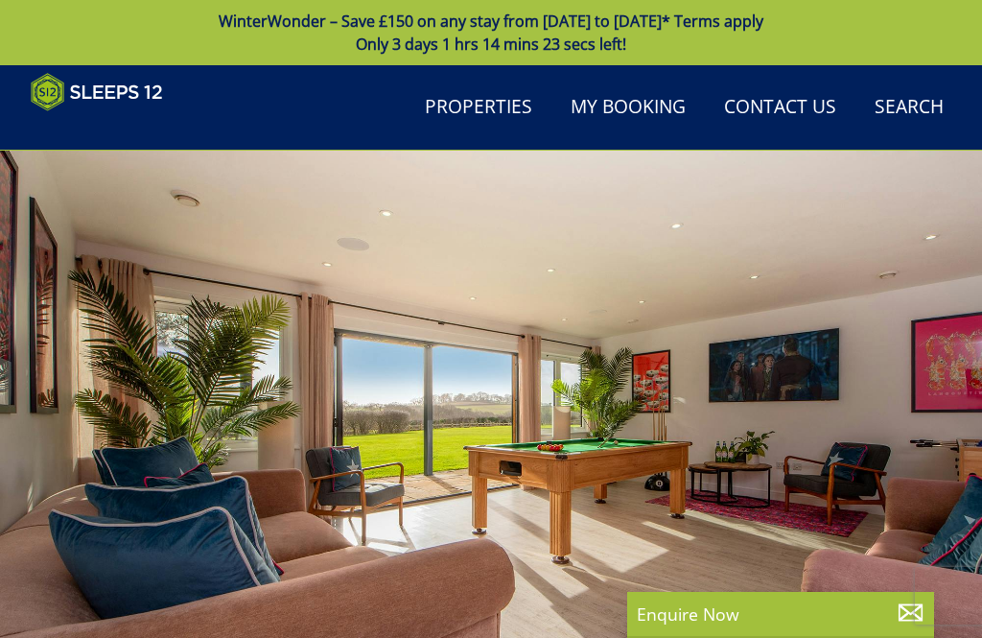
scroll to position [248, 0]
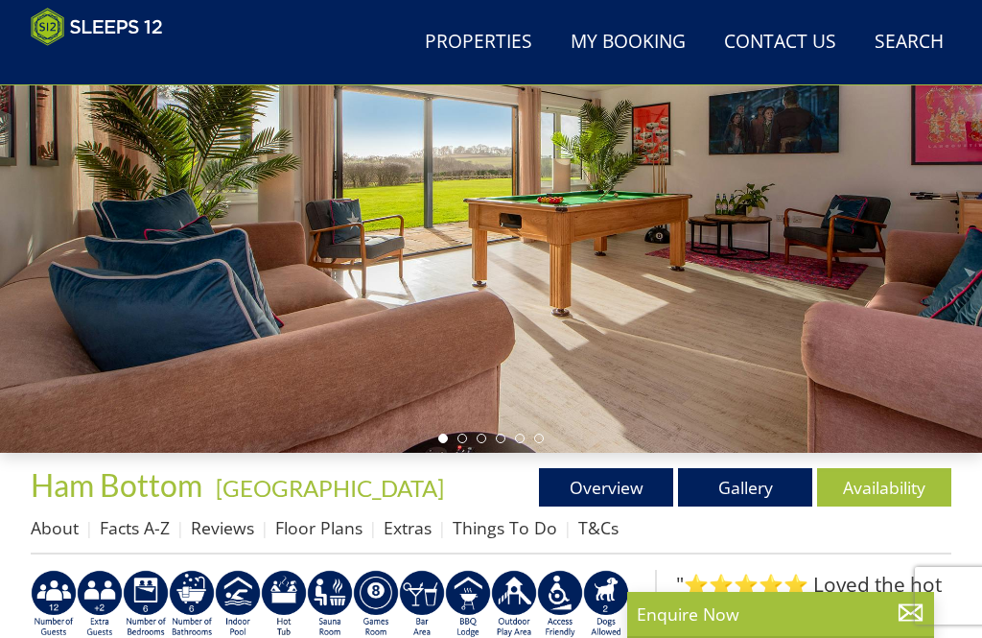
click at [611, 489] on link "Overview" at bounding box center [606, 487] width 134 height 38
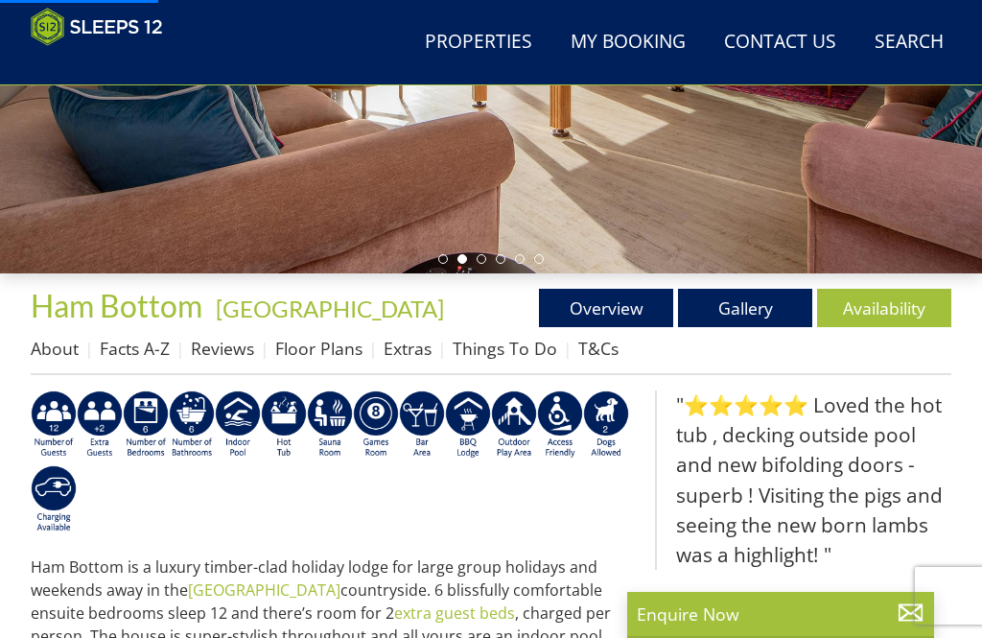
scroll to position [704, 0]
